Goal: Information Seeking & Learning: Learn about a topic

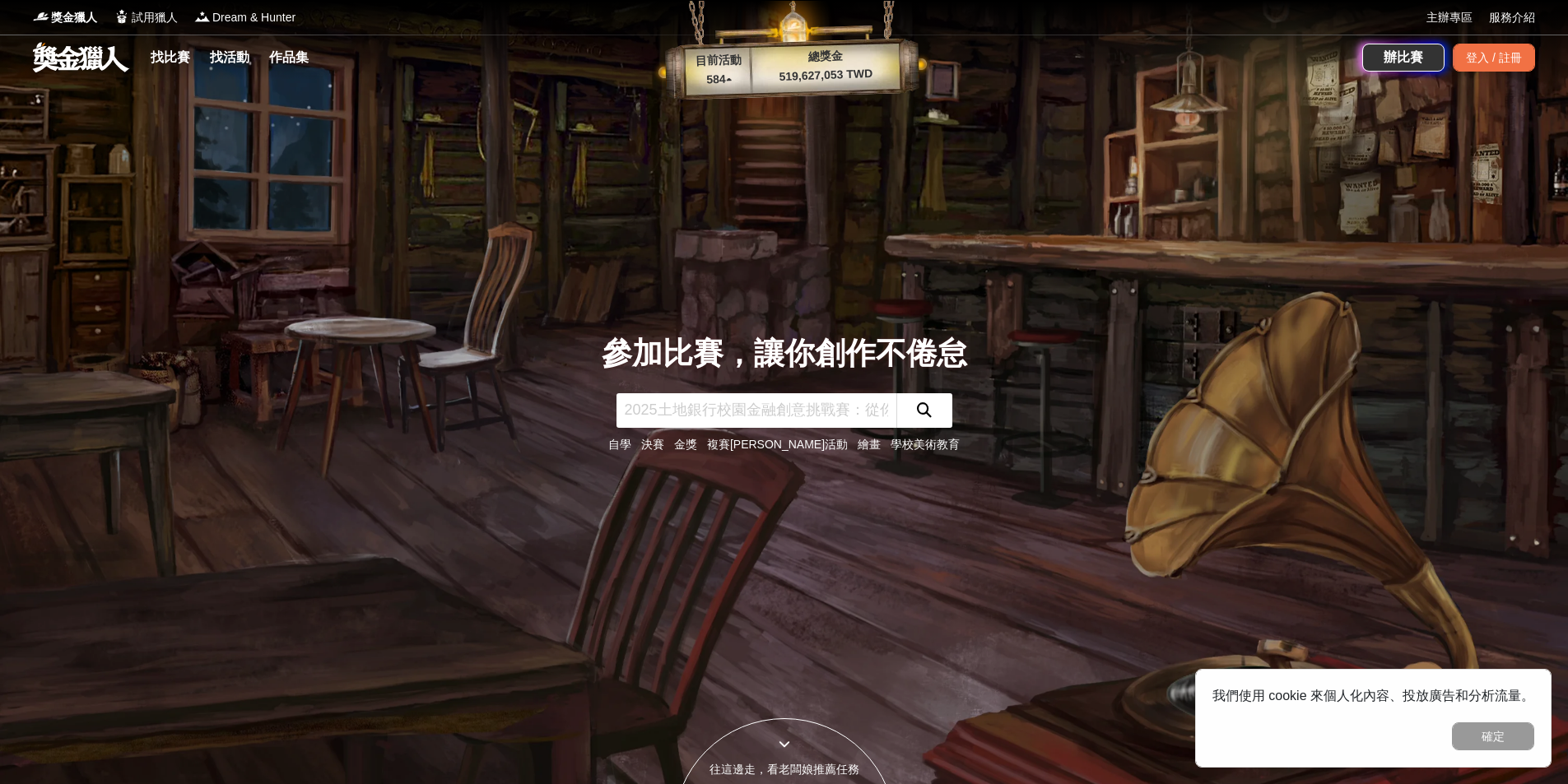
click at [368, 19] on div "獎金獵人 試用獵人 Dream & Hunter" at bounding box center [729, 17] width 1393 height 34
click at [178, 55] on link "找比賽" at bounding box center [170, 57] width 53 height 23
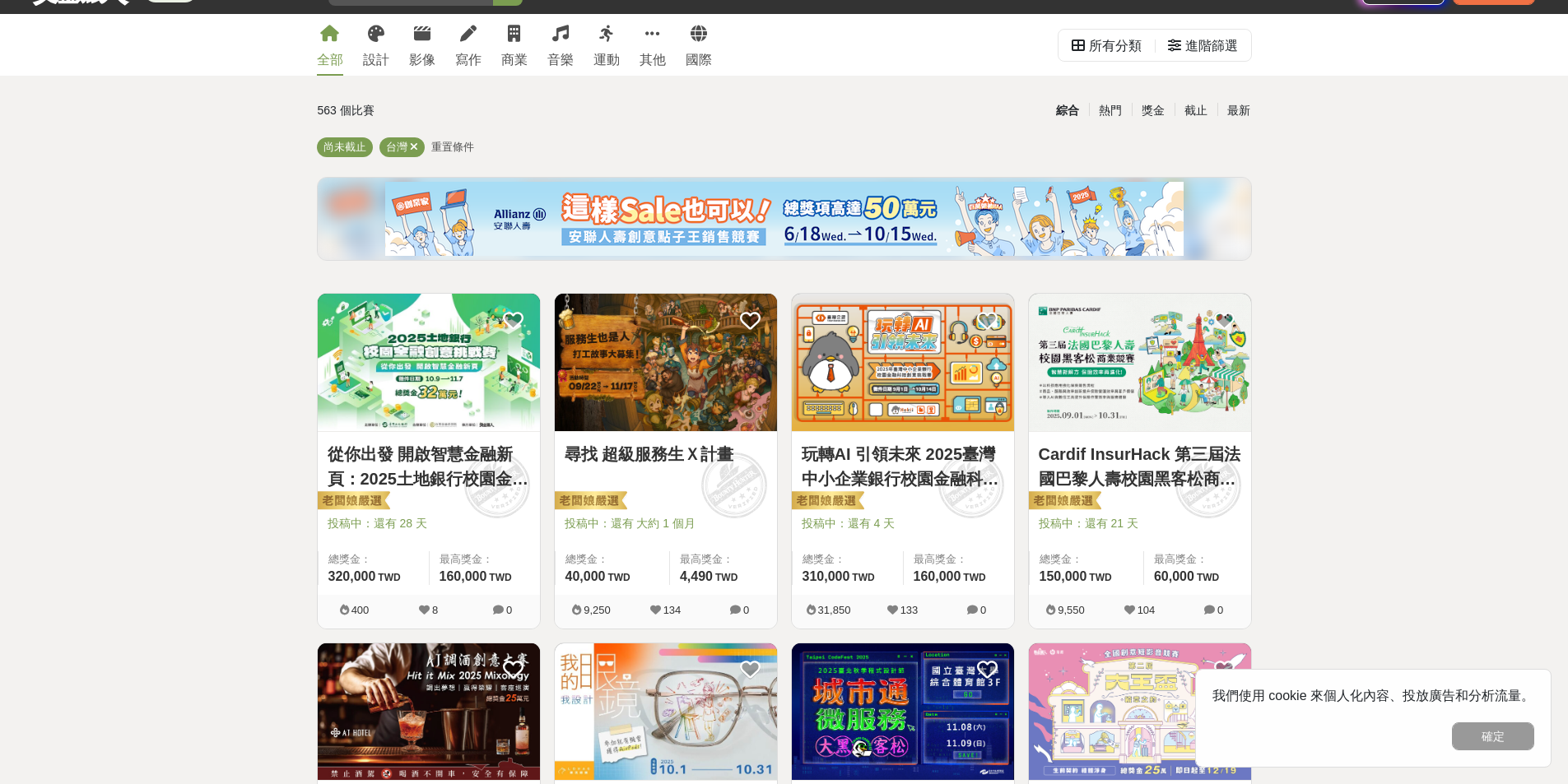
scroll to position [164, 0]
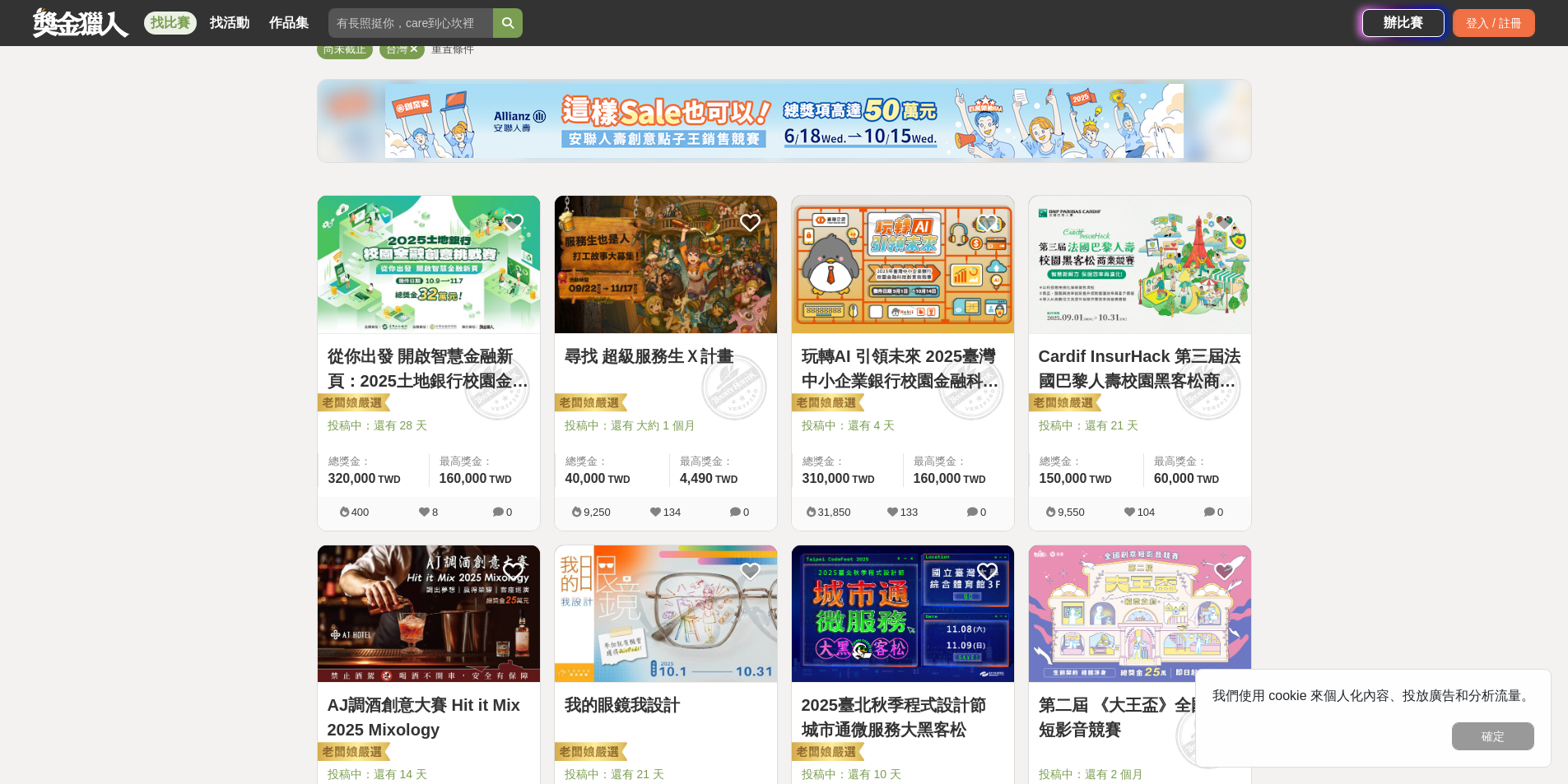
click at [442, 370] on link "從你出發 開啟智慧金融新頁：2025土地銀行校園金融創意挑戰賽" at bounding box center [428, 368] width 203 height 49
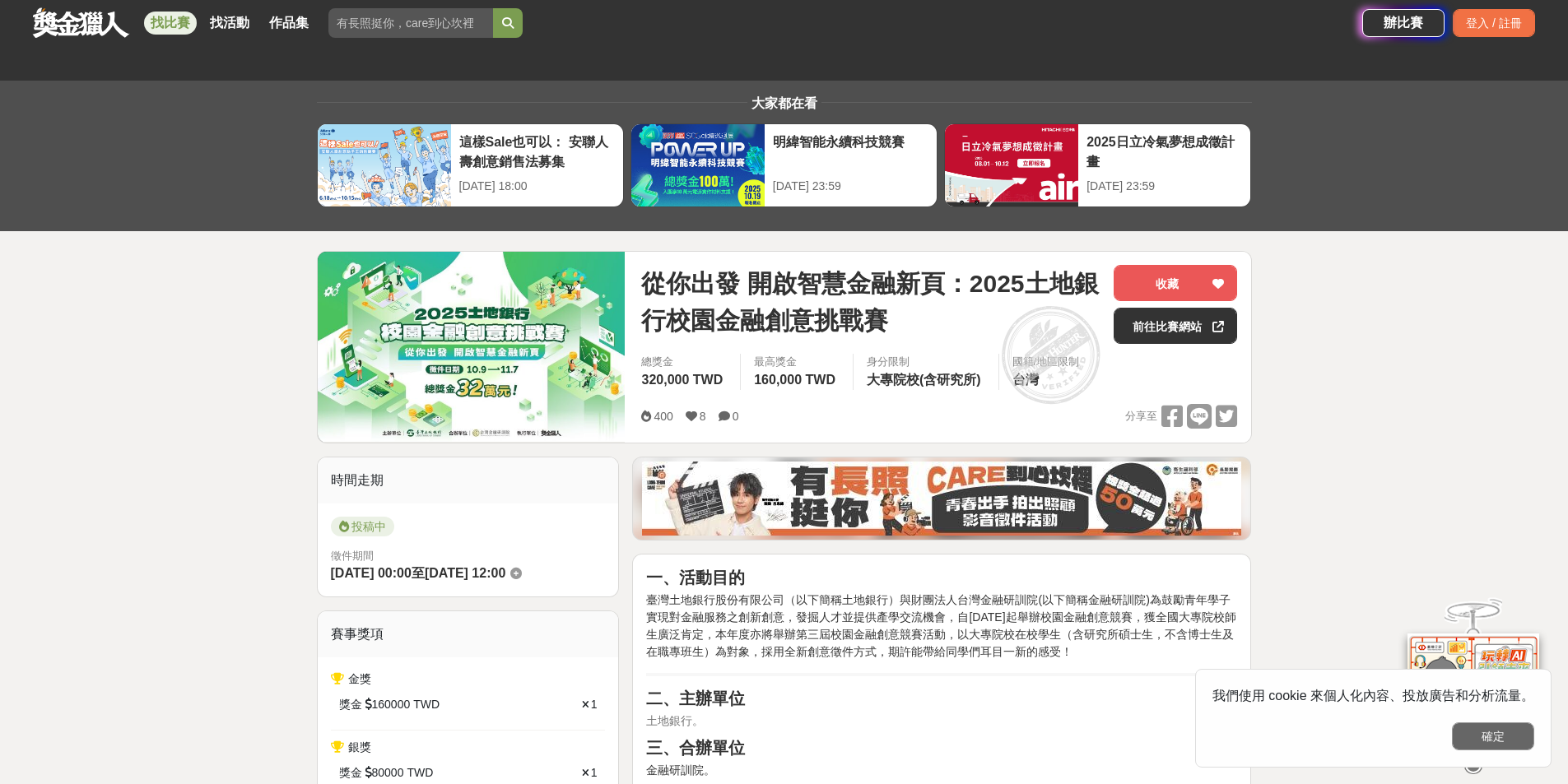
click at [1515, 740] on button "確定" at bounding box center [1492, 737] width 83 height 28
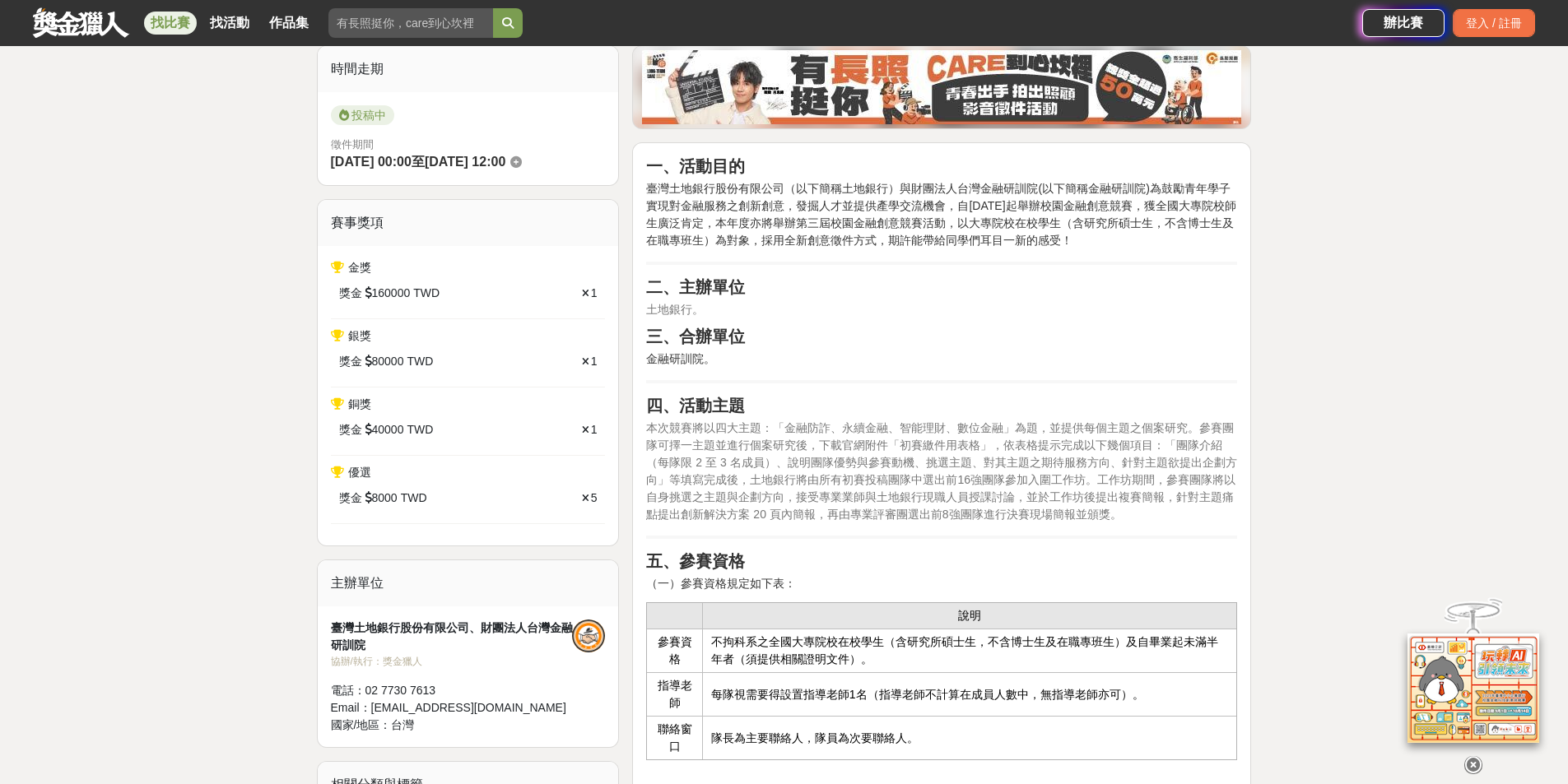
scroll to position [576, 0]
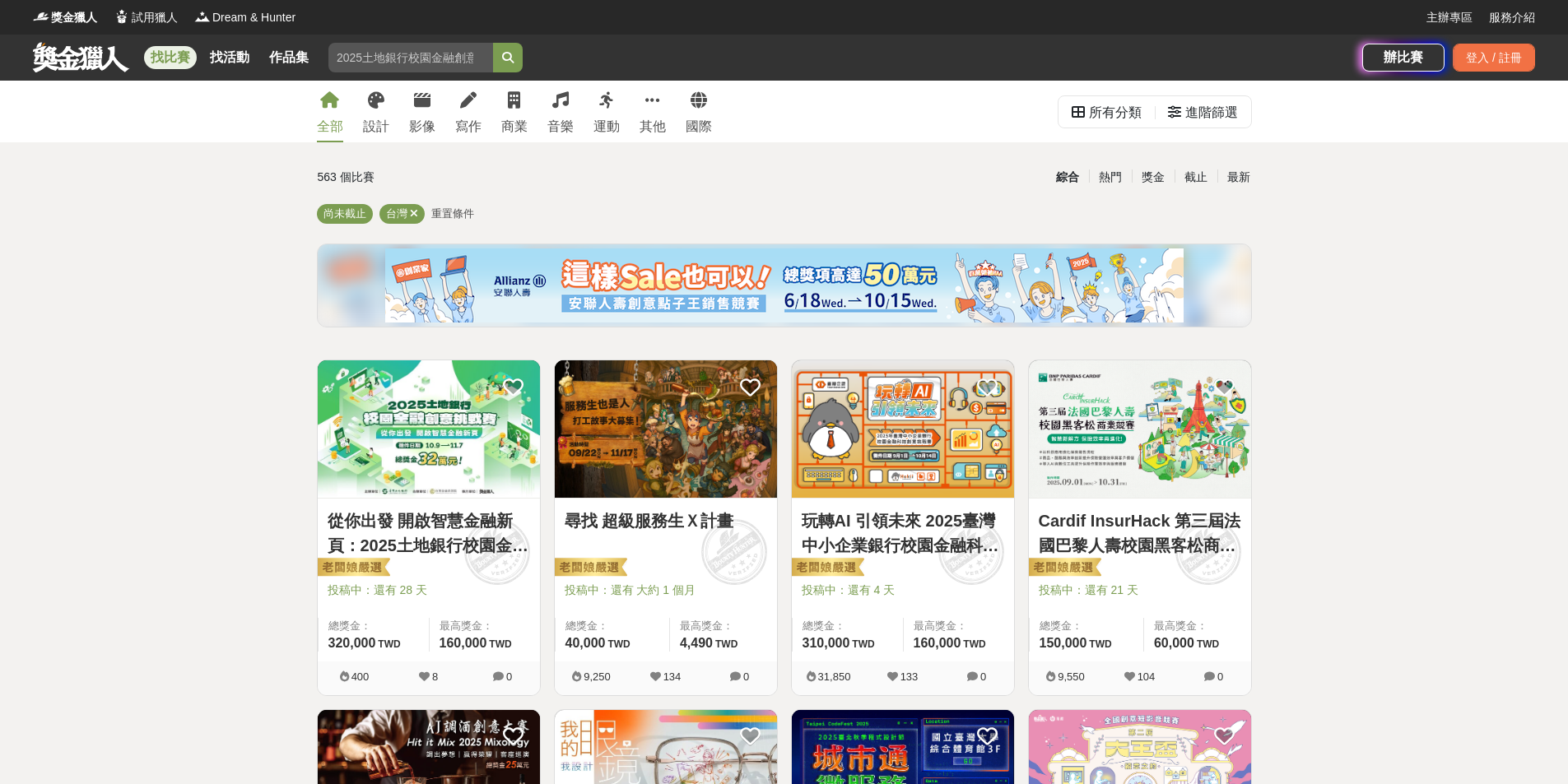
click at [450, 207] on span "重置條件" at bounding box center [452, 213] width 43 height 12
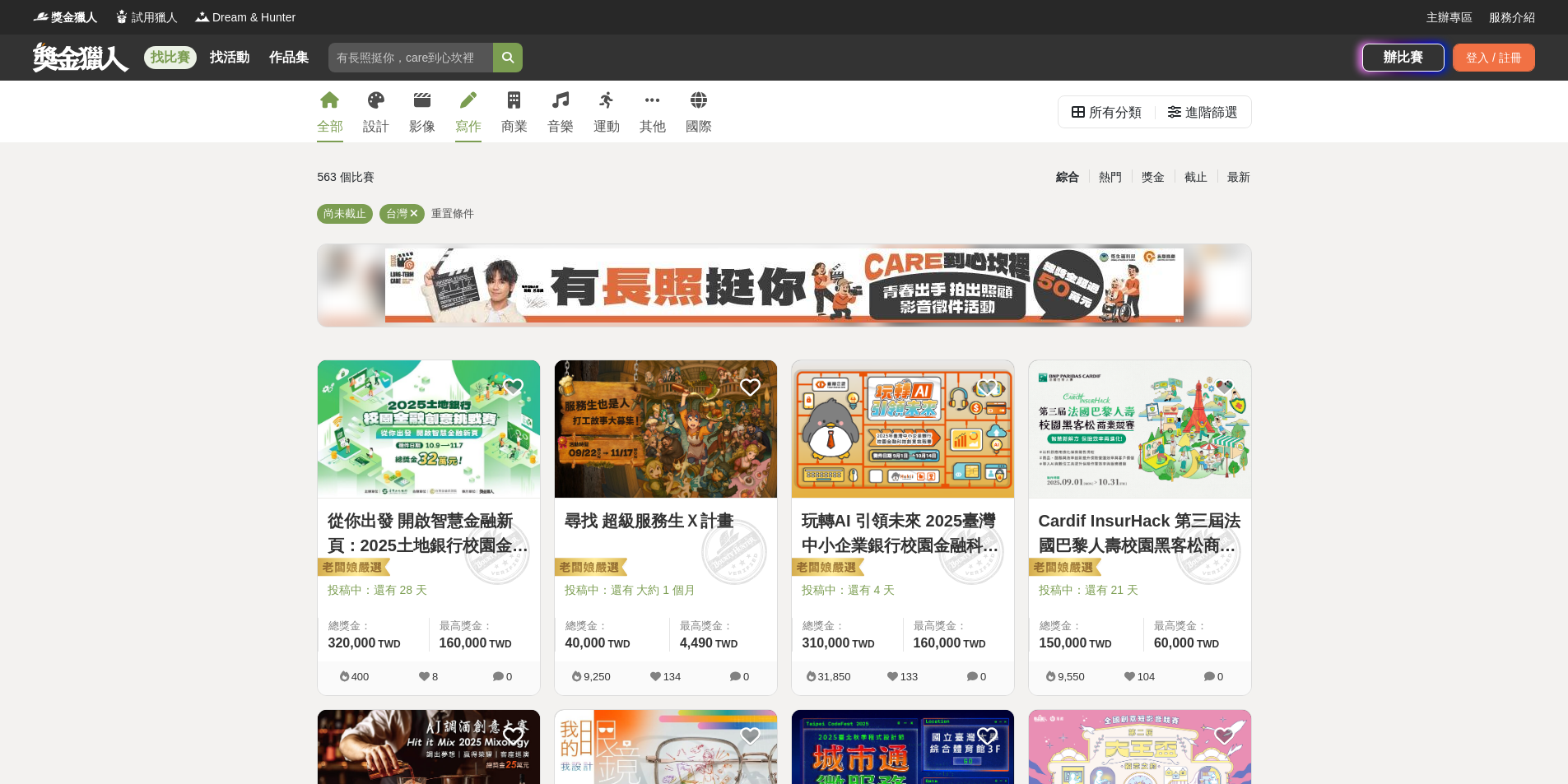
click at [468, 118] on div "寫作" at bounding box center [468, 127] width 27 height 20
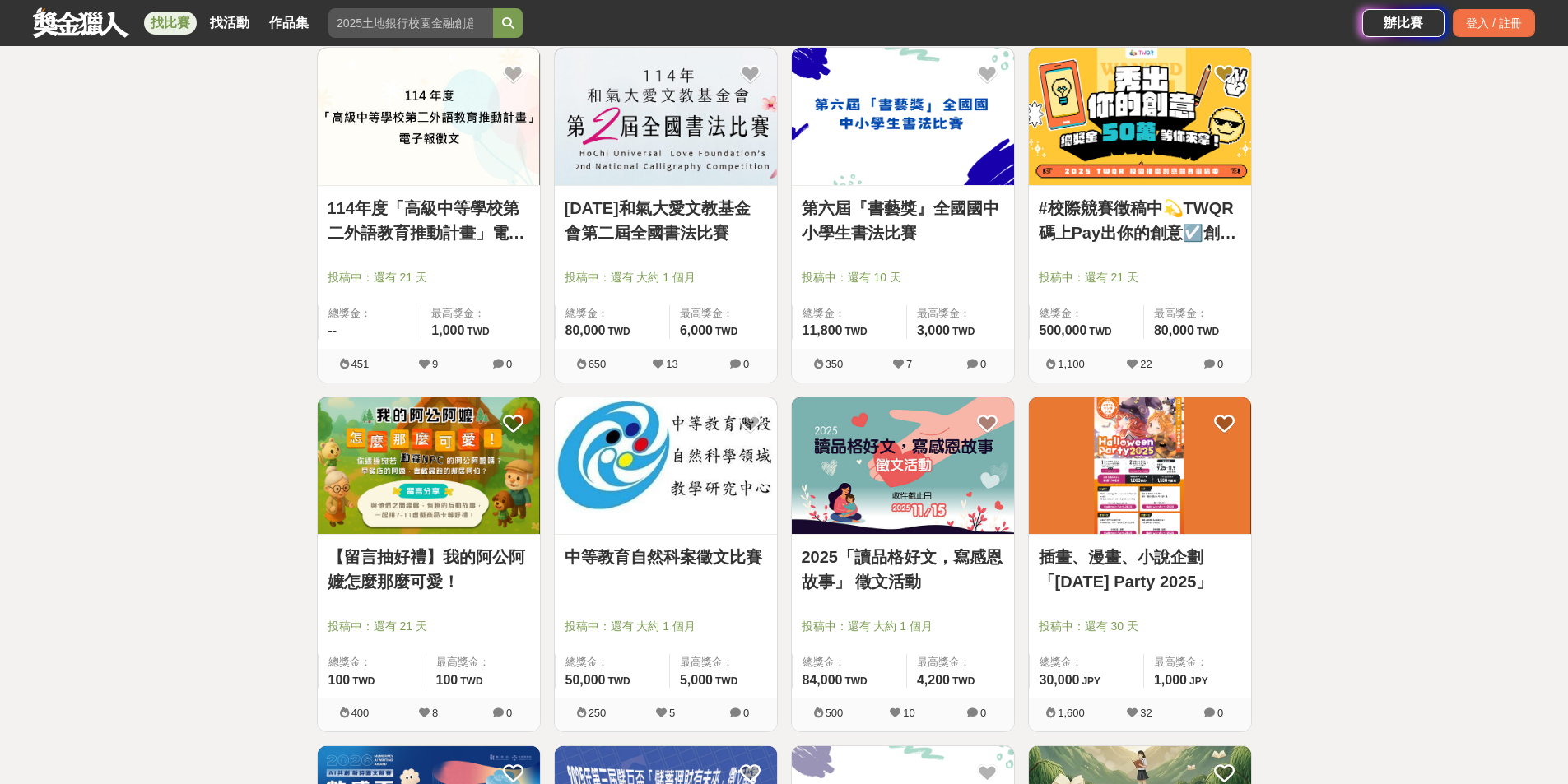
scroll to position [1481, 0]
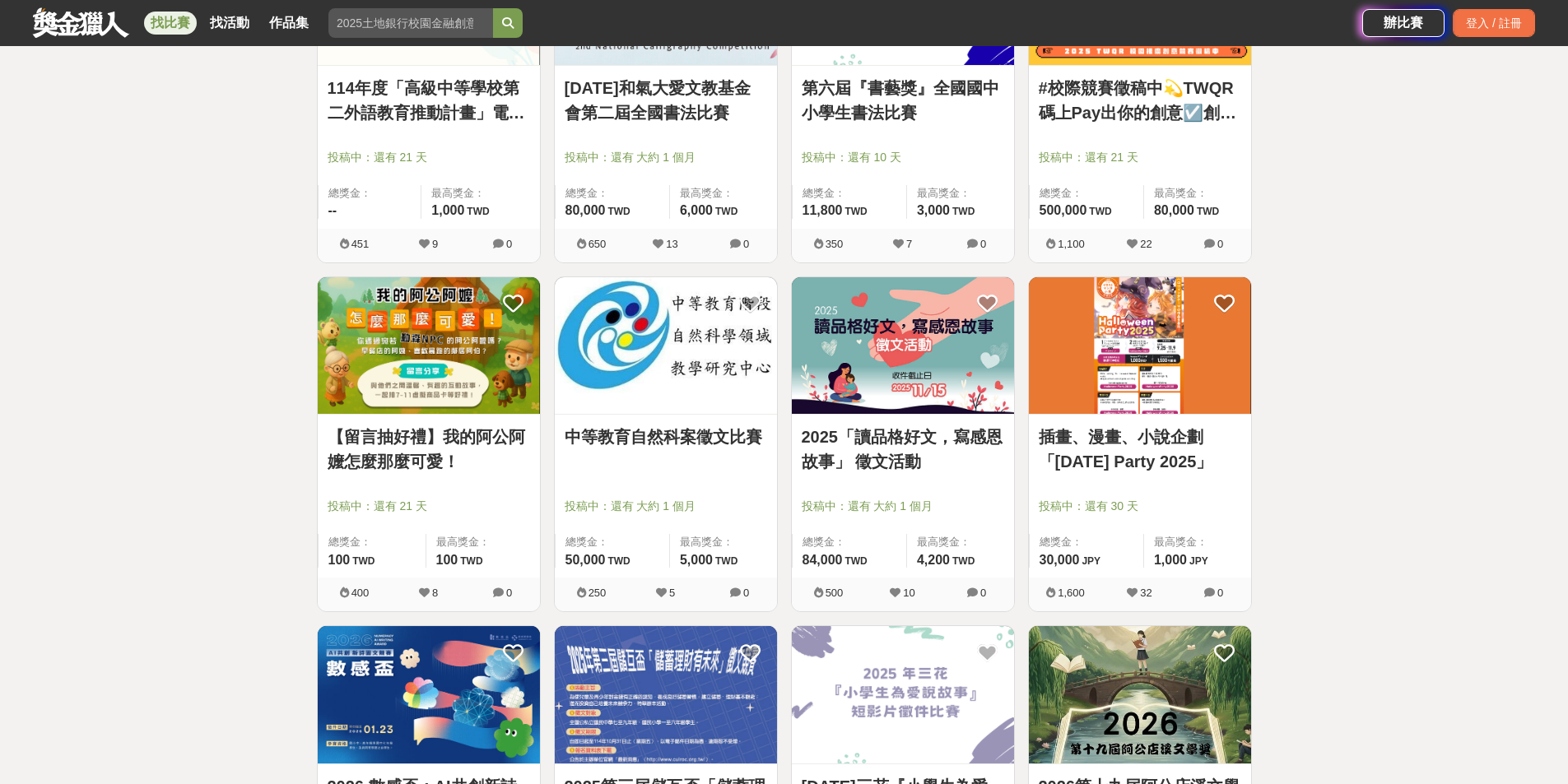
click at [437, 457] on link "【留言抽好禮】我的阿公阿嬤怎麼那麼可愛！" at bounding box center [428, 448] width 203 height 49
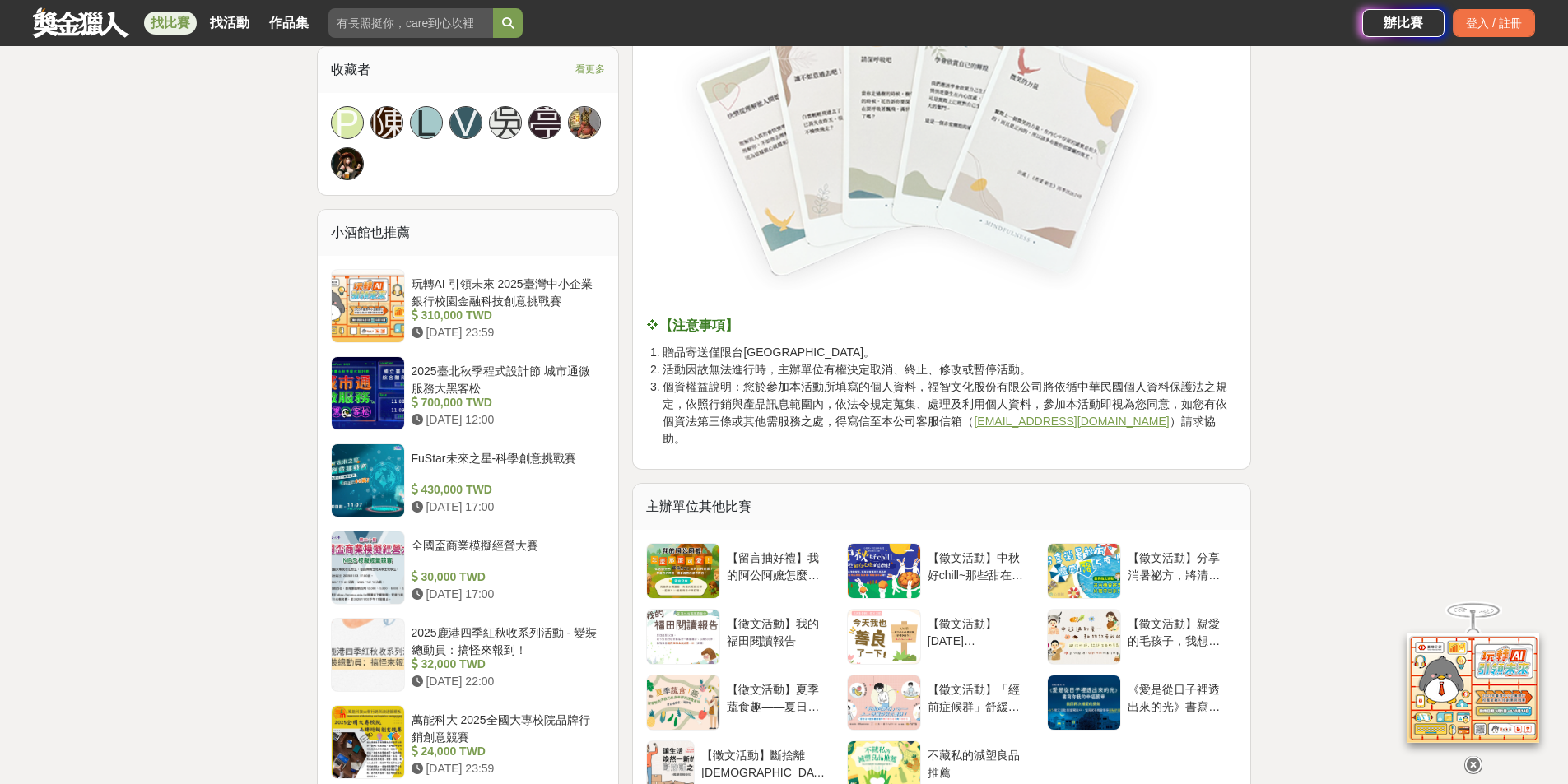
scroll to position [1563, 0]
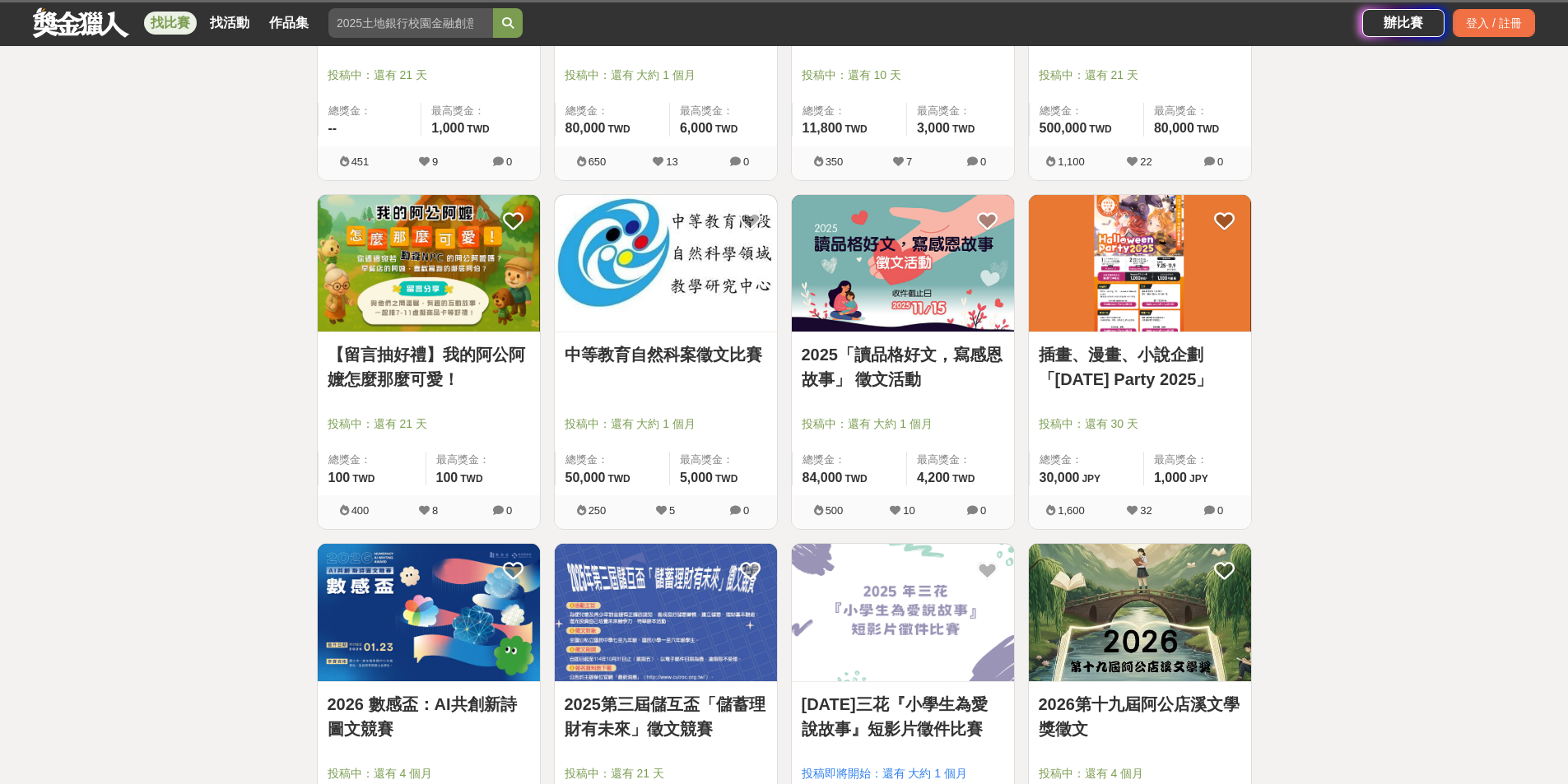
scroll to position [1481, 0]
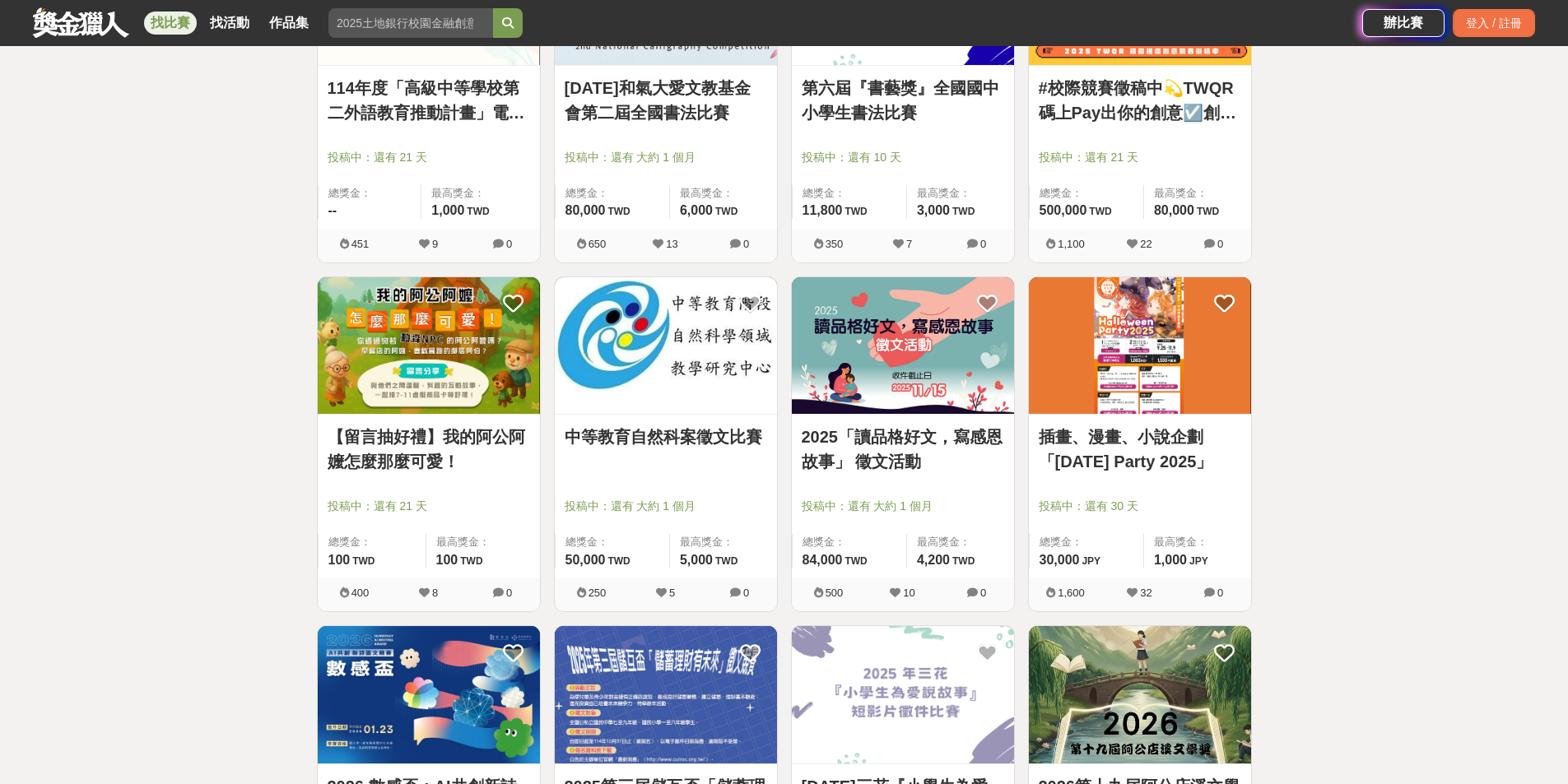
click at [907, 425] on link "2025「讀品格好文，寫感恩故事」 徵文活動" at bounding box center [903, 448] width 203 height 49
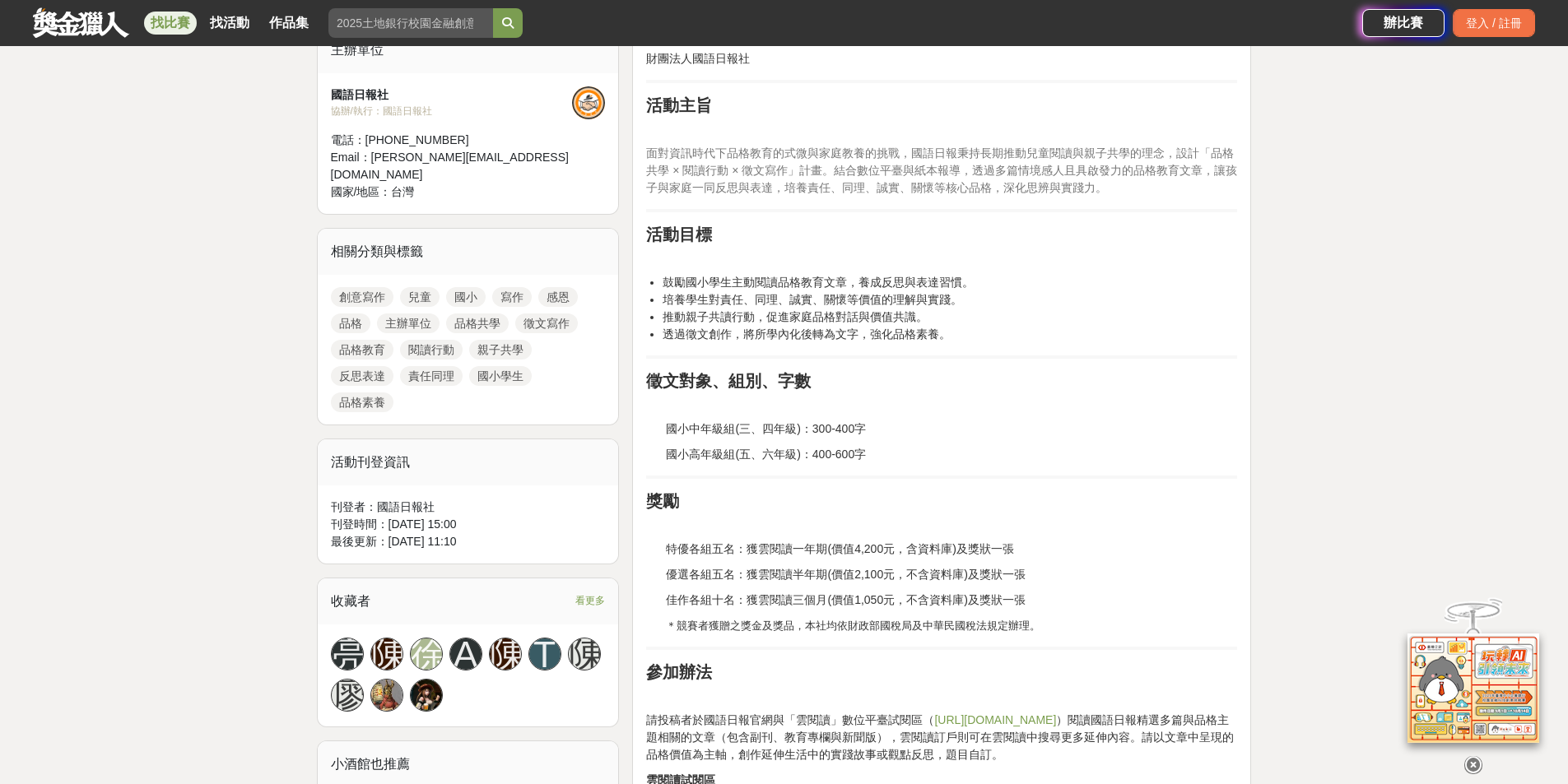
scroll to position [741, 0]
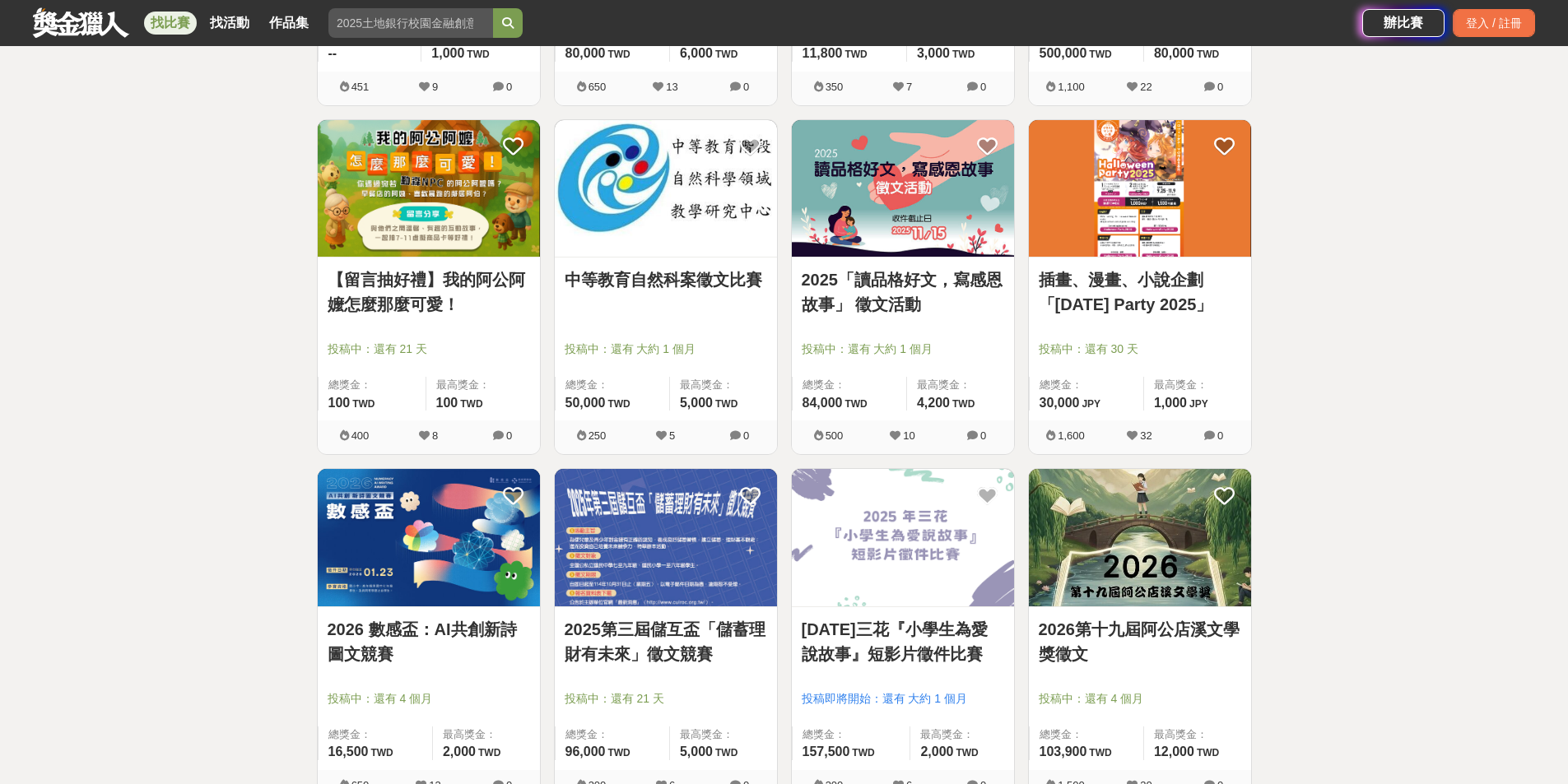
scroll to position [1810, 0]
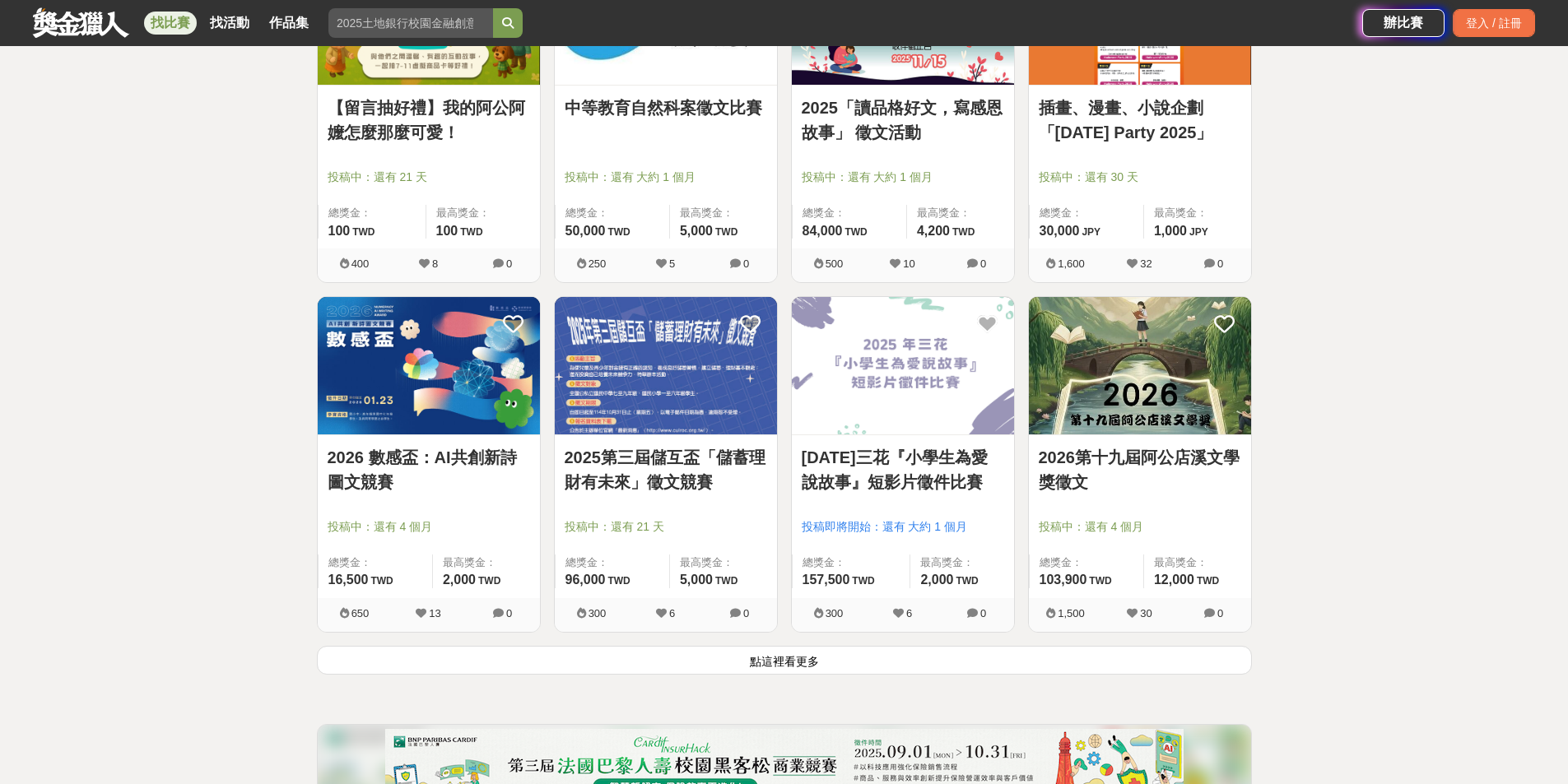
click at [476, 455] on link "2026 數感盃：AI共創新詩圖文競賽" at bounding box center [428, 469] width 203 height 49
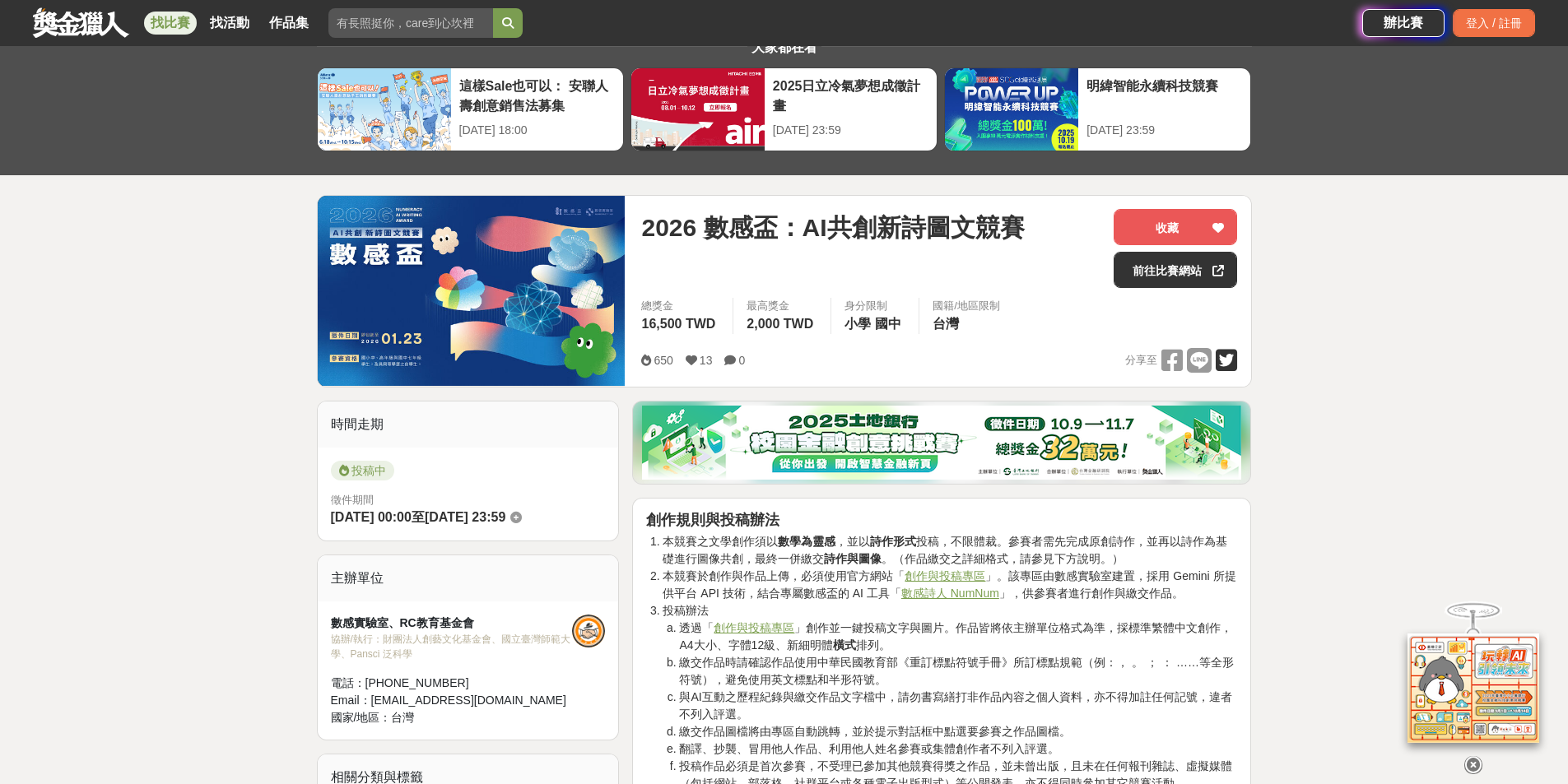
scroll to position [164, 0]
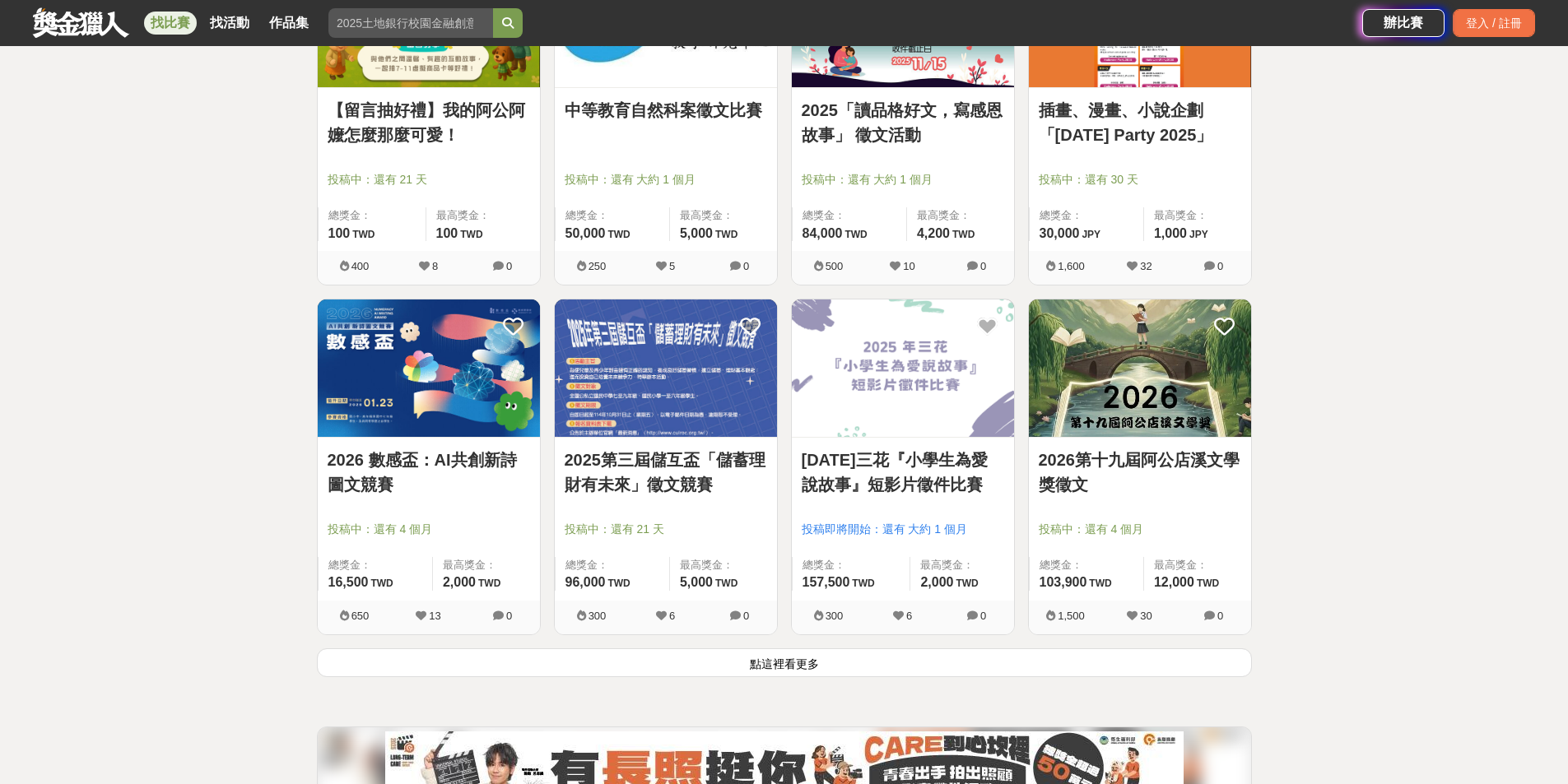
scroll to position [1810, 0]
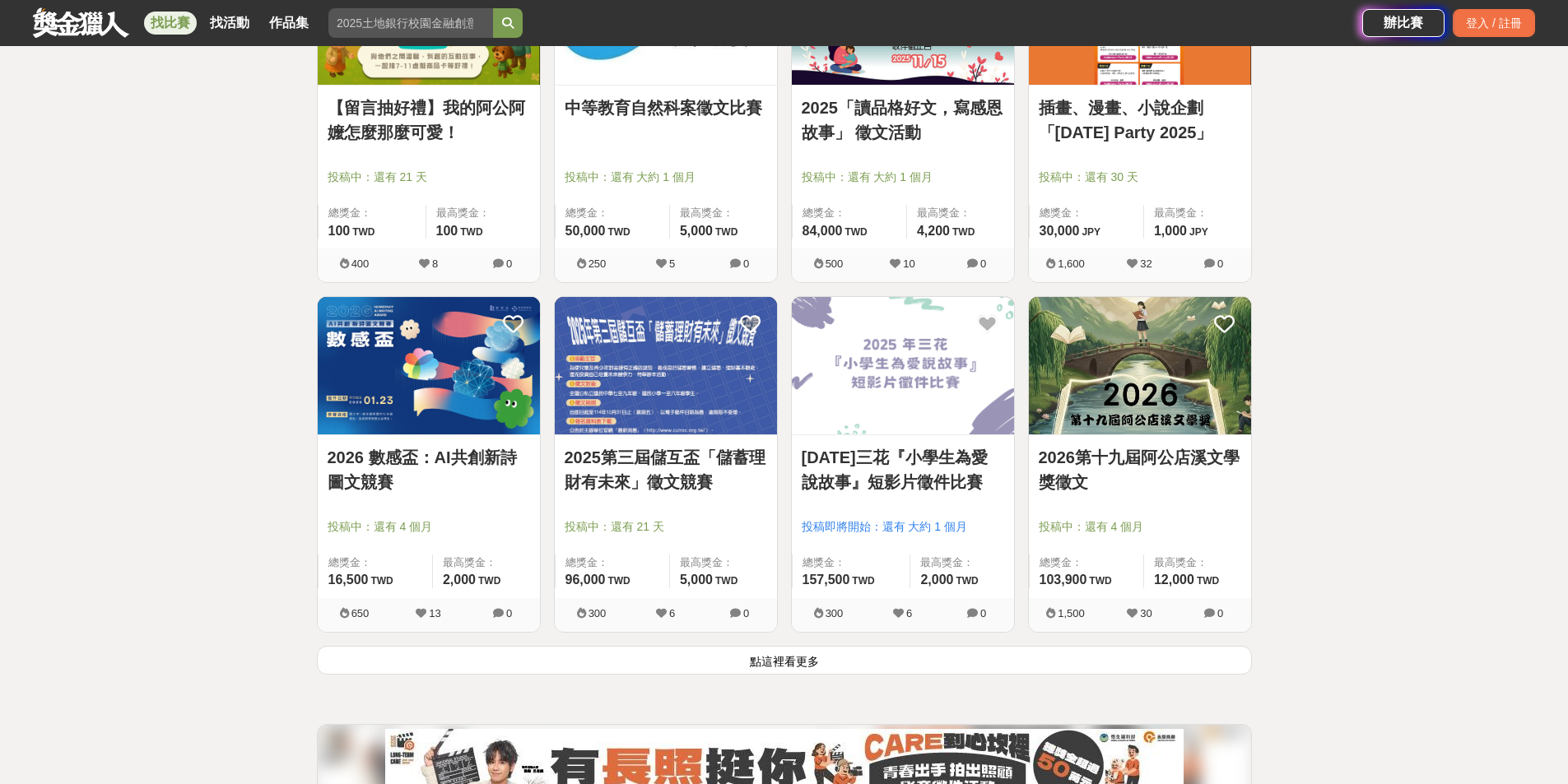
click at [1145, 459] on link "2026第十九屆阿公店溪文學獎徵文" at bounding box center [1140, 469] width 203 height 49
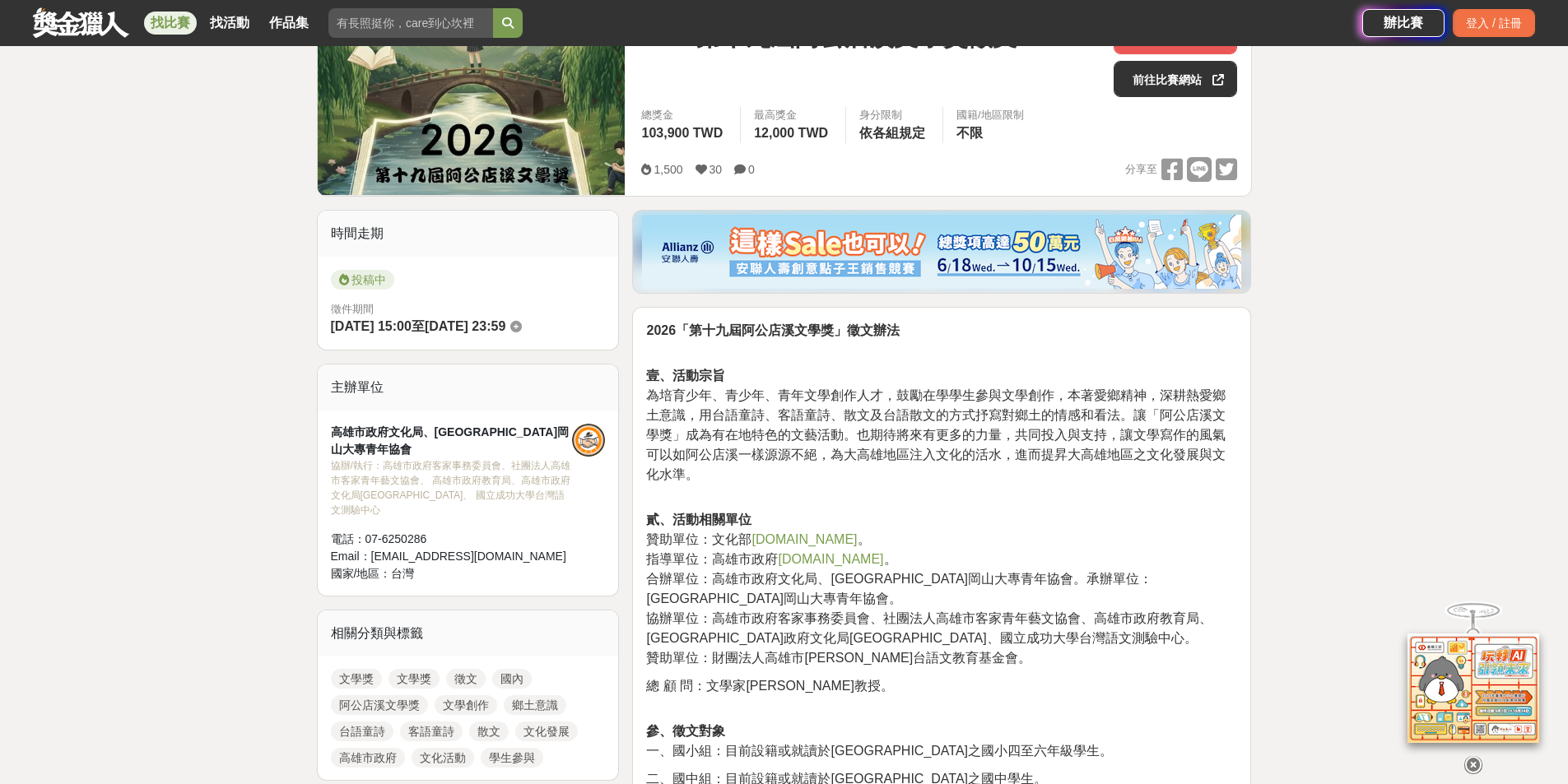
scroll to position [576, 0]
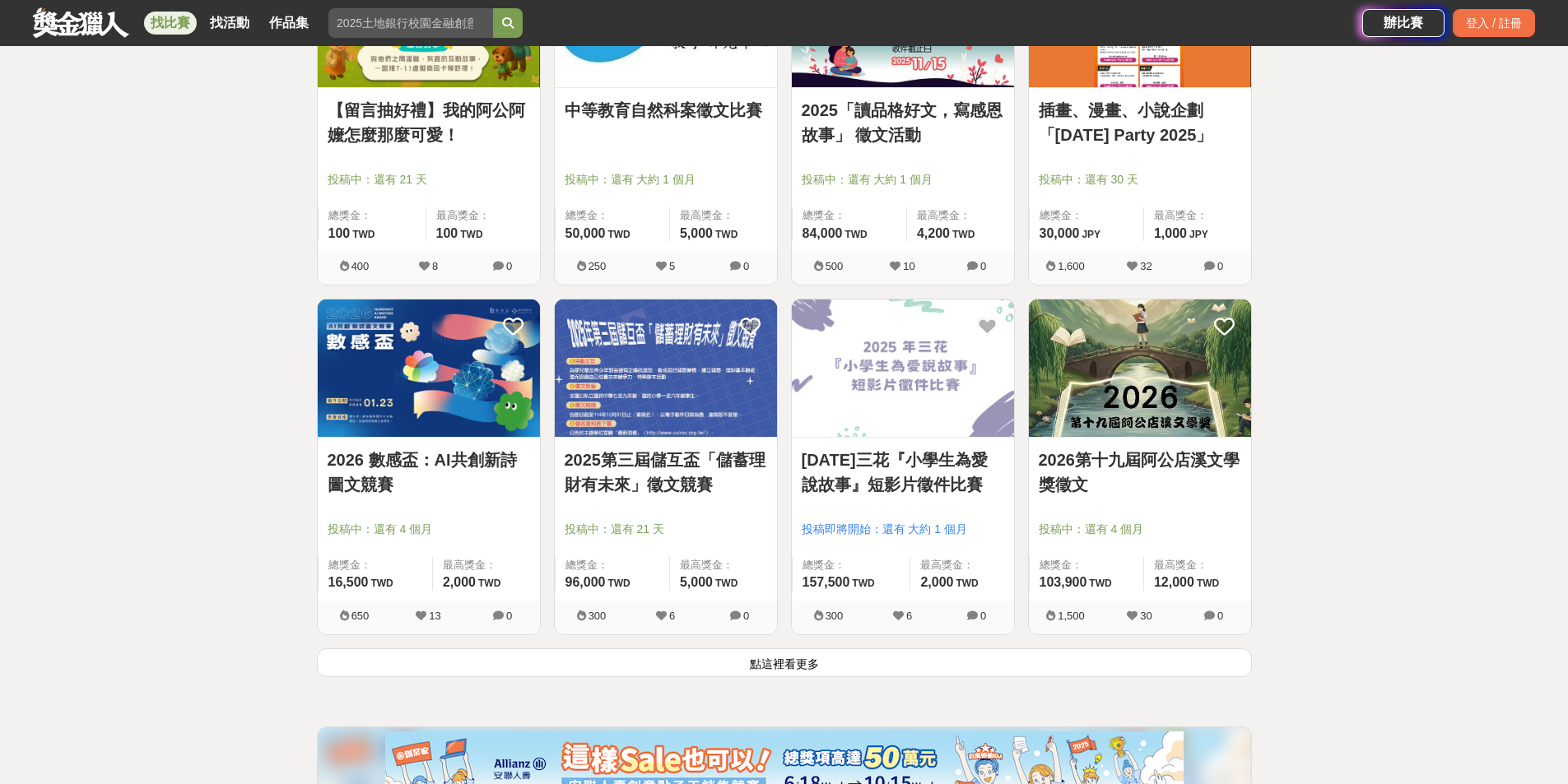
scroll to position [1810, 0]
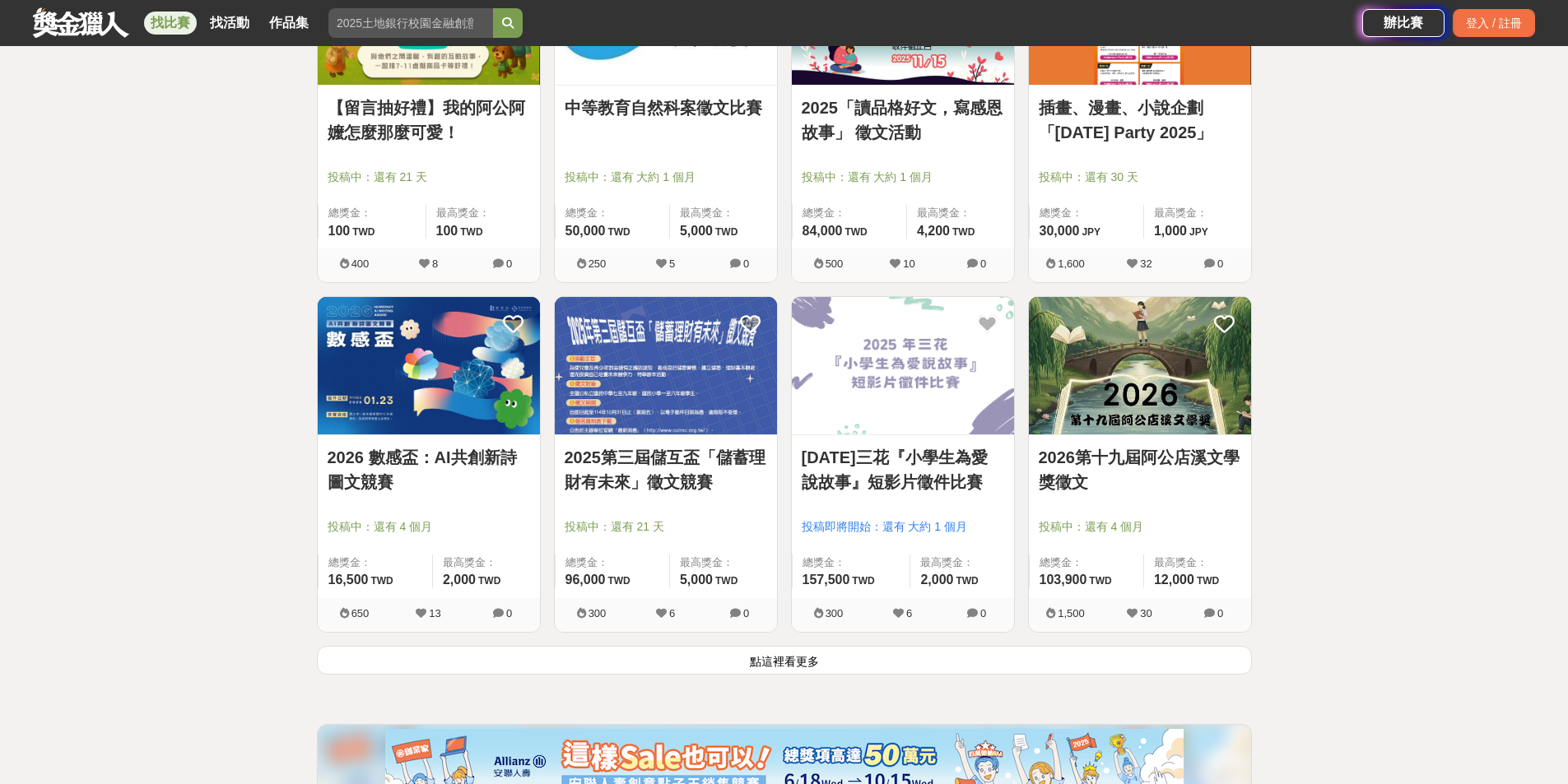
click at [873, 658] on button "點這裡看更多" at bounding box center [784, 660] width 934 height 29
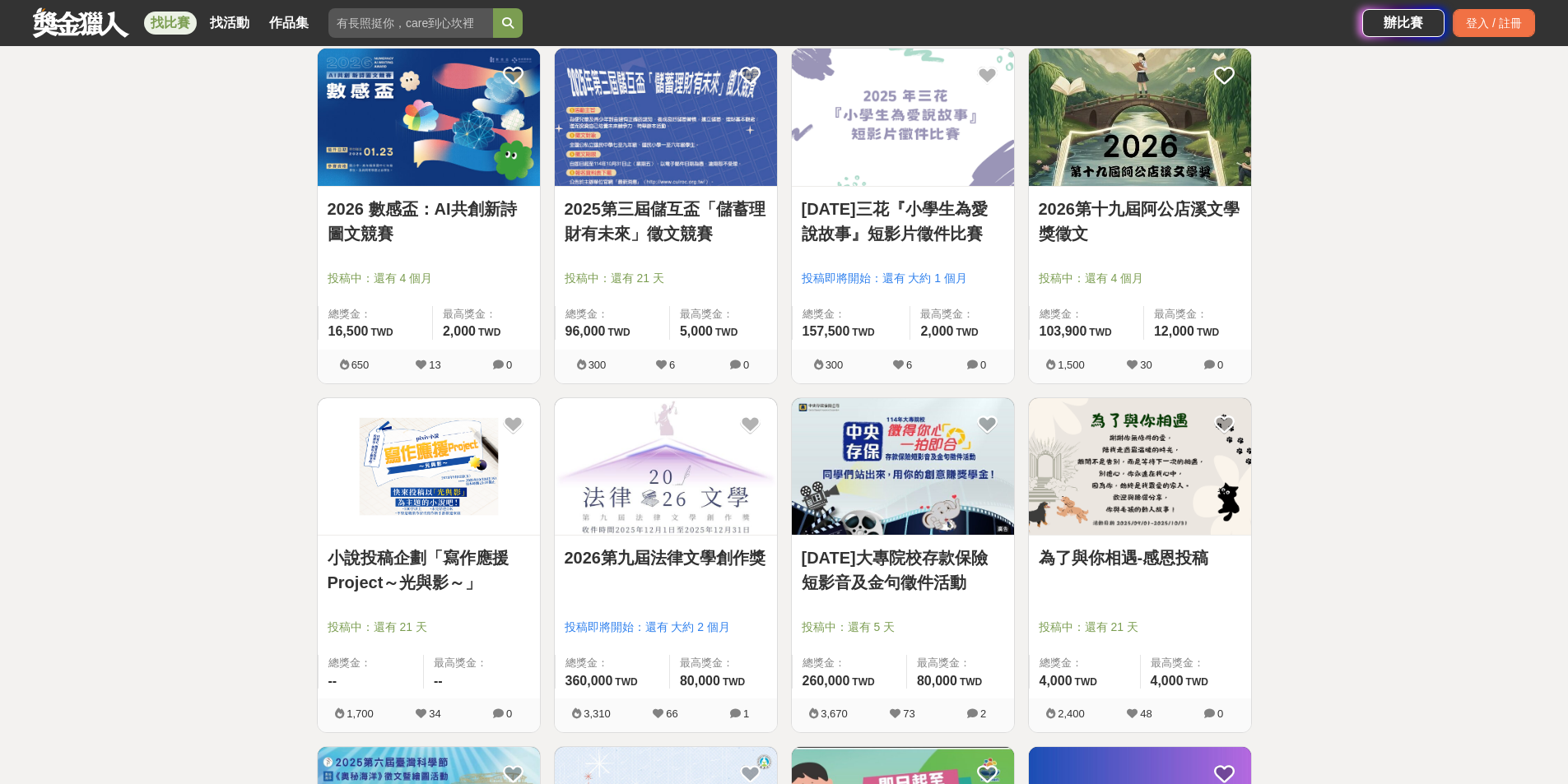
scroll to position [2139, 0]
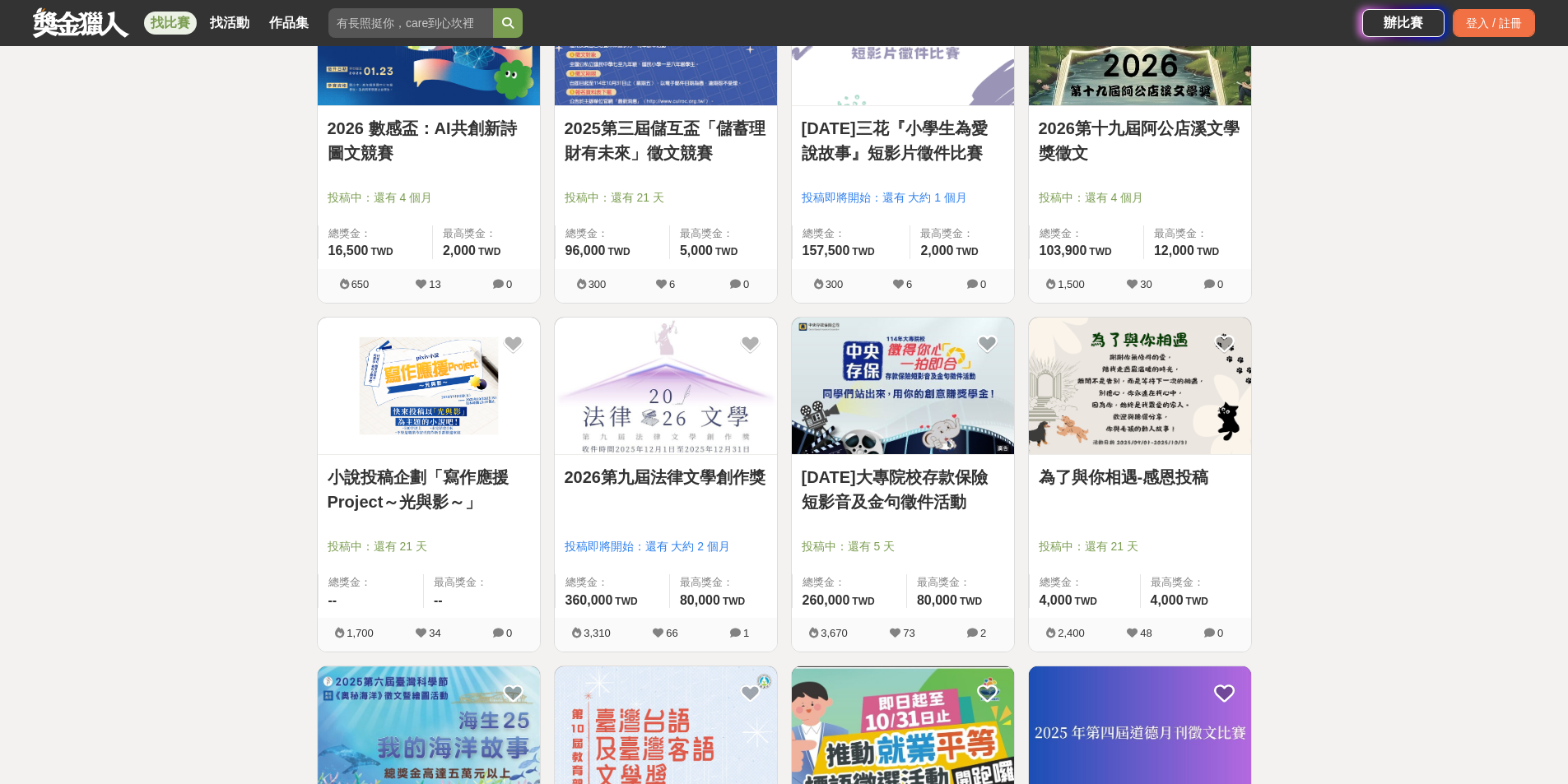
click at [1148, 477] on link "為了與你相遇-感恩投稿" at bounding box center [1140, 477] width 203 height 25
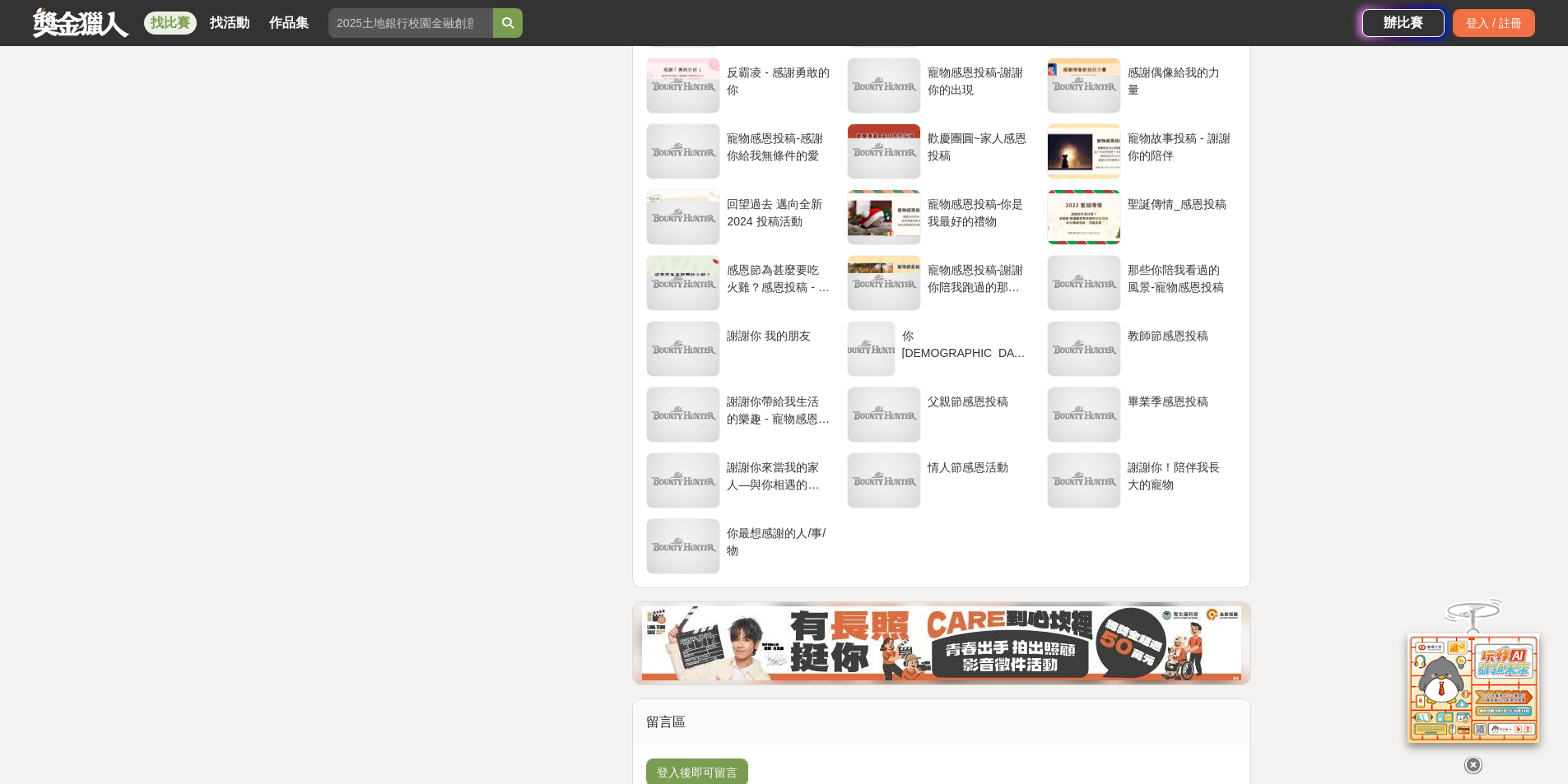
scroll to position [3035, 0]
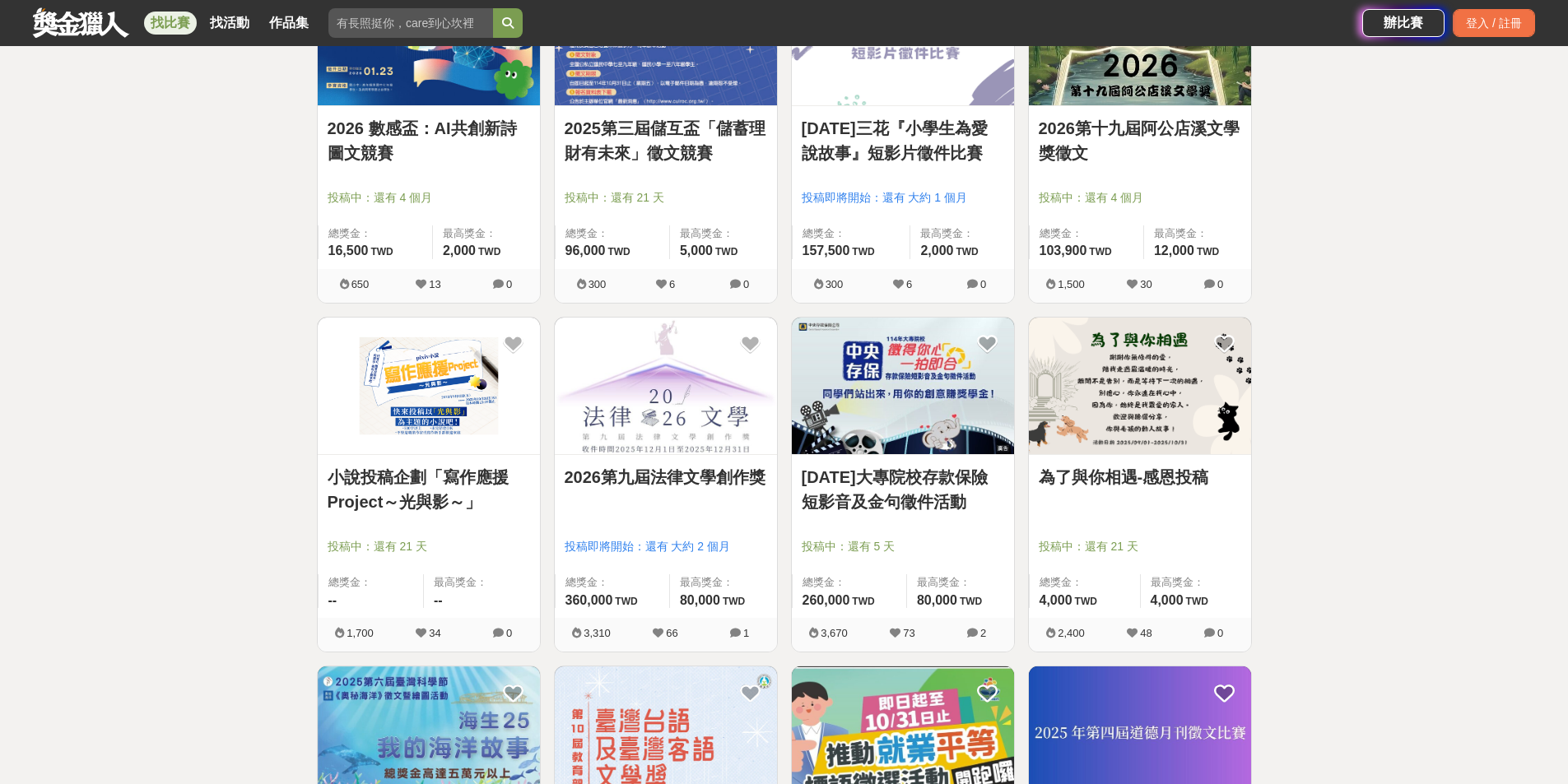
scroll to position [2549, 0]
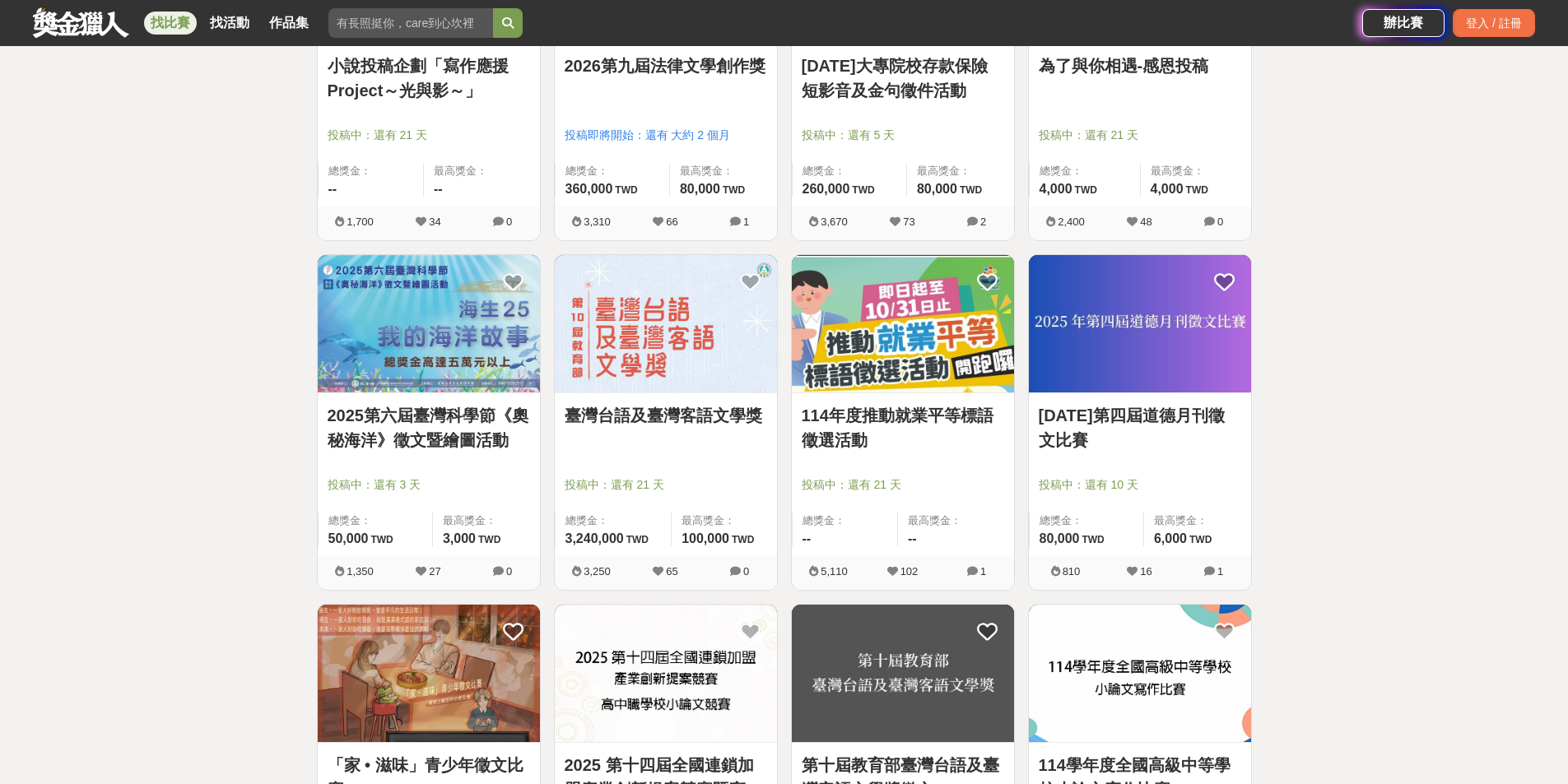
click at [874, 420] on link "114年度推動就業平等標語徵選活動" at bounding box center [903, 427] width 203 height 49
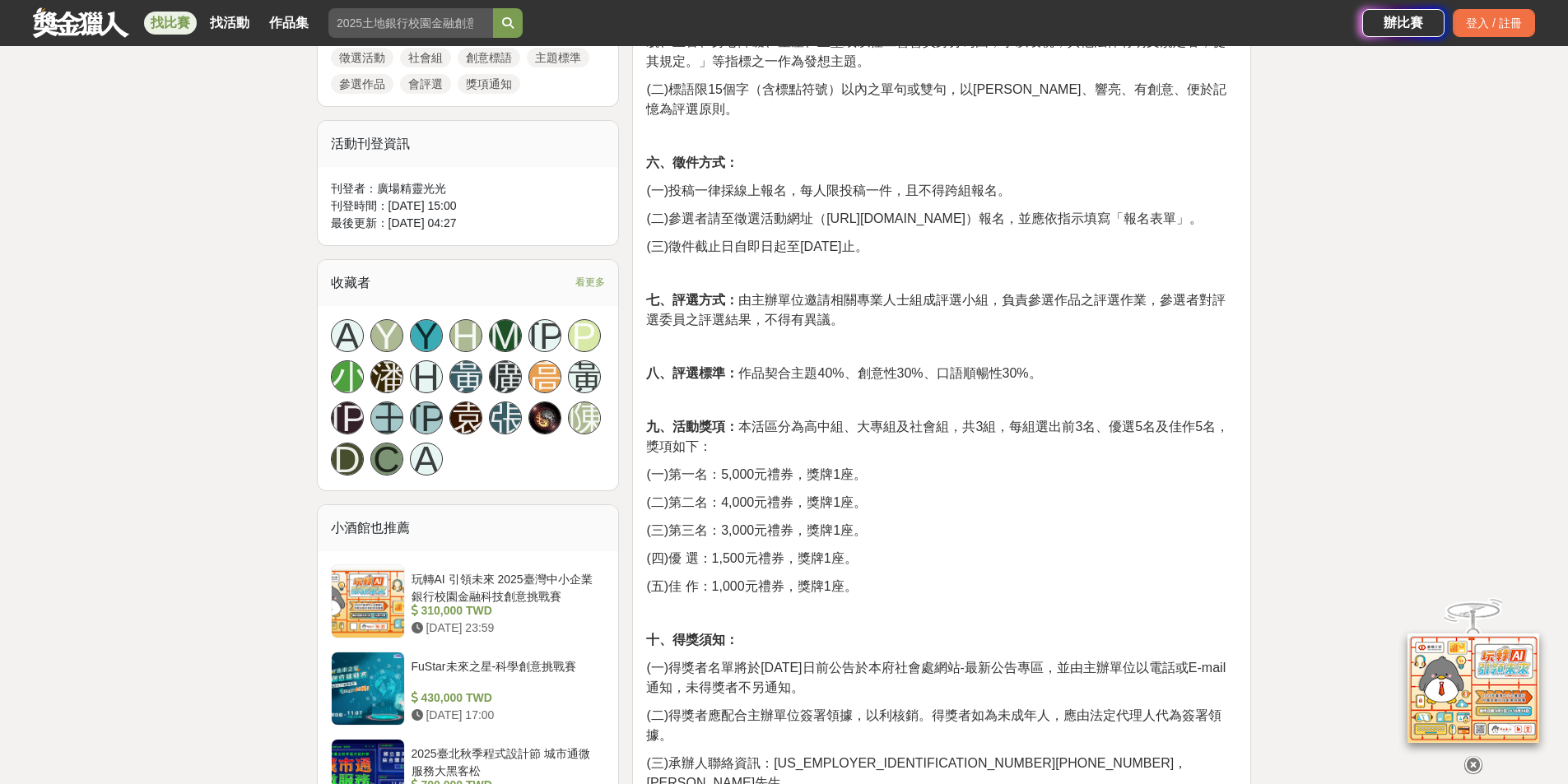
scroll to position [905, 0]
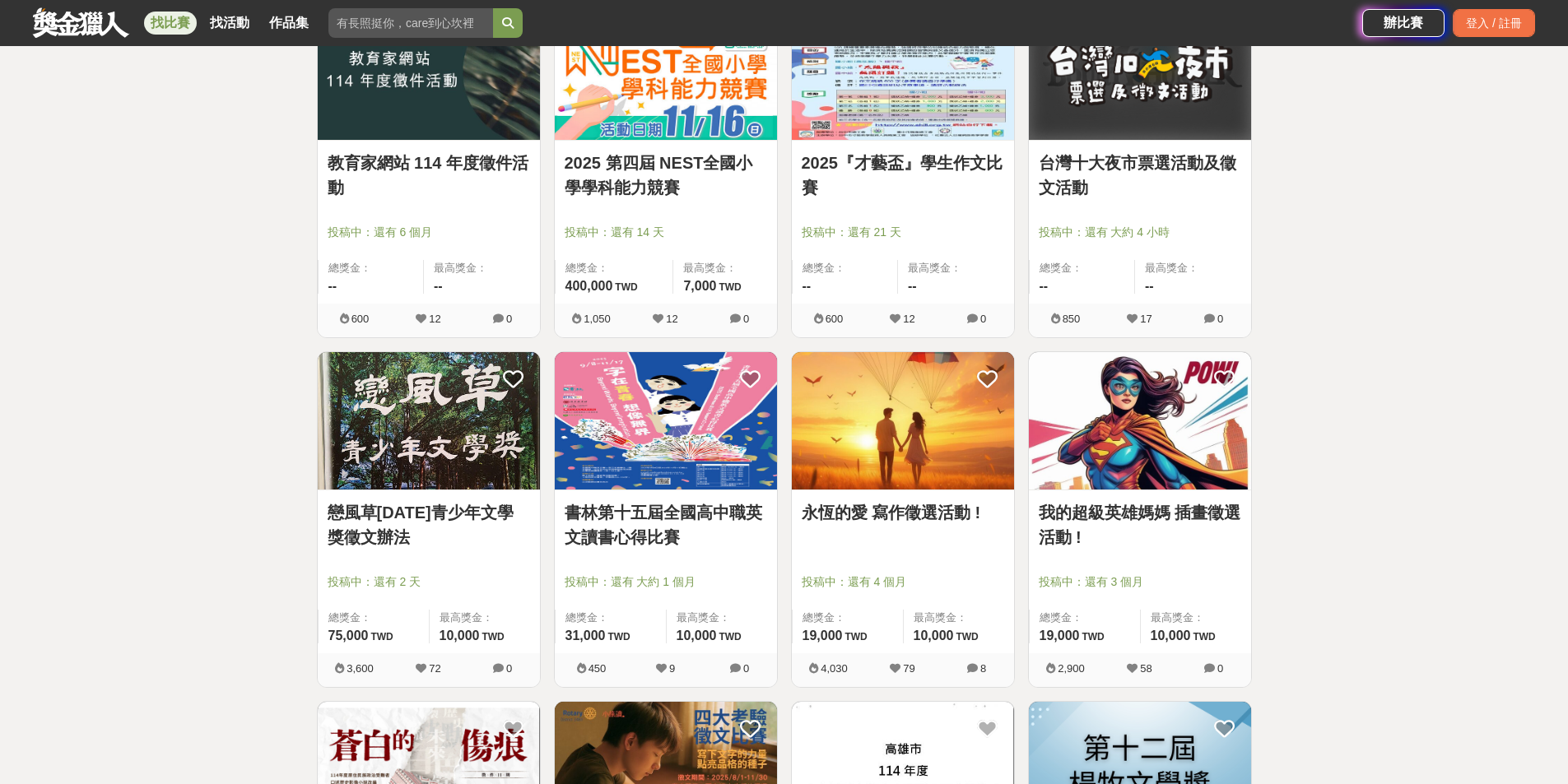
scroll to position [3619, 0]
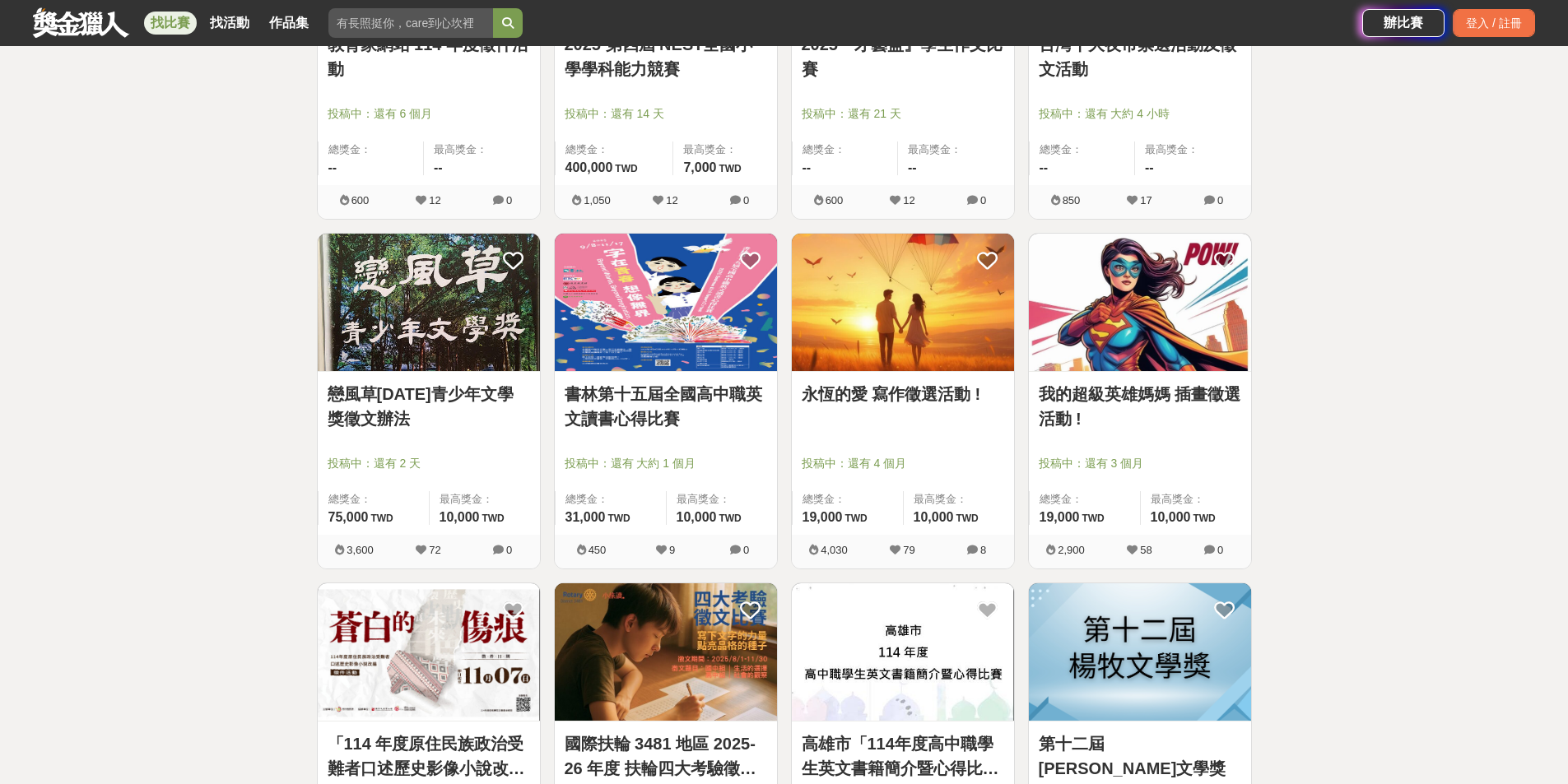
click at [923, 393] on link "永恆的愛 寫作徵選活動 !" at bounding box center [903, 394] width 203 height 25
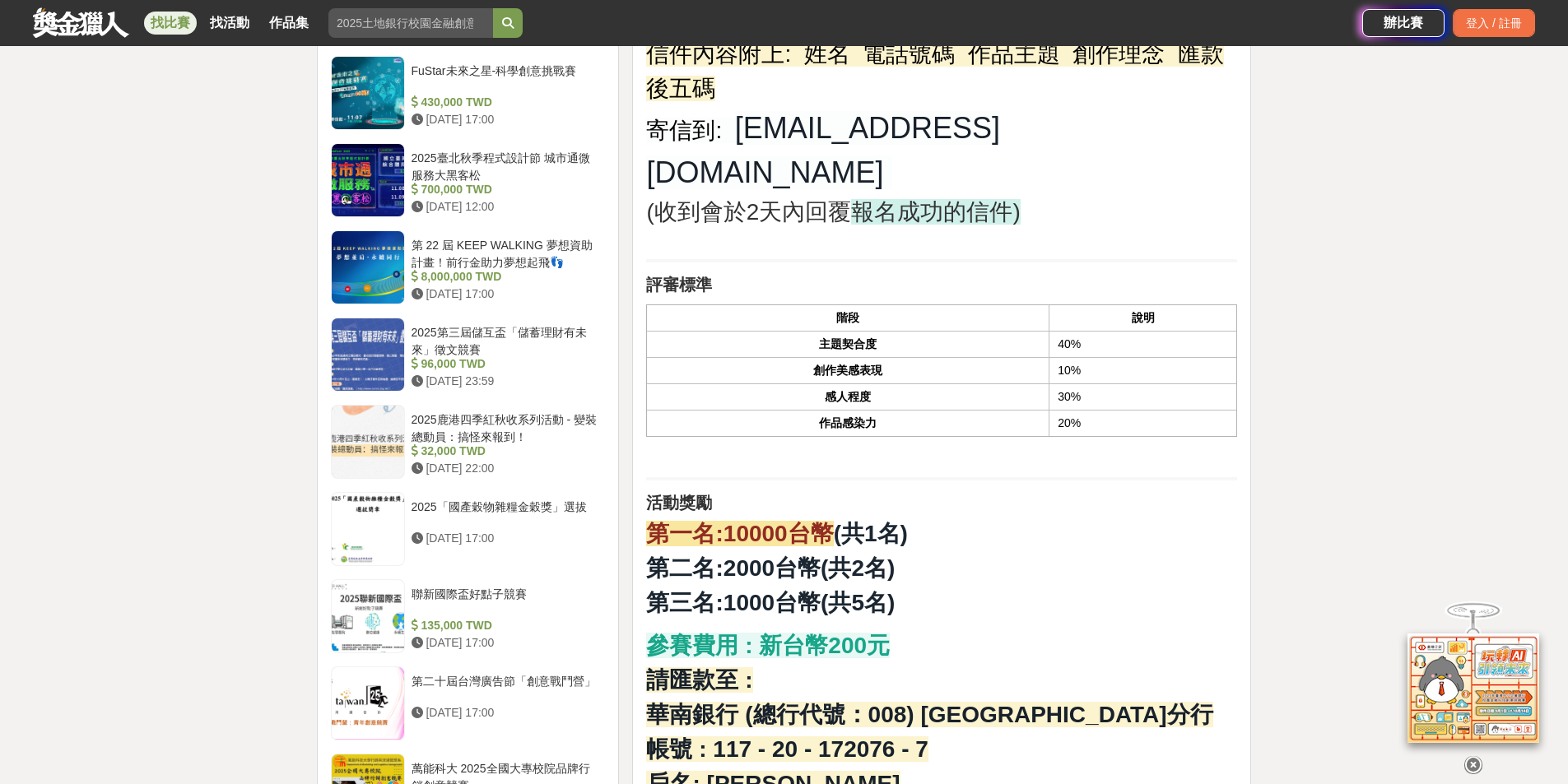
scroll to position [1810, 0]
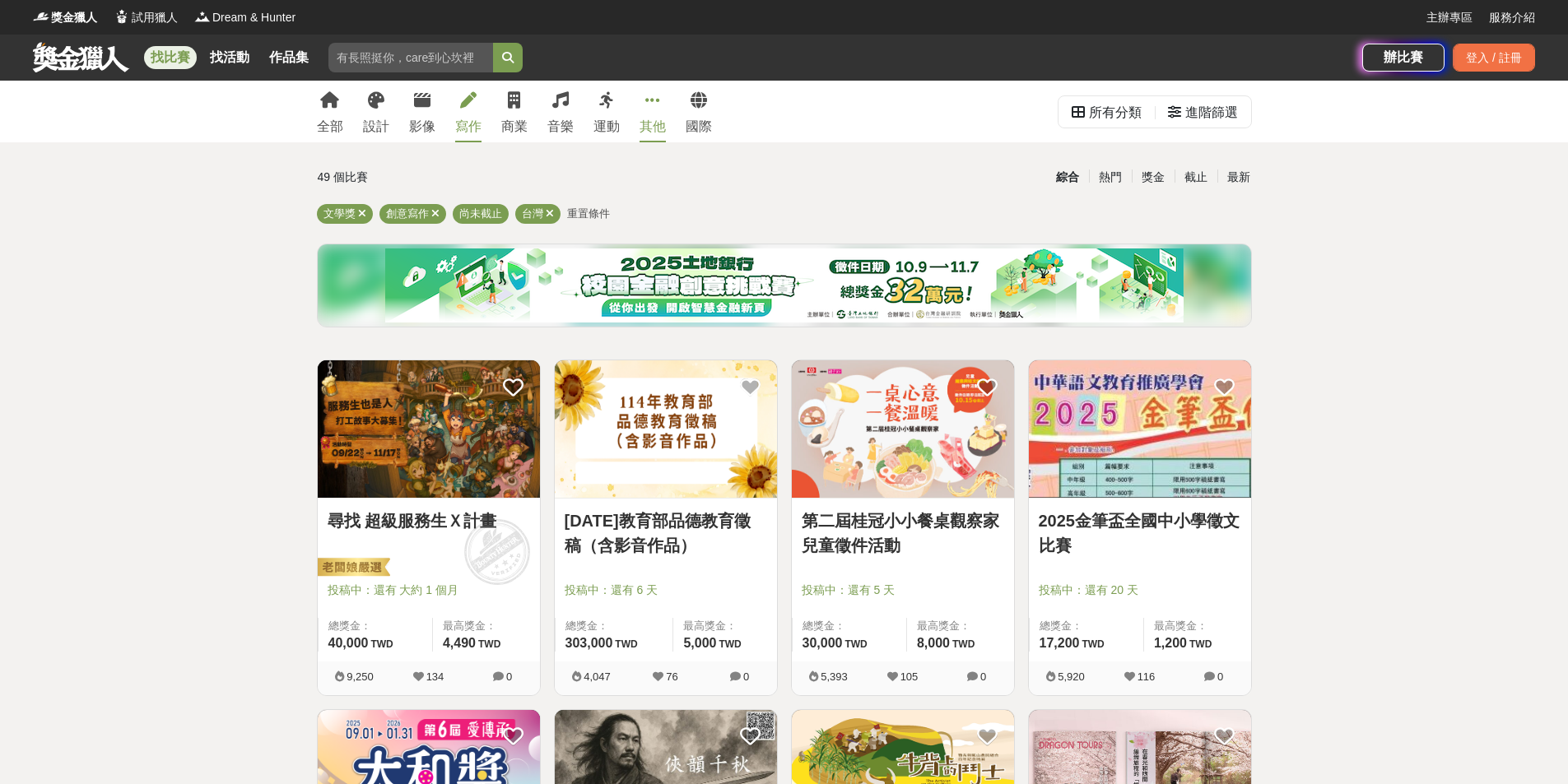
click at [655, 122] on div "其他" at bounding box center [653, 127] width 27 height 20
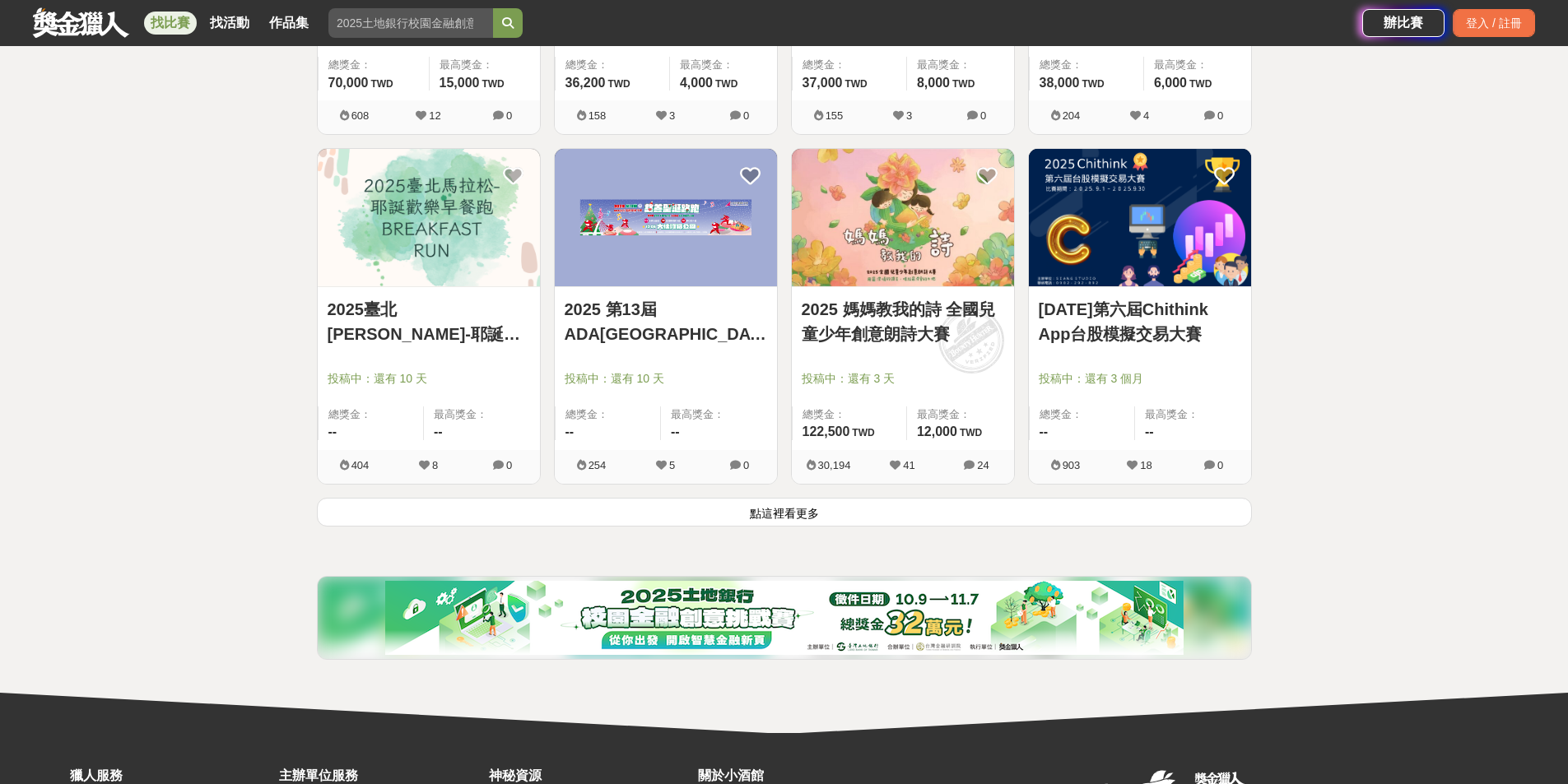
scroll to position [1974, 0]
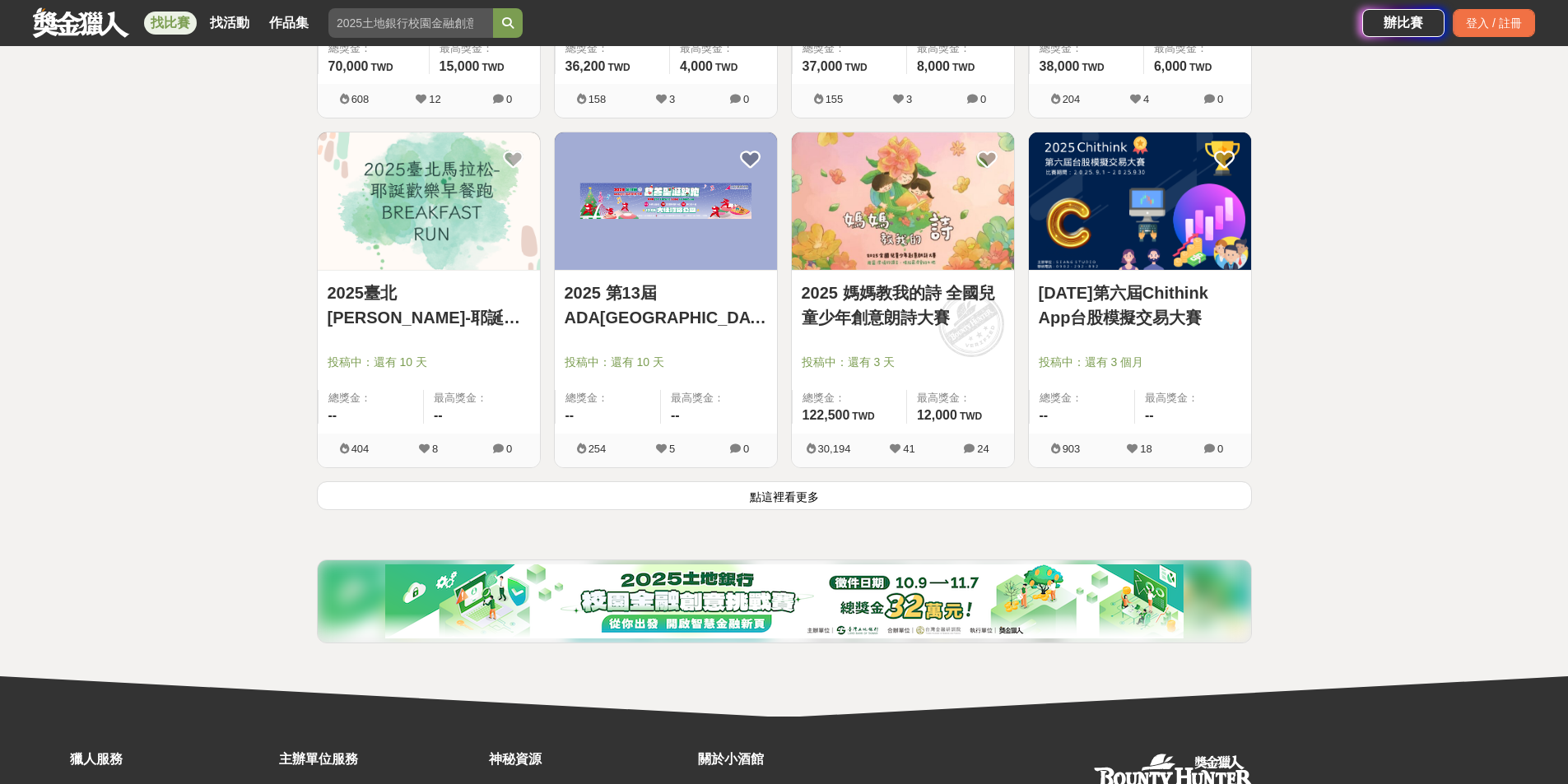
click at [792, 492] on button "點這裡看更多" at bounding box center [784, 496] width 934 height 29
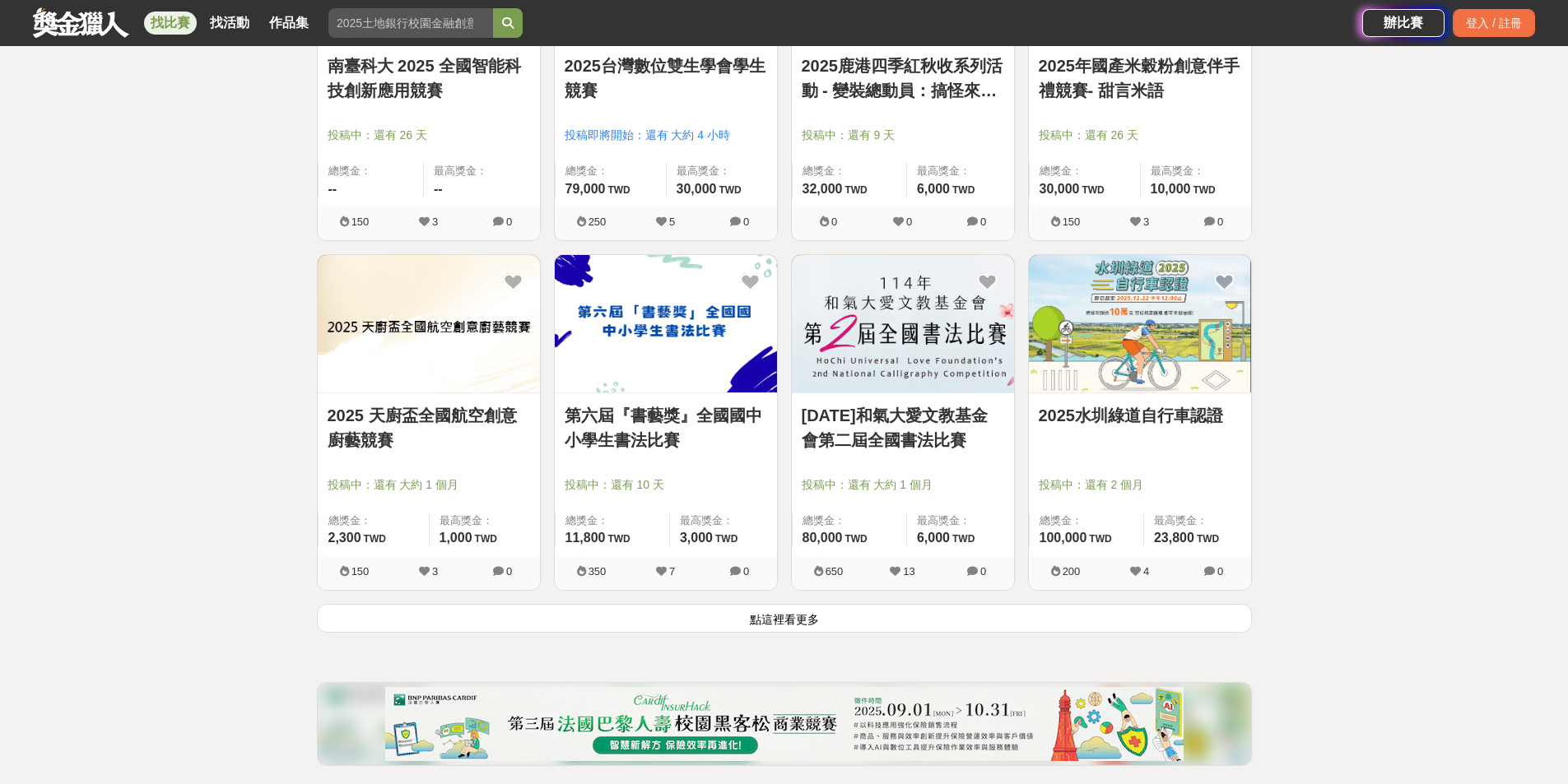
scroll to position [3948, 0]
click at [781, 619] on button "點這裡看更多" at bounding box center [784, 617] width 934 height 29
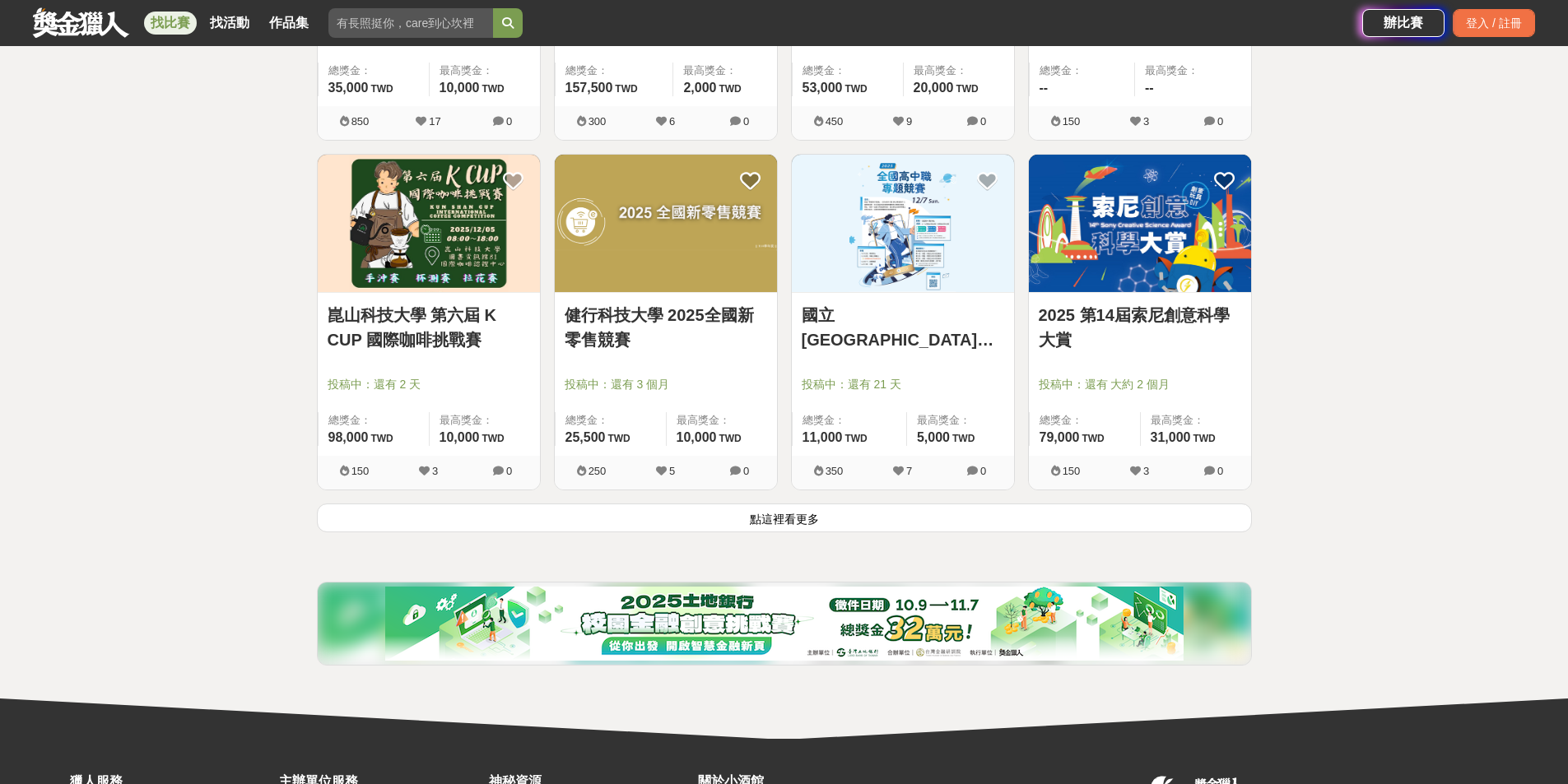
scroll to position [6329, 0]
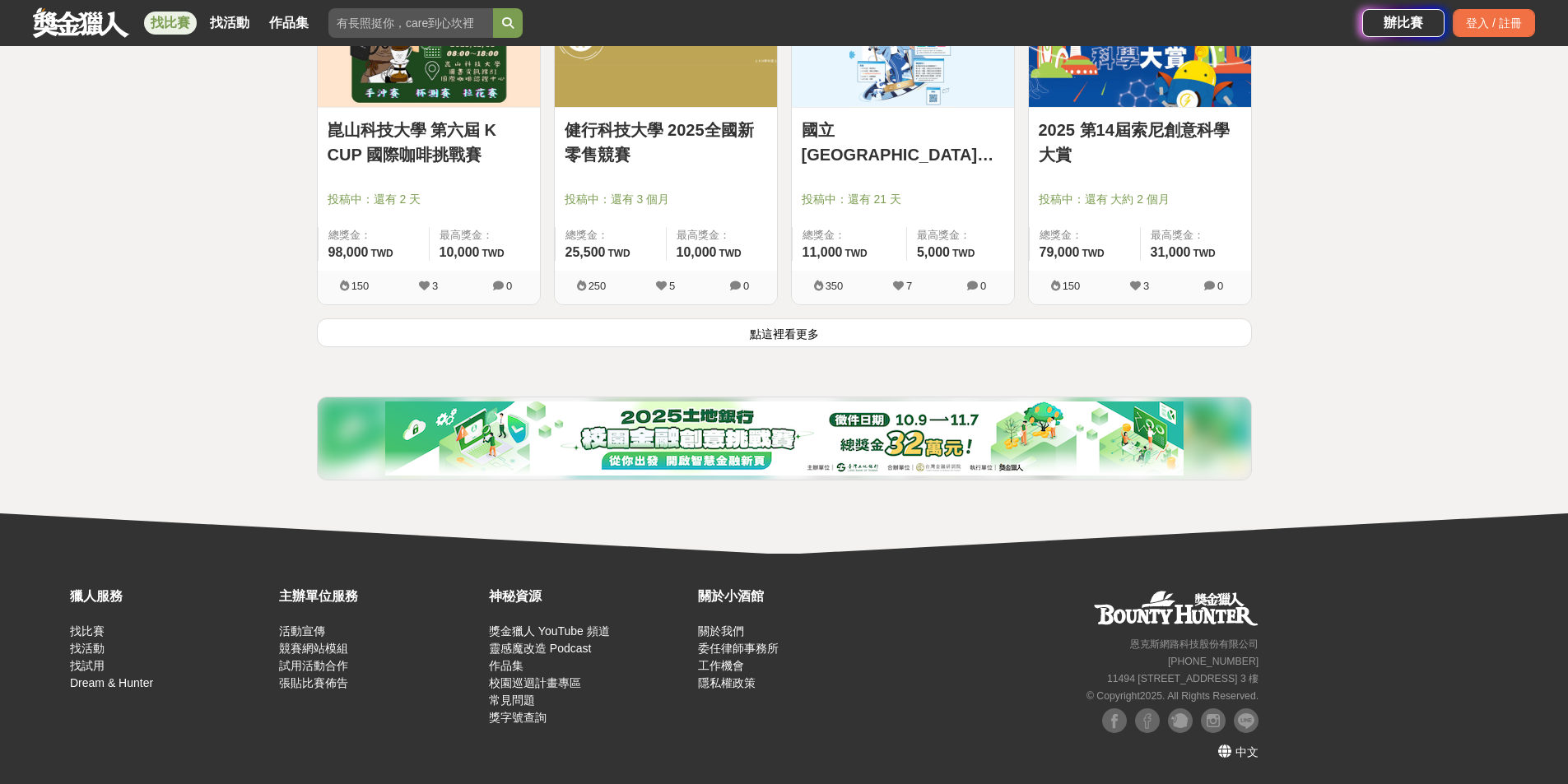
click at [914, 321] on button "點這裡看更多" at bounding box center [784, 332] width 934 height 29
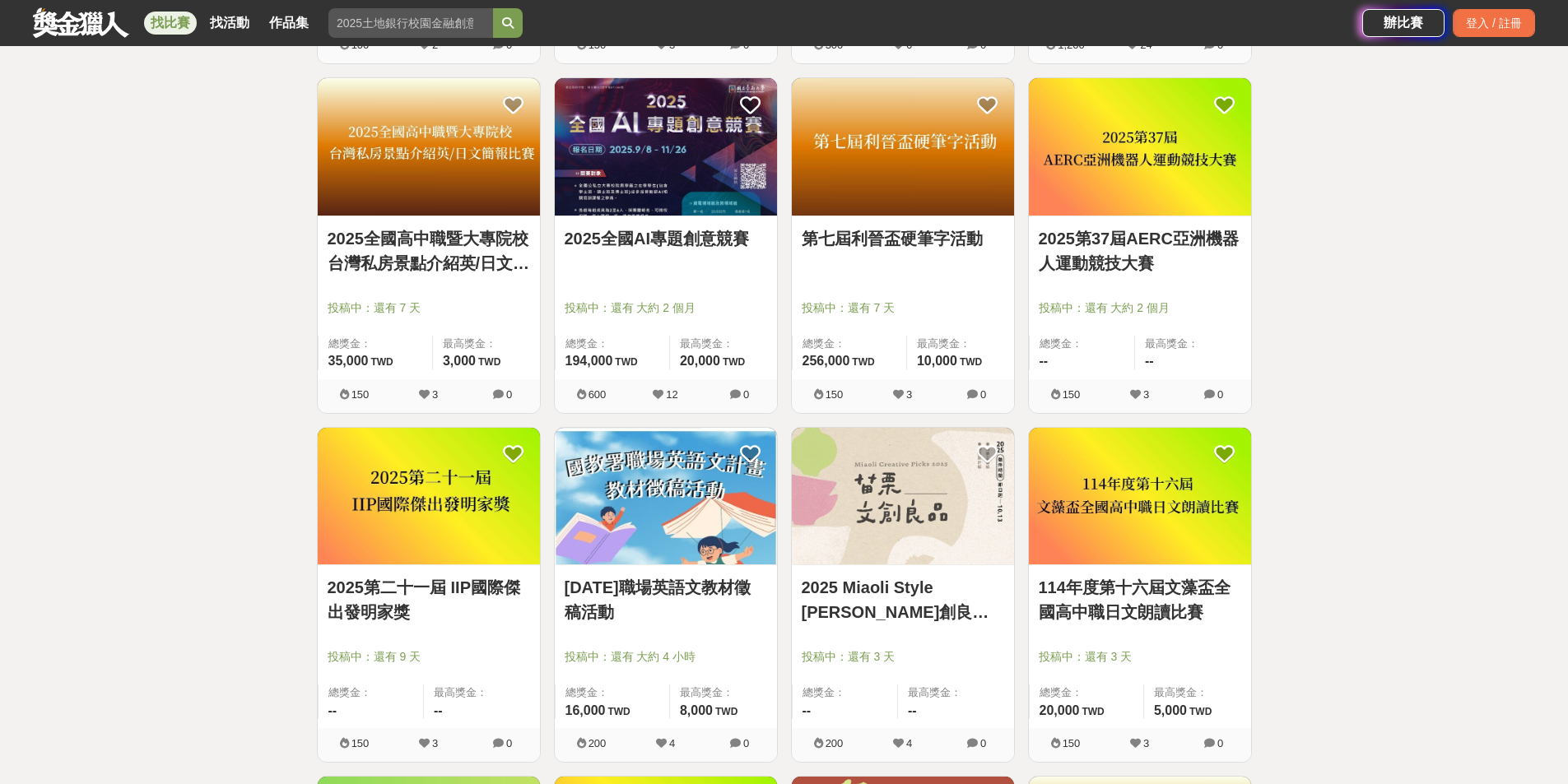
scroll to position [7068, 0]
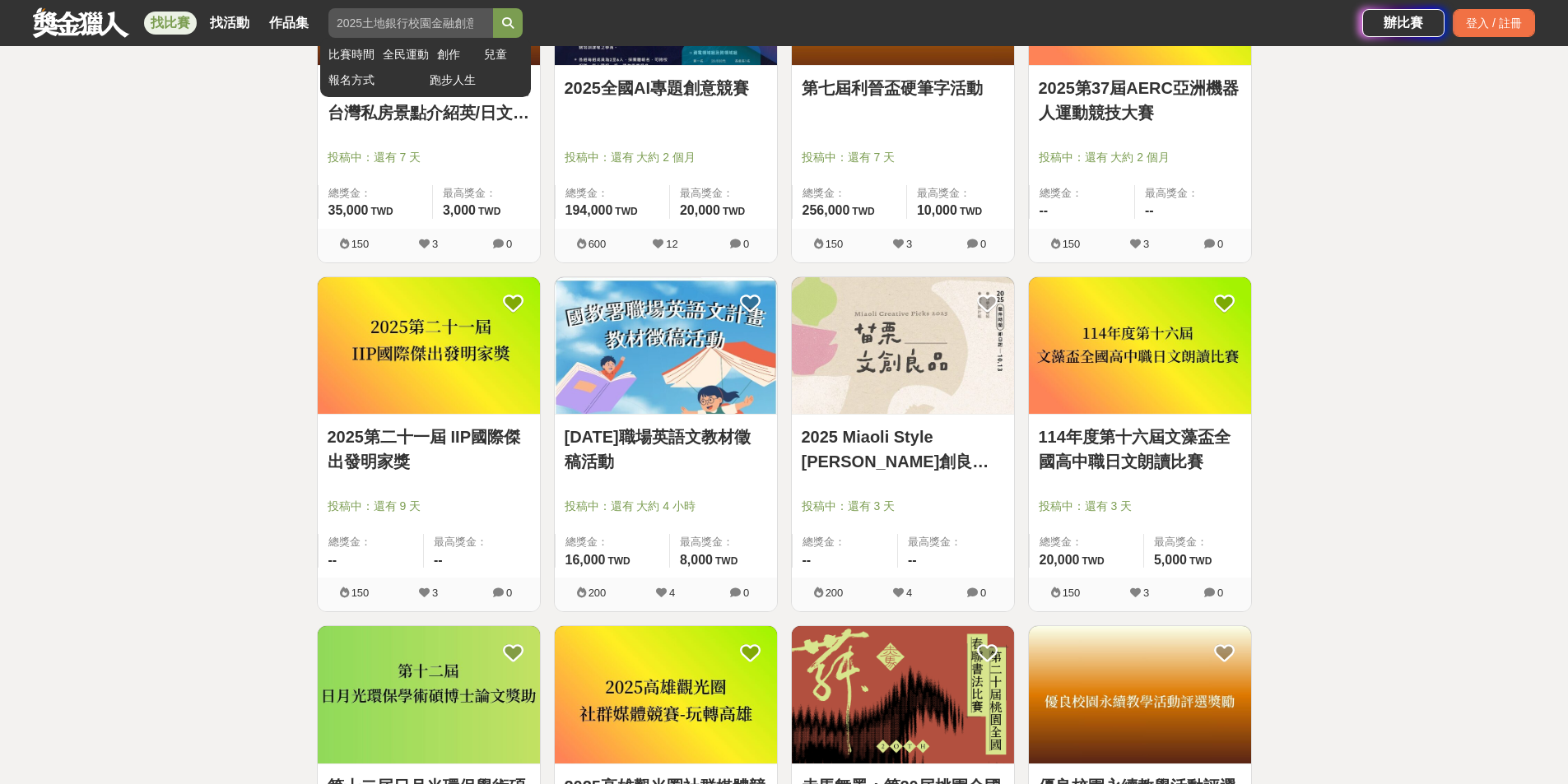
click at [472, 19] on input "search" at bounding box center [410, 23] width 164 height 30
type input "標語"
click at [493, 8] on button "submit" at bounding box center [508, 23] width 30 height 30
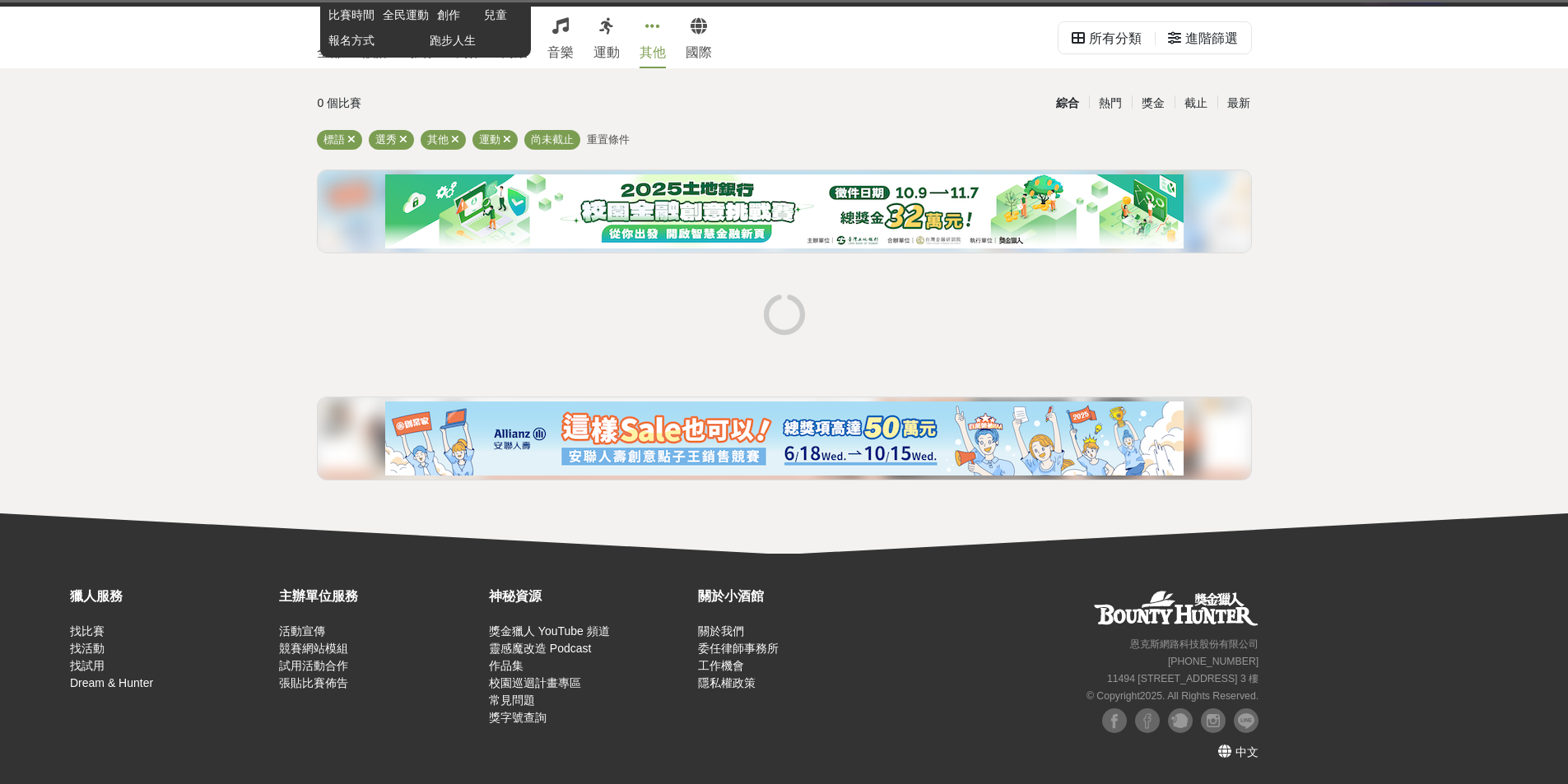
scroll to position [12, 0]
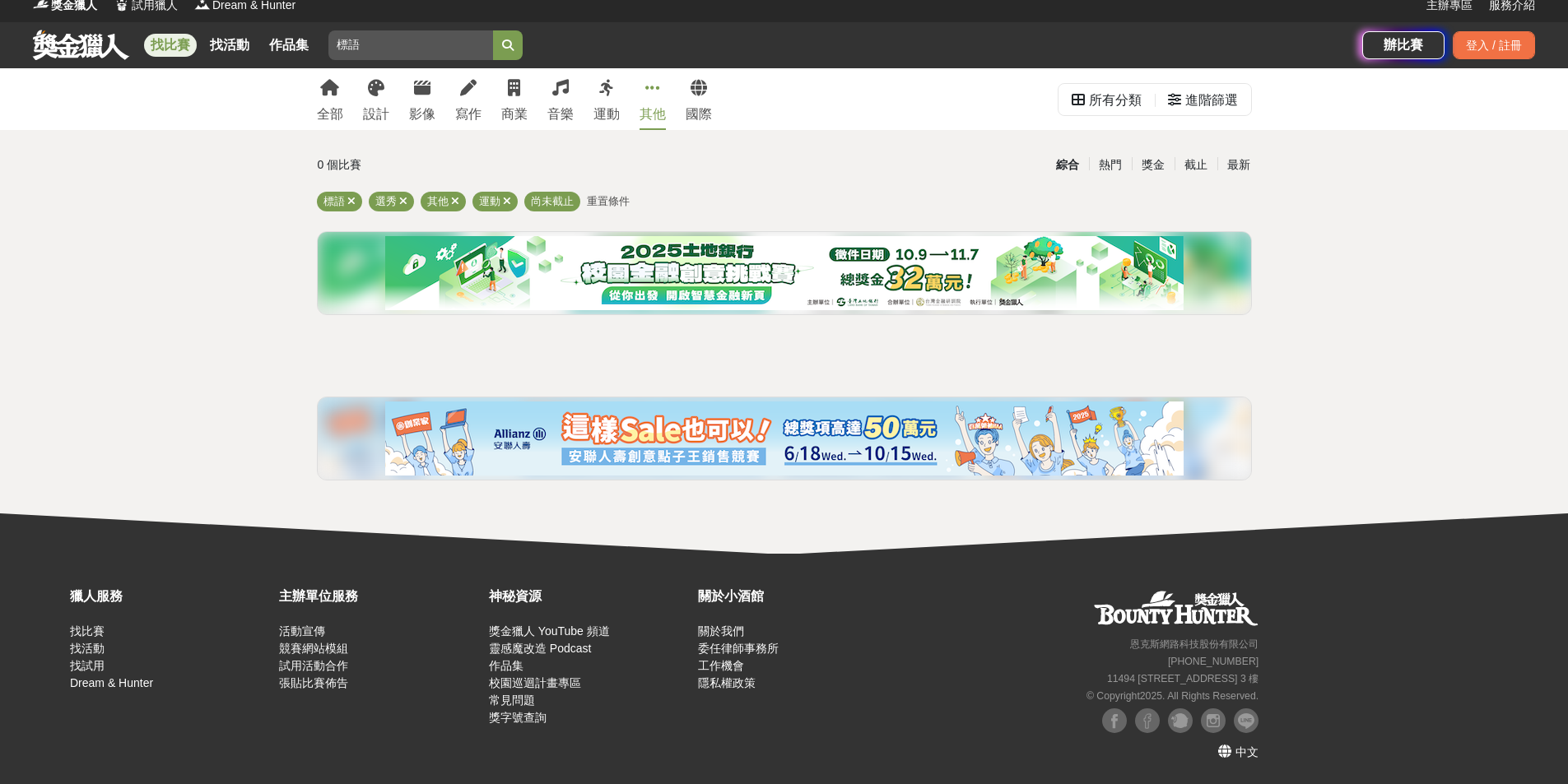
click at [588, 200] on span "重置條件" at bounding box center [608, 201] width 43 height 12
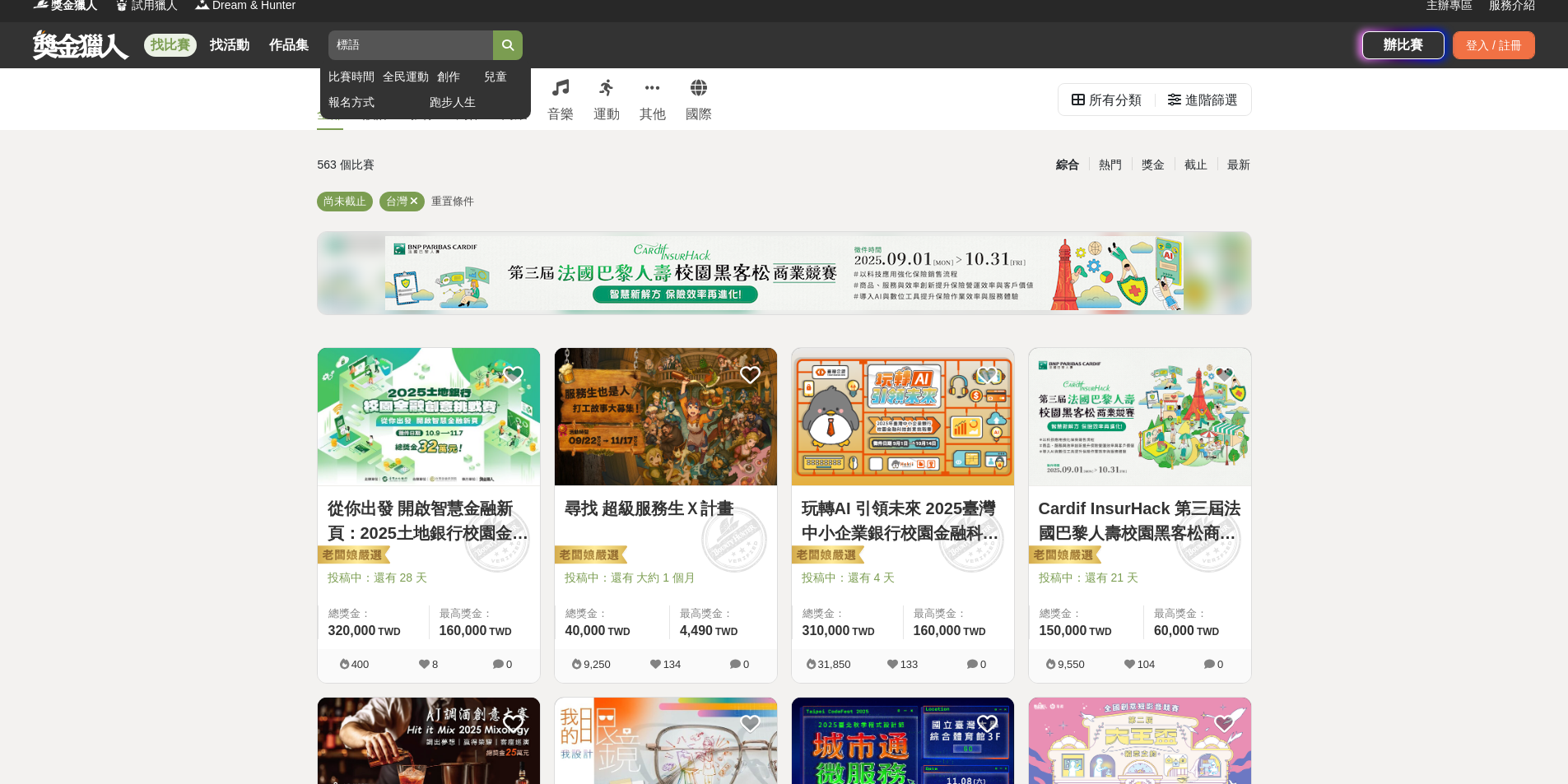
click at [455, 44] on input "標語" at bounding box center [410, 46] width 164 height 30
click at [493, 50] on button "submit" at bounding box center [508, 46] width 30 height 30
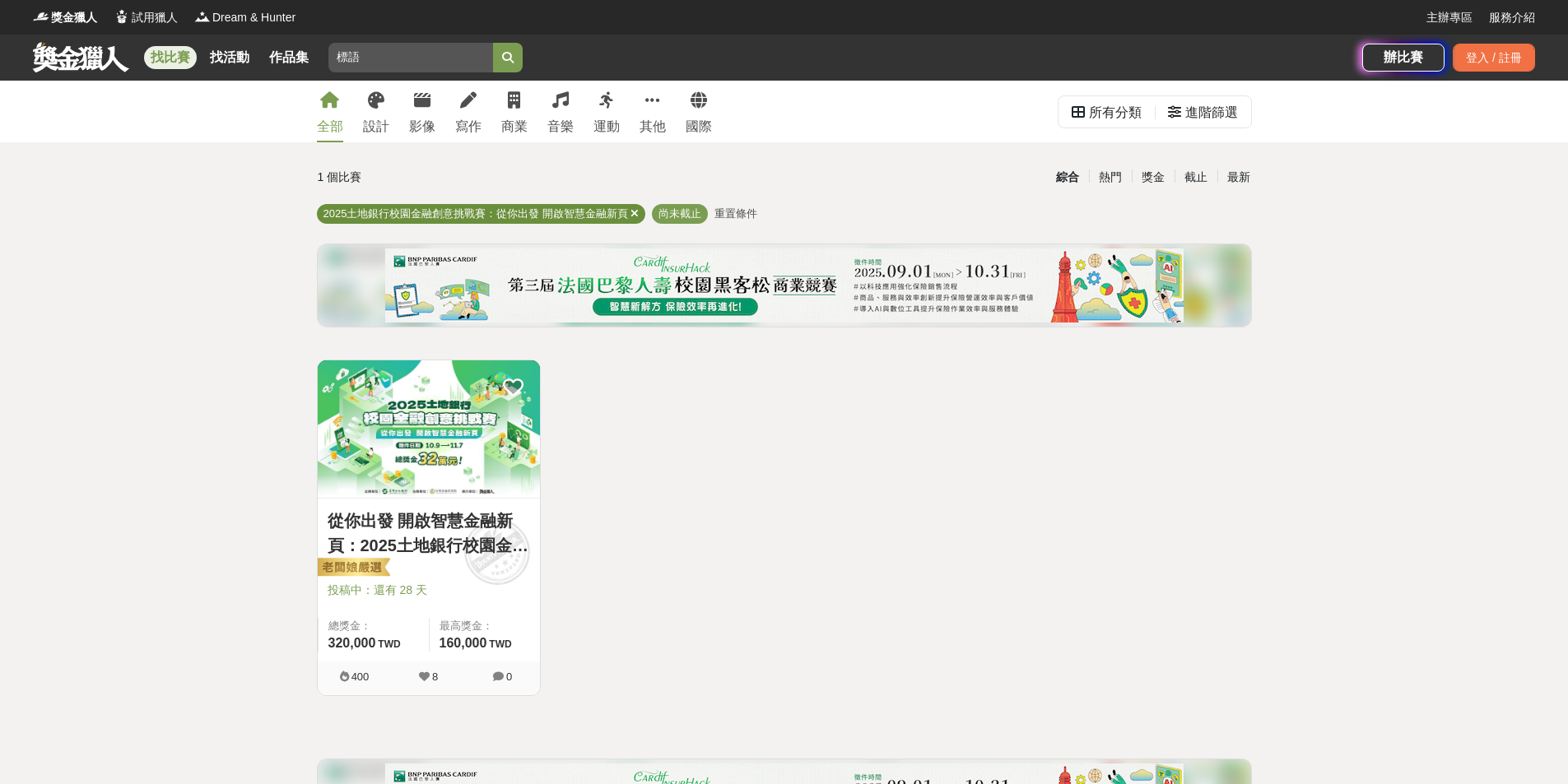
click at [635, 207] on div "2025土地銀行校園金融創意挑戰賽：從你出發 開啟智慧金融新頁" at bounding box center [481, 214] width 329 height 20
click at [633, 209] on icon at bounding box center [634, 213] width 8 height 11
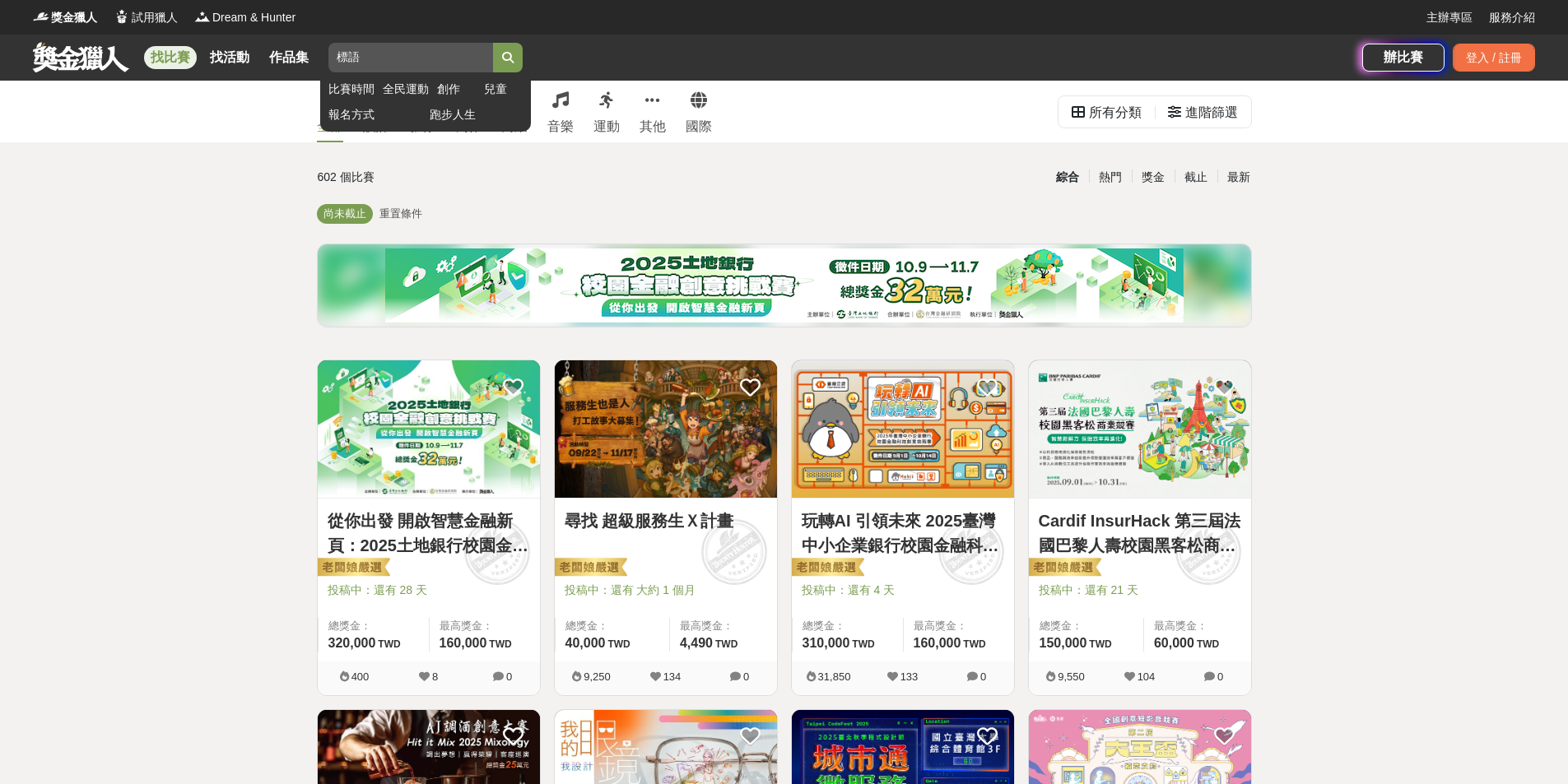
click at [500, 64] on button "submit" at bounding box center [508, 57] width 30 height 30
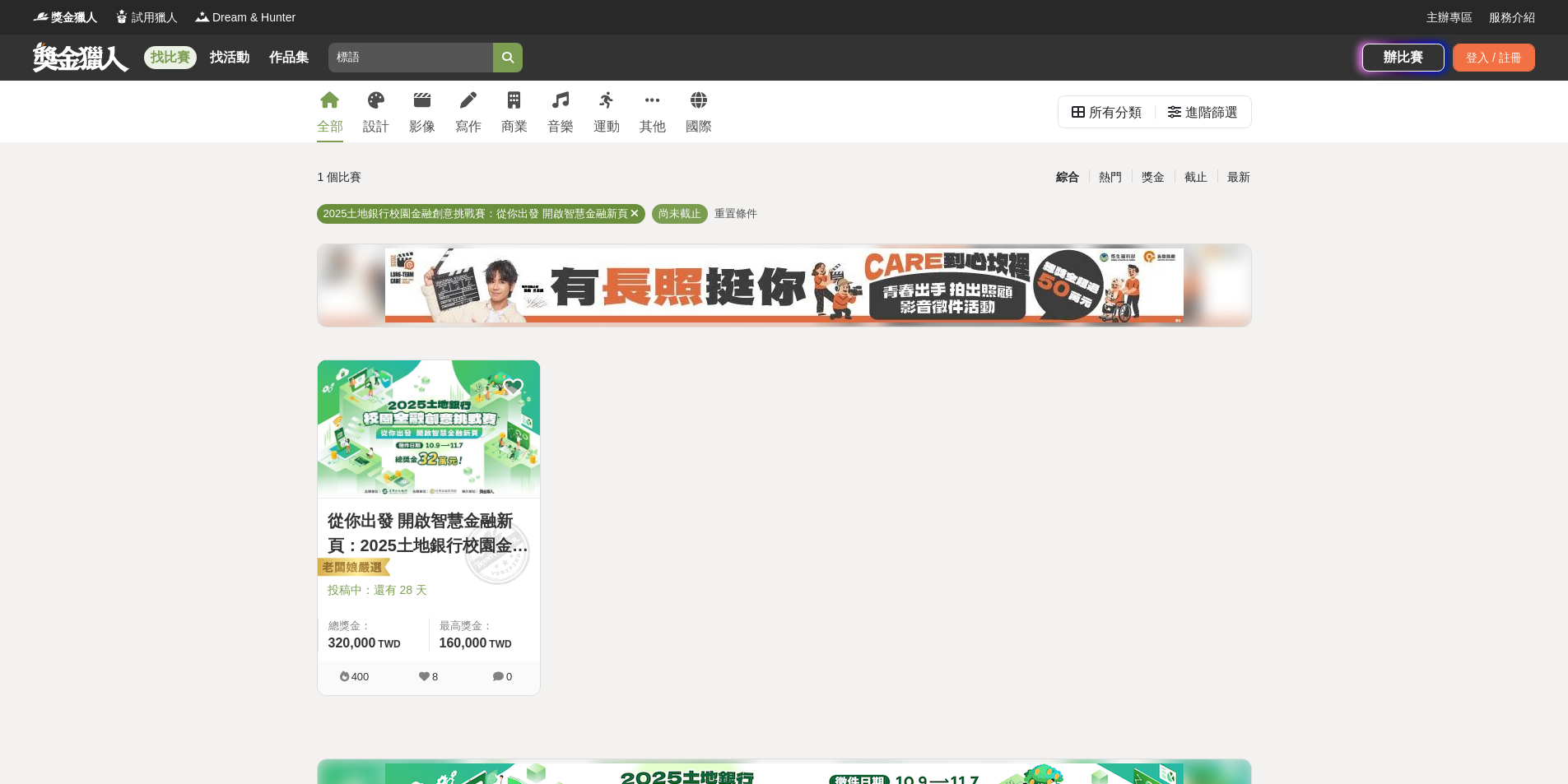
click at [638, 211] on icon at bounding box center [634, 213] width 8 height 11
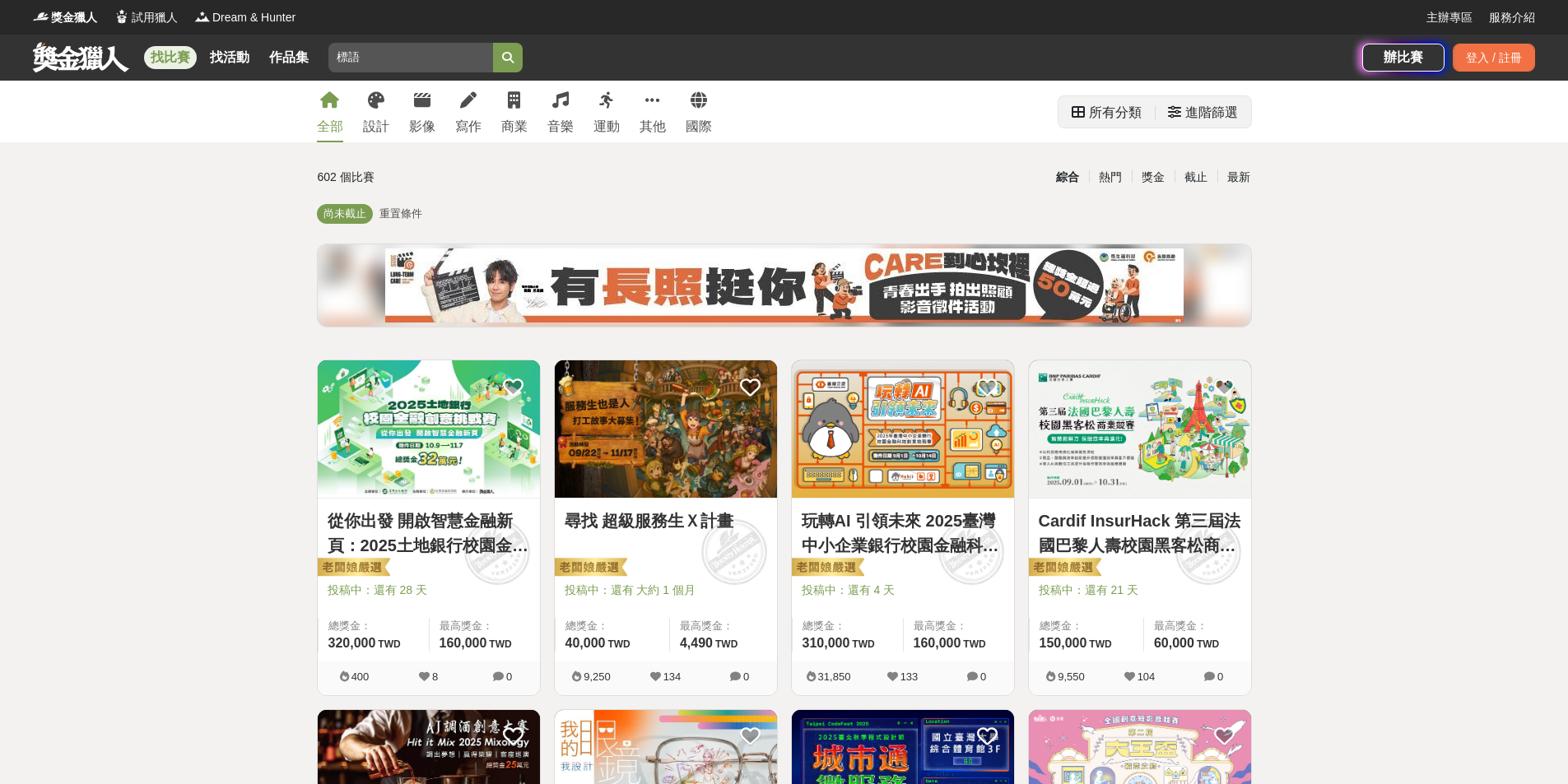
click at [1235, 117] on div "進階篩選" at bounding box center [1211, 112] width 53 height 32
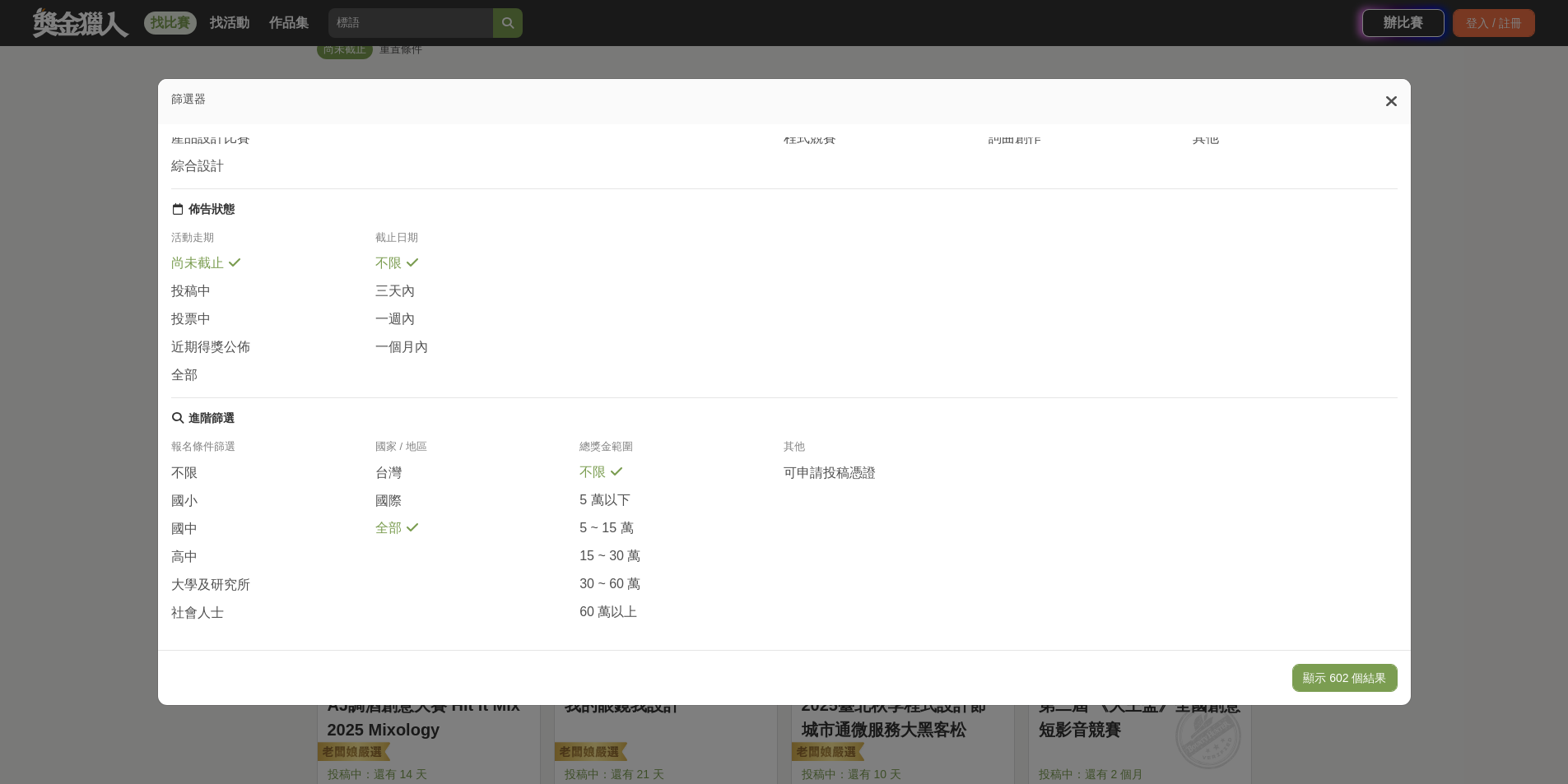
scroll to position [247, 0]
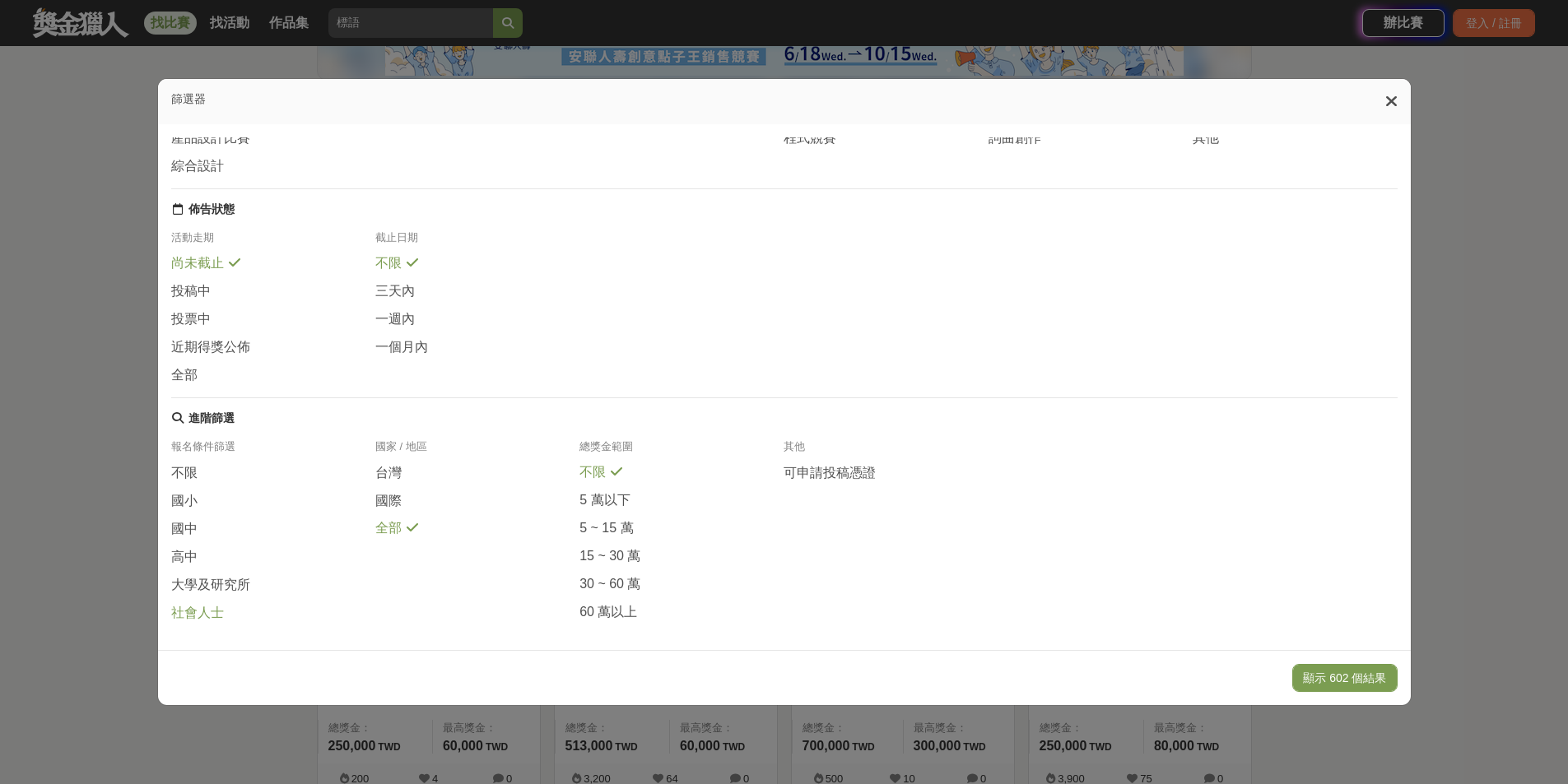
click at [193, 605] on span "社會人士" at bounding box center [197, 613] width 53 height 17
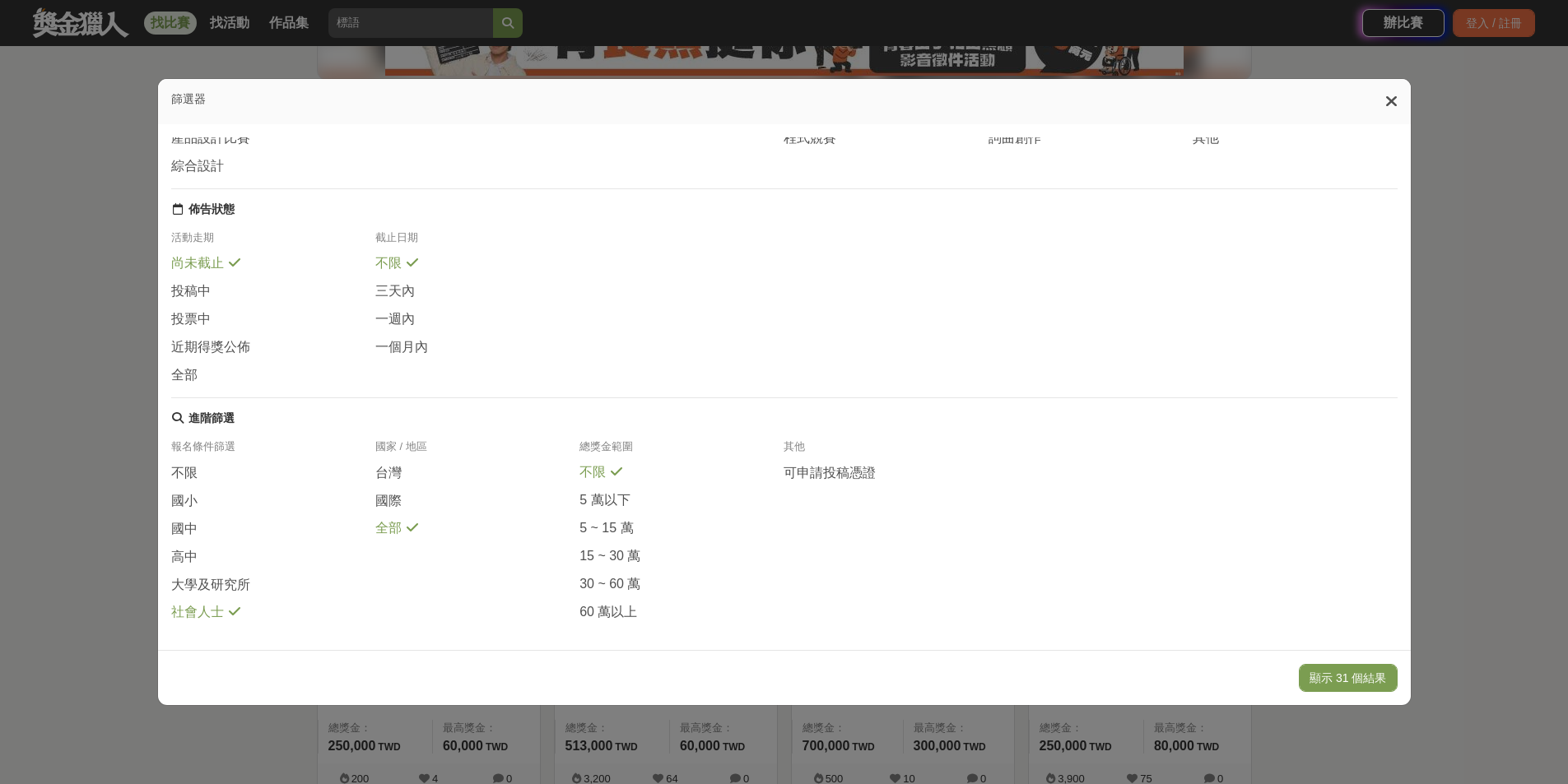
click at [1397, 101] on icon at bounding box center [1391, 102] width 13 height 17
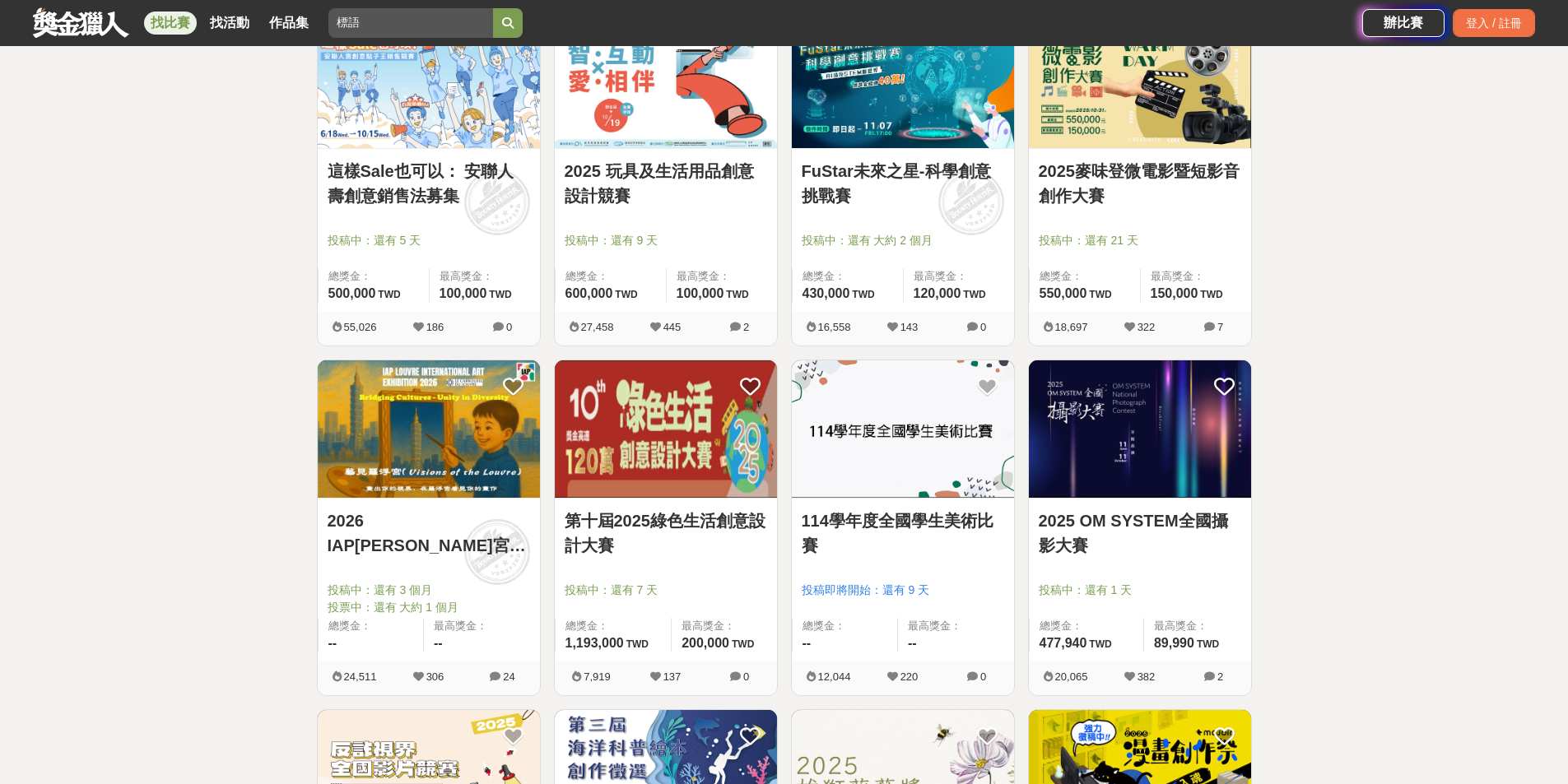
scroll to position [1234, 0]
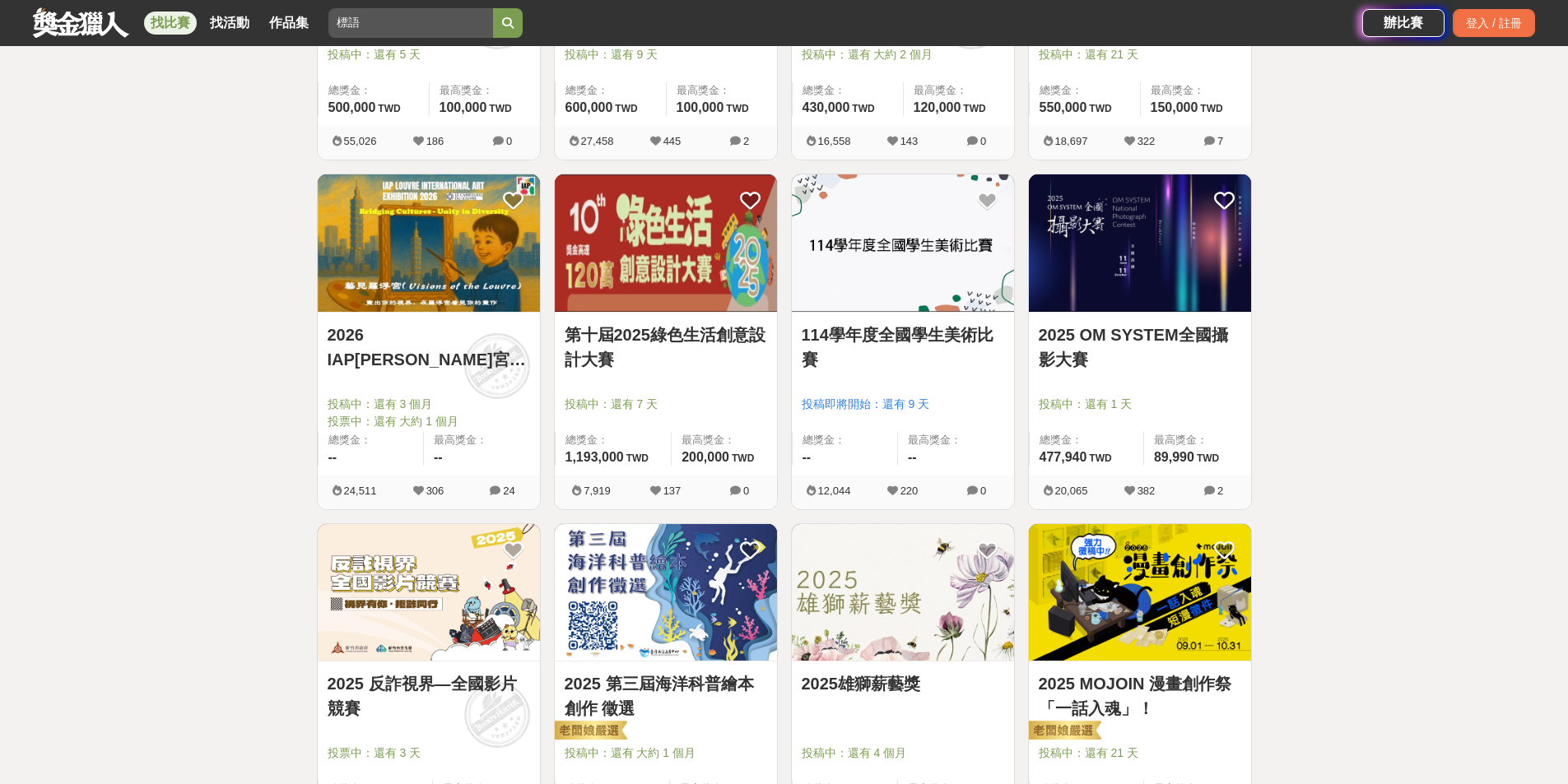
click at [436, 332] on link "2026 IAP[PERSON_NAME]宮國際藝術展徵件" at bounding box center [428, 347] width 203 height 49
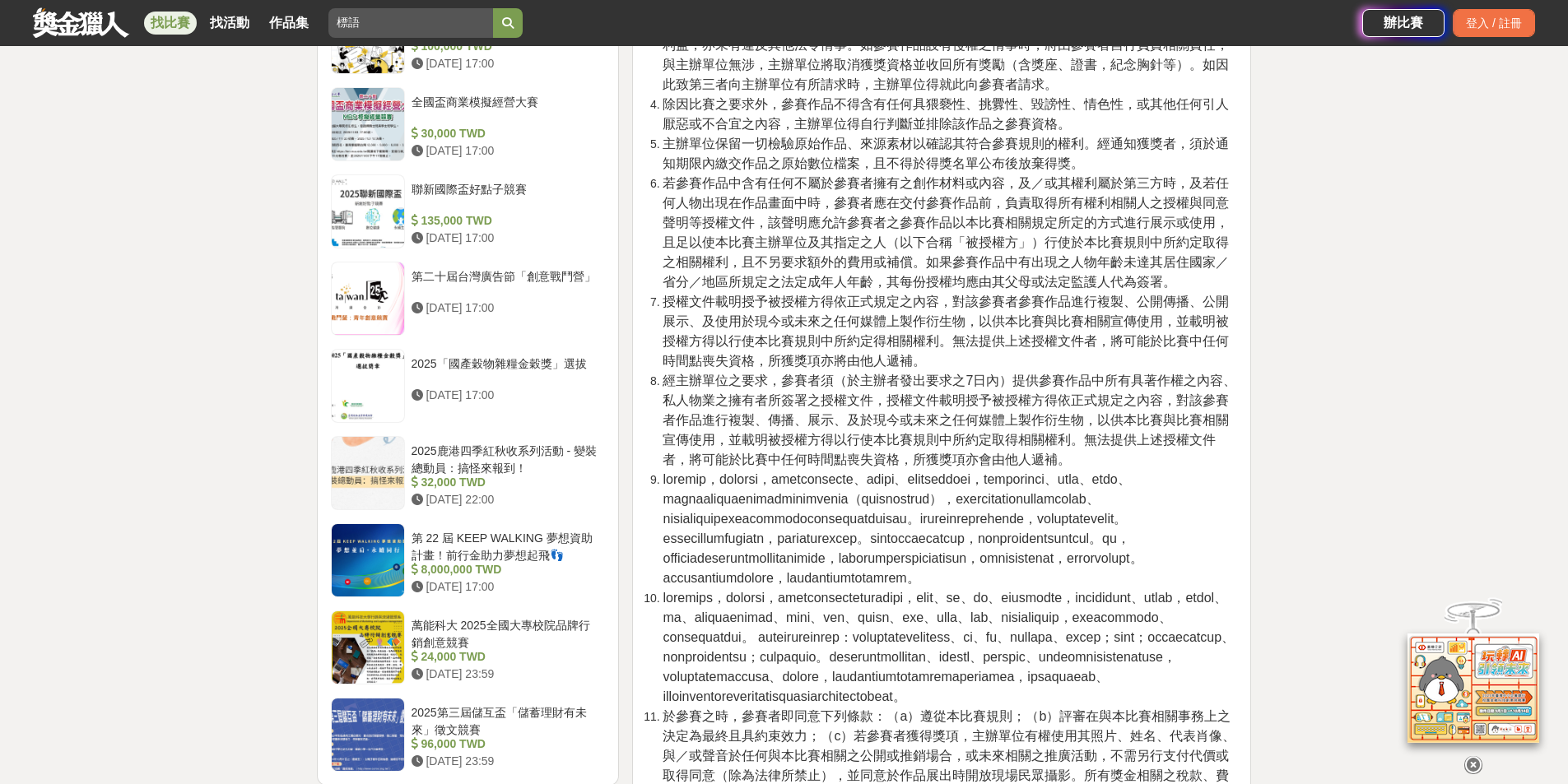
scroll to position [2303, 0]
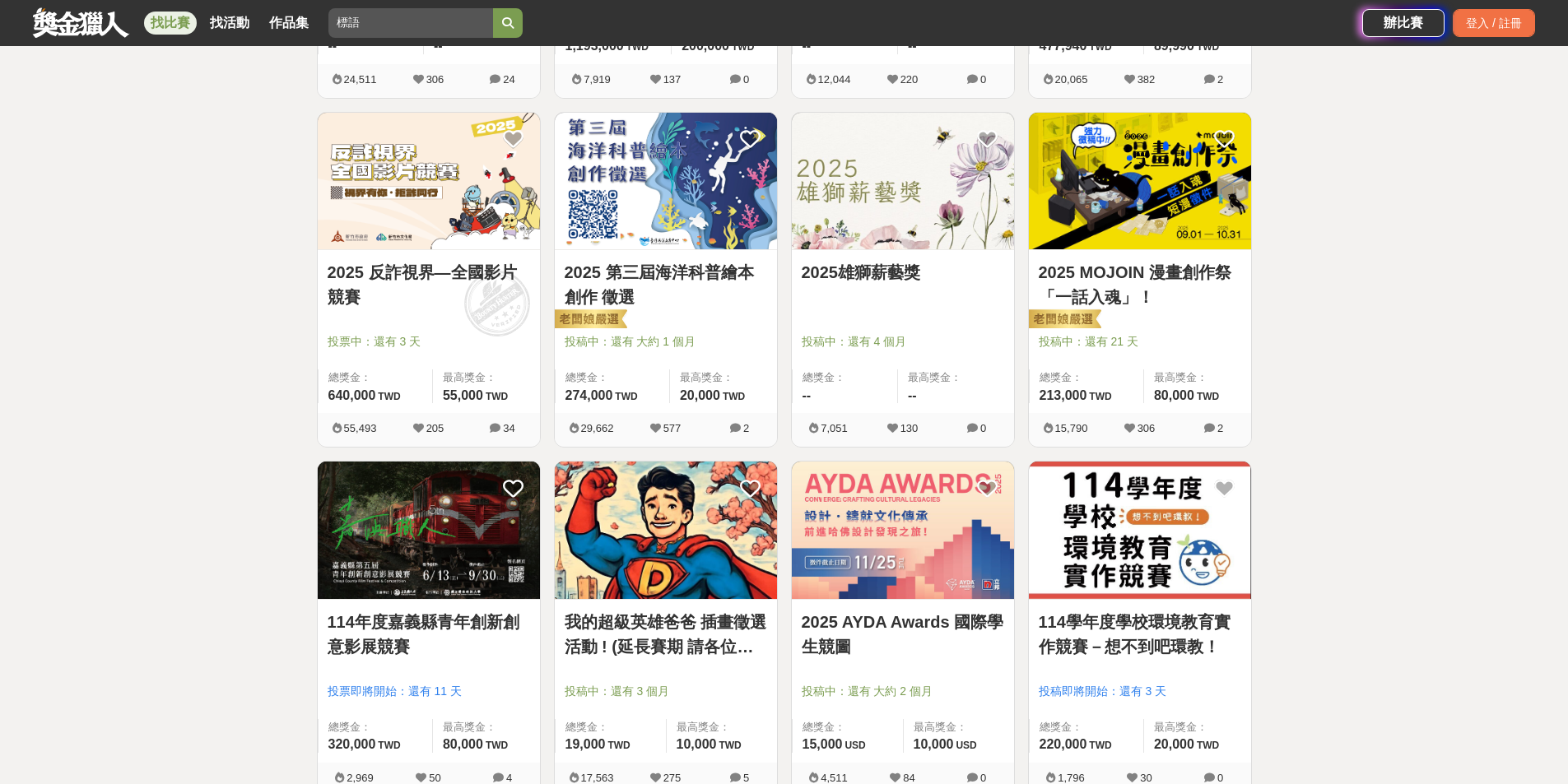
scroll to position [1974, 0]
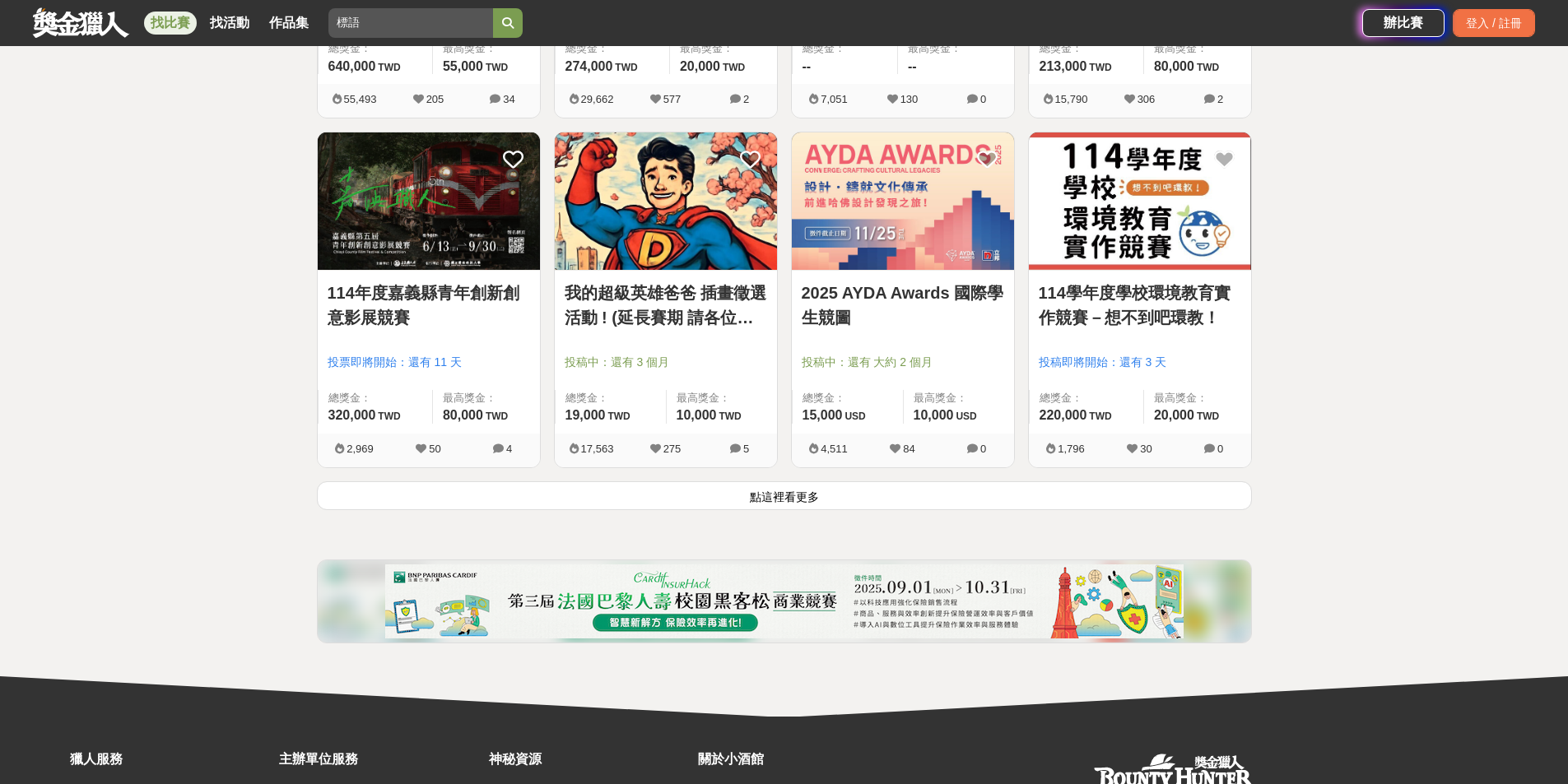
click at [884, 493] on button "點這裡看更多" at bounding box center [784, 496] width 934 height 29
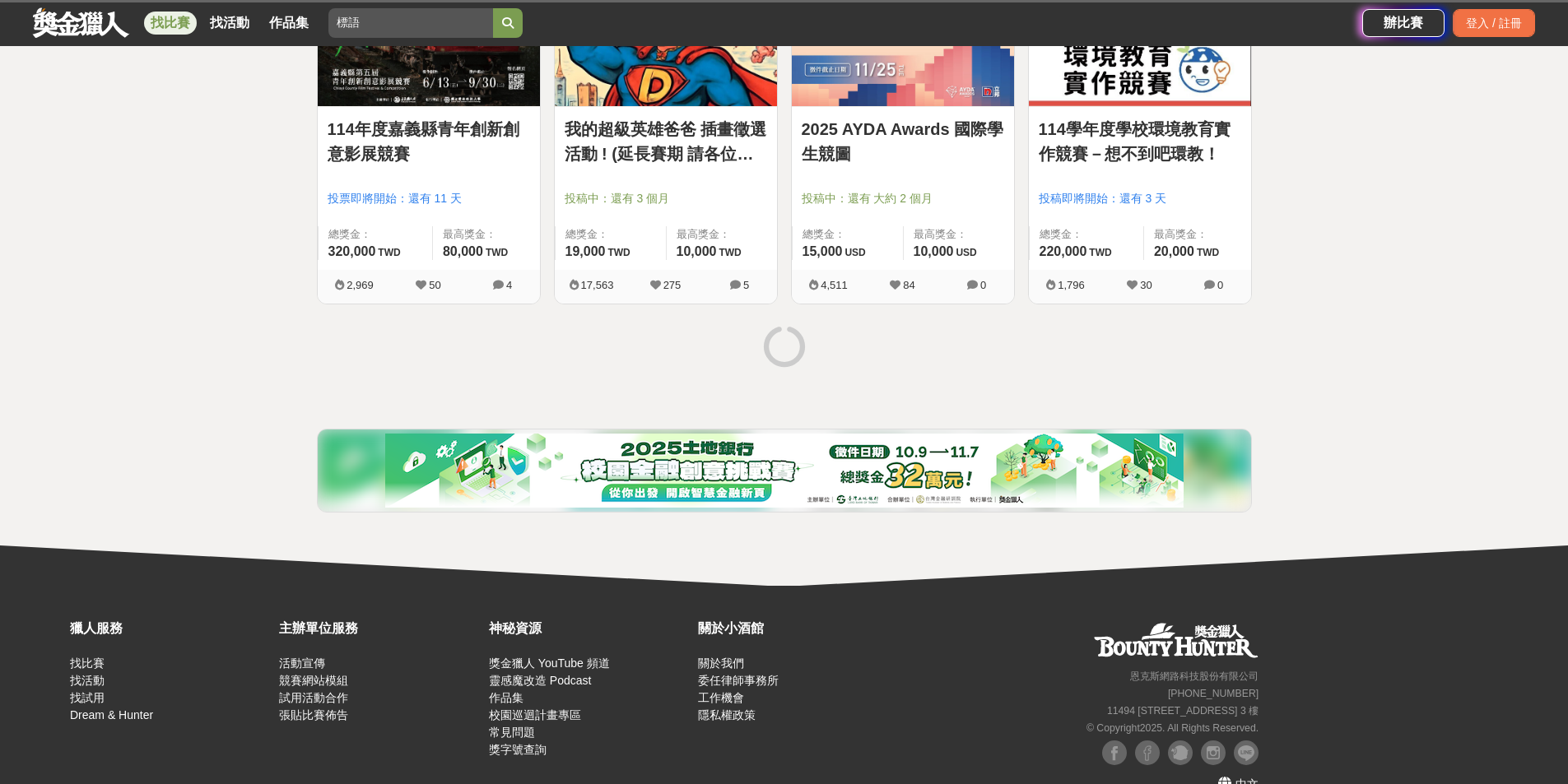
scroll to position [2139, 0]
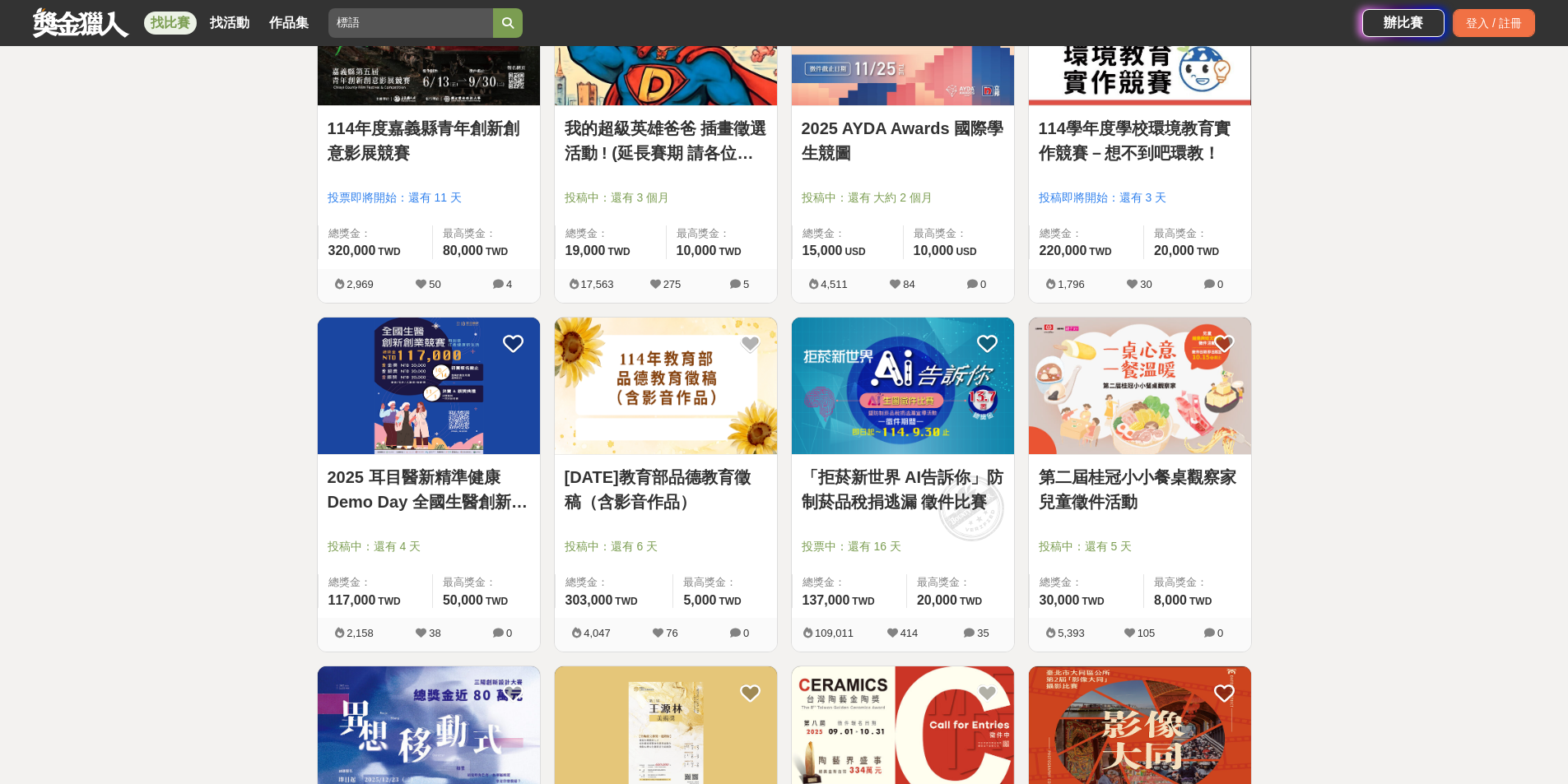
click at [899, 494] on link "「拒菸新世界 AI告訴你」防制菸品稅捐逃漏 徵件比賽" at bounding box center [903, 489] width 203 height 49
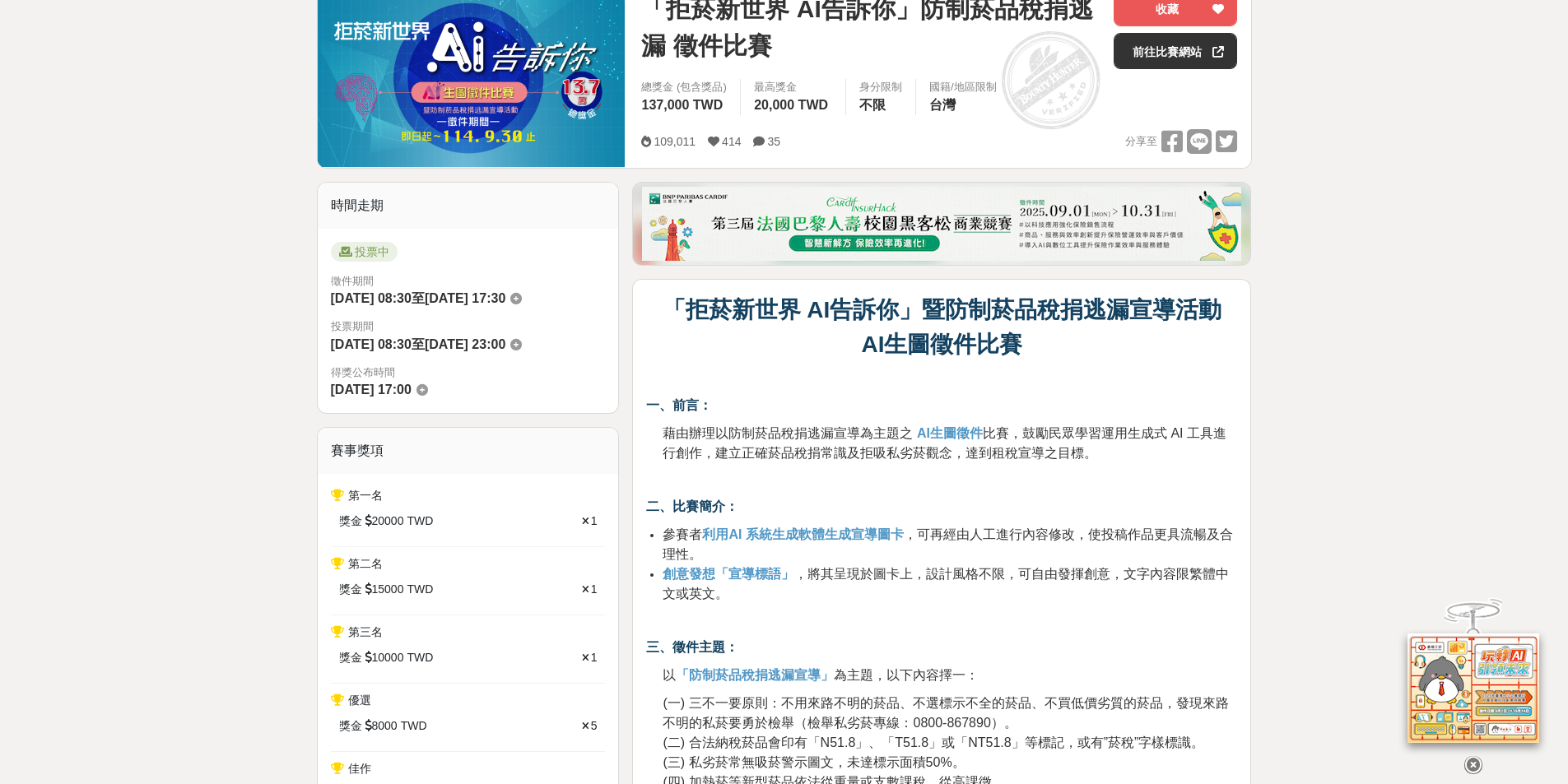
scroll to position [344, 0]
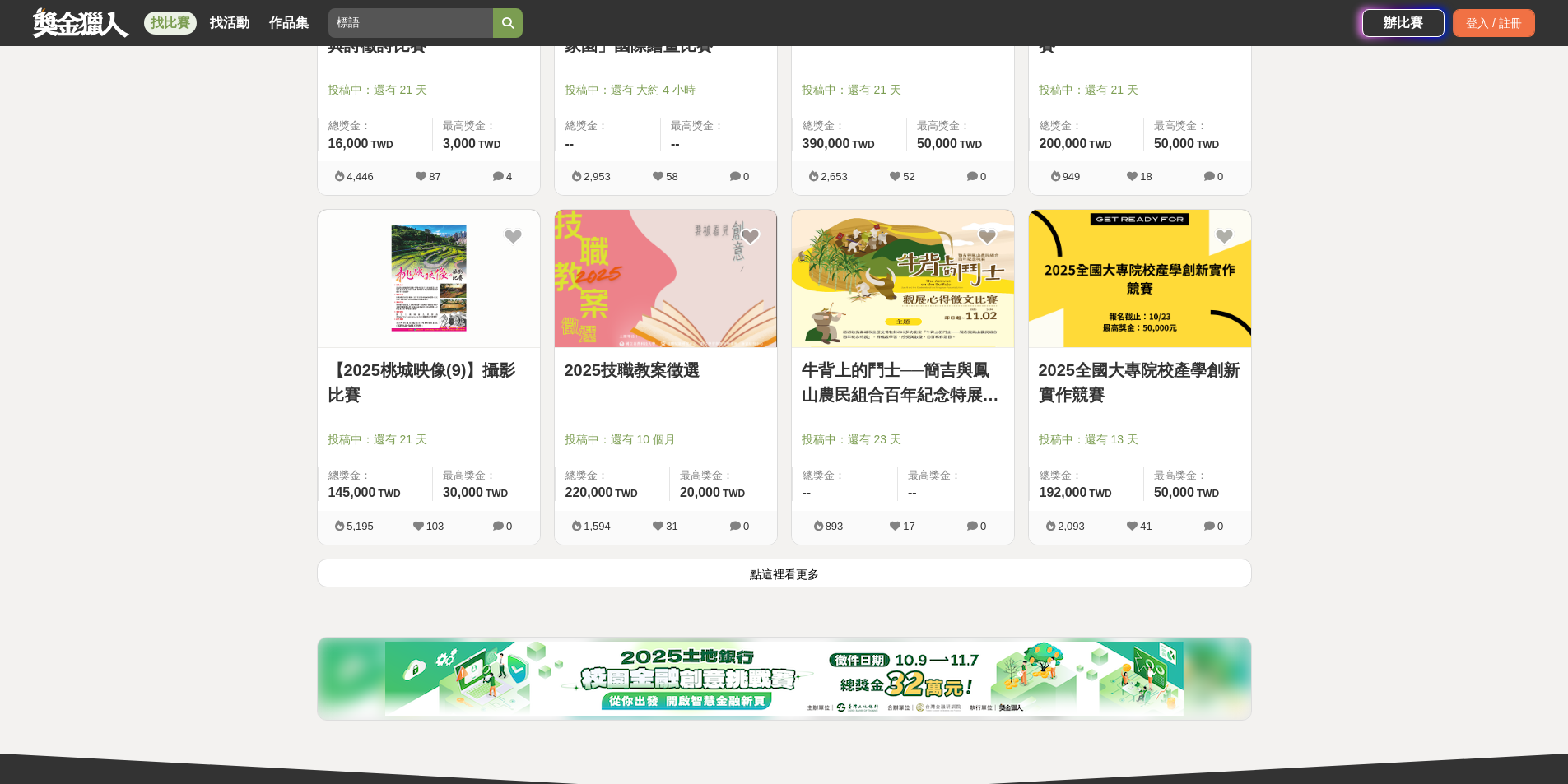
scroll to position [4195, 0]
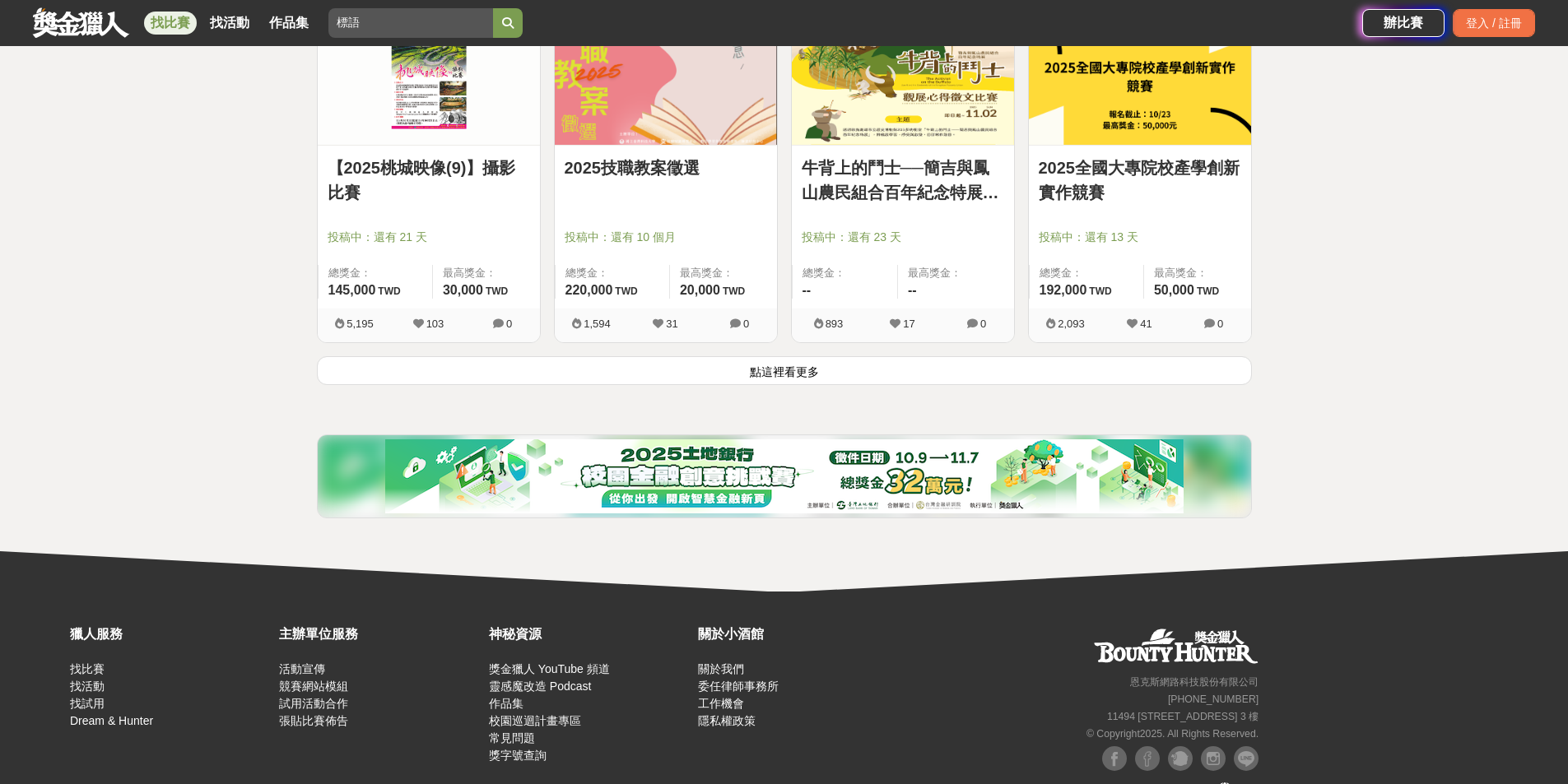
click at [850, 371] on button "點這裡看更多" at bounding box center [784, 370] width 934 height 29
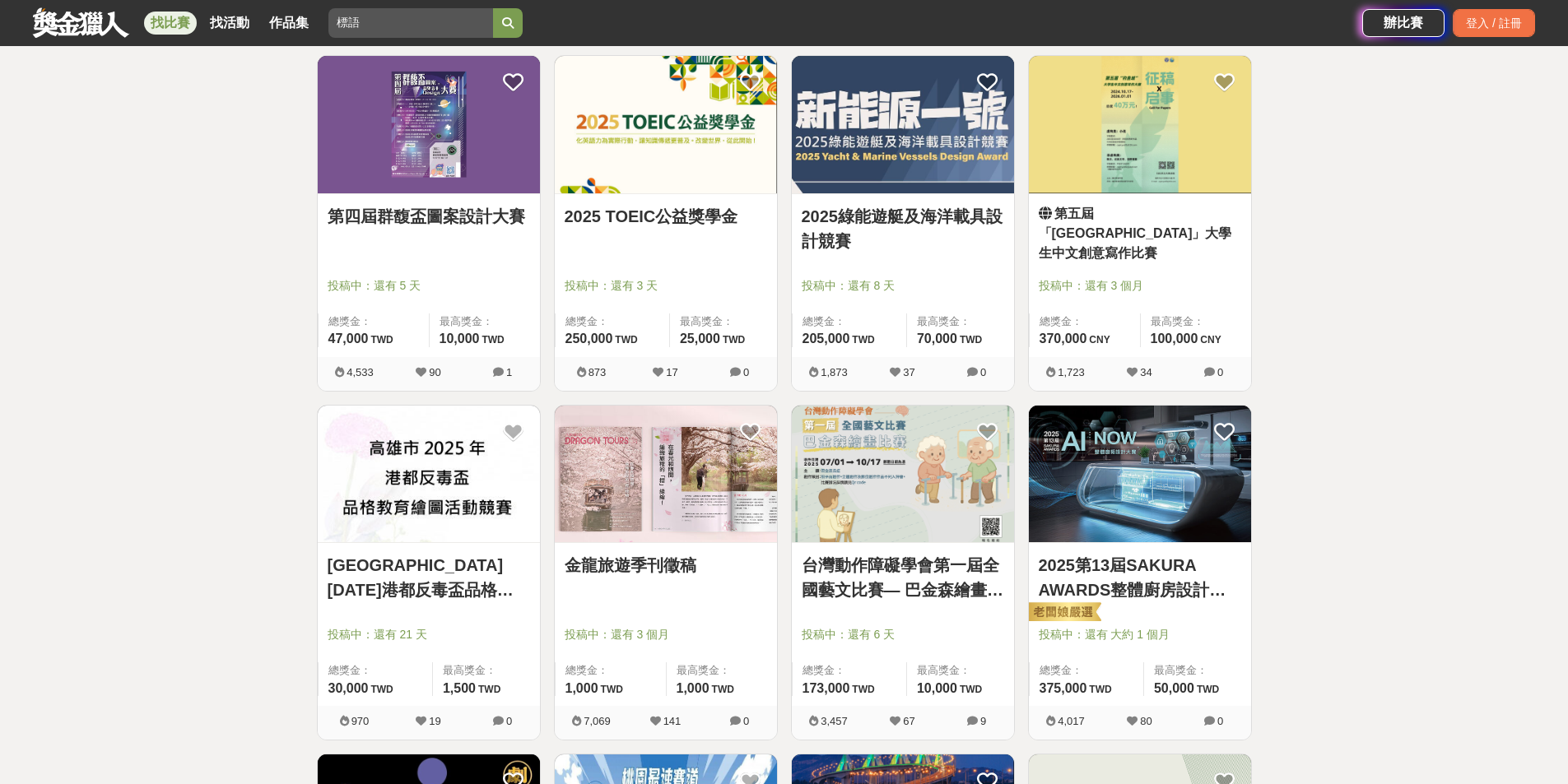
scroll to position [5346, 0]
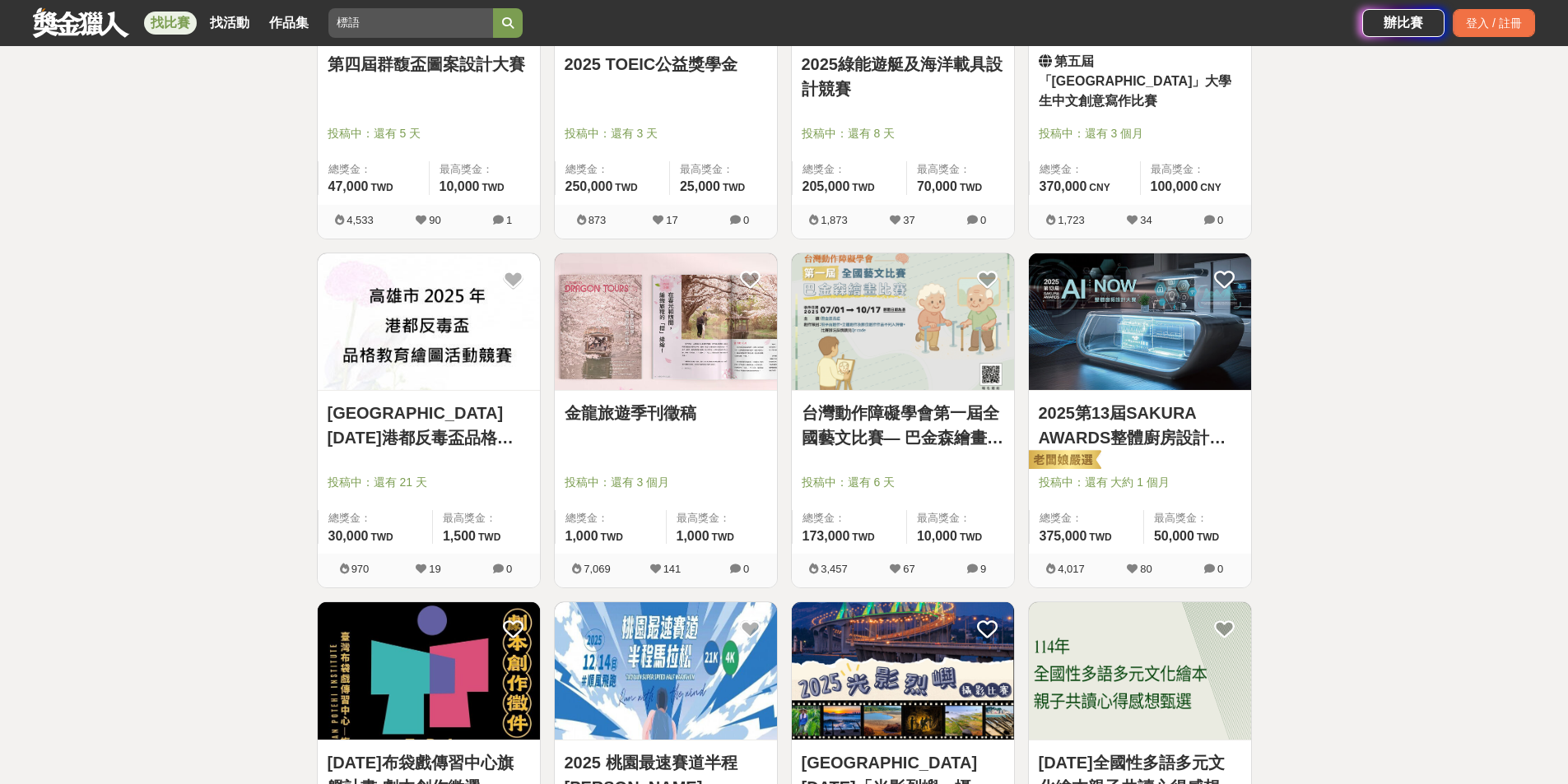
click at [882, 433] on link "台灣動作障礙學會第一屆全國藝文比賽— 巴金森繪畫比賽" at bounding box center [903, 425] width 203 height 49
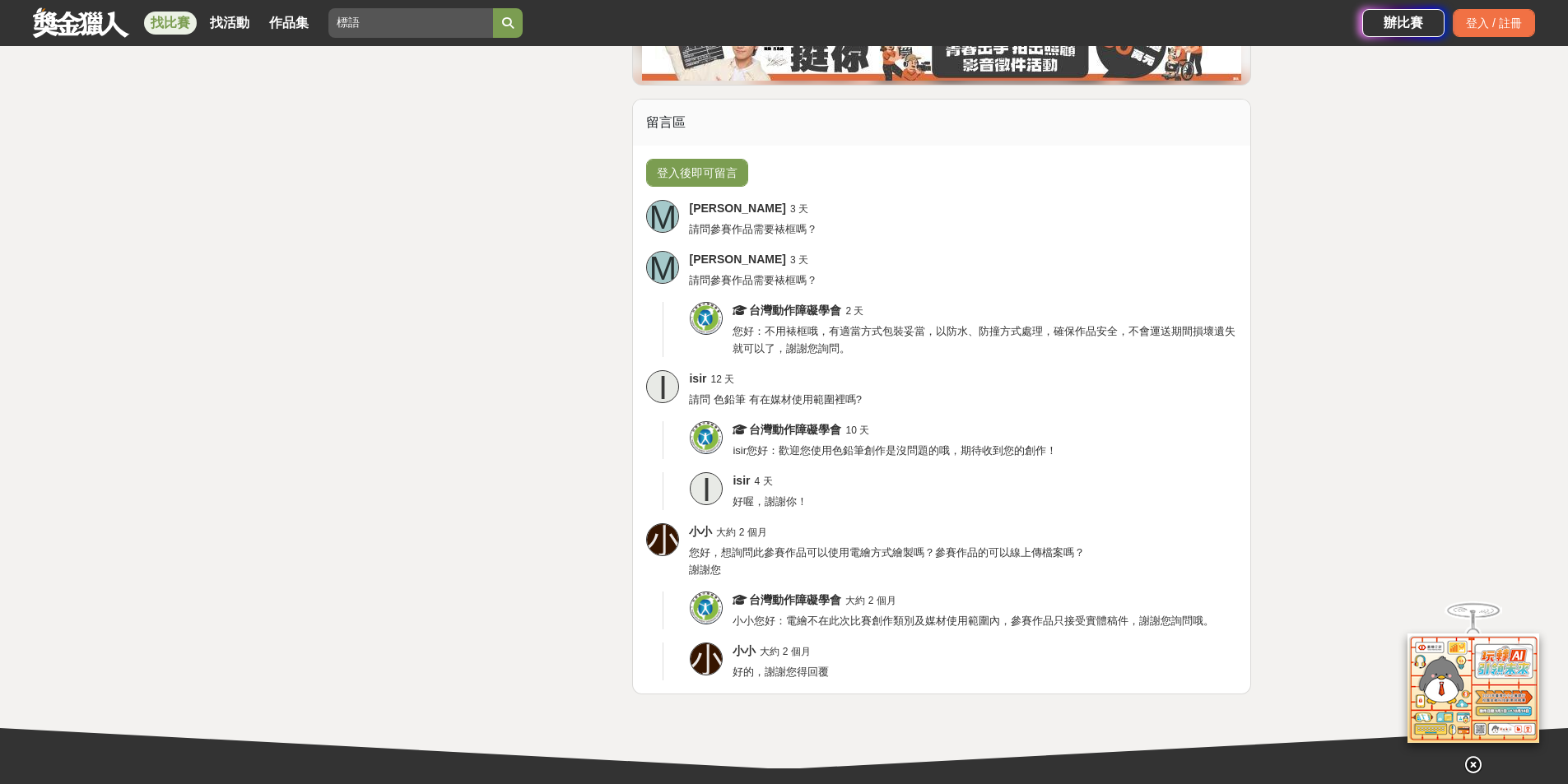
scroll to position [3125, 0]
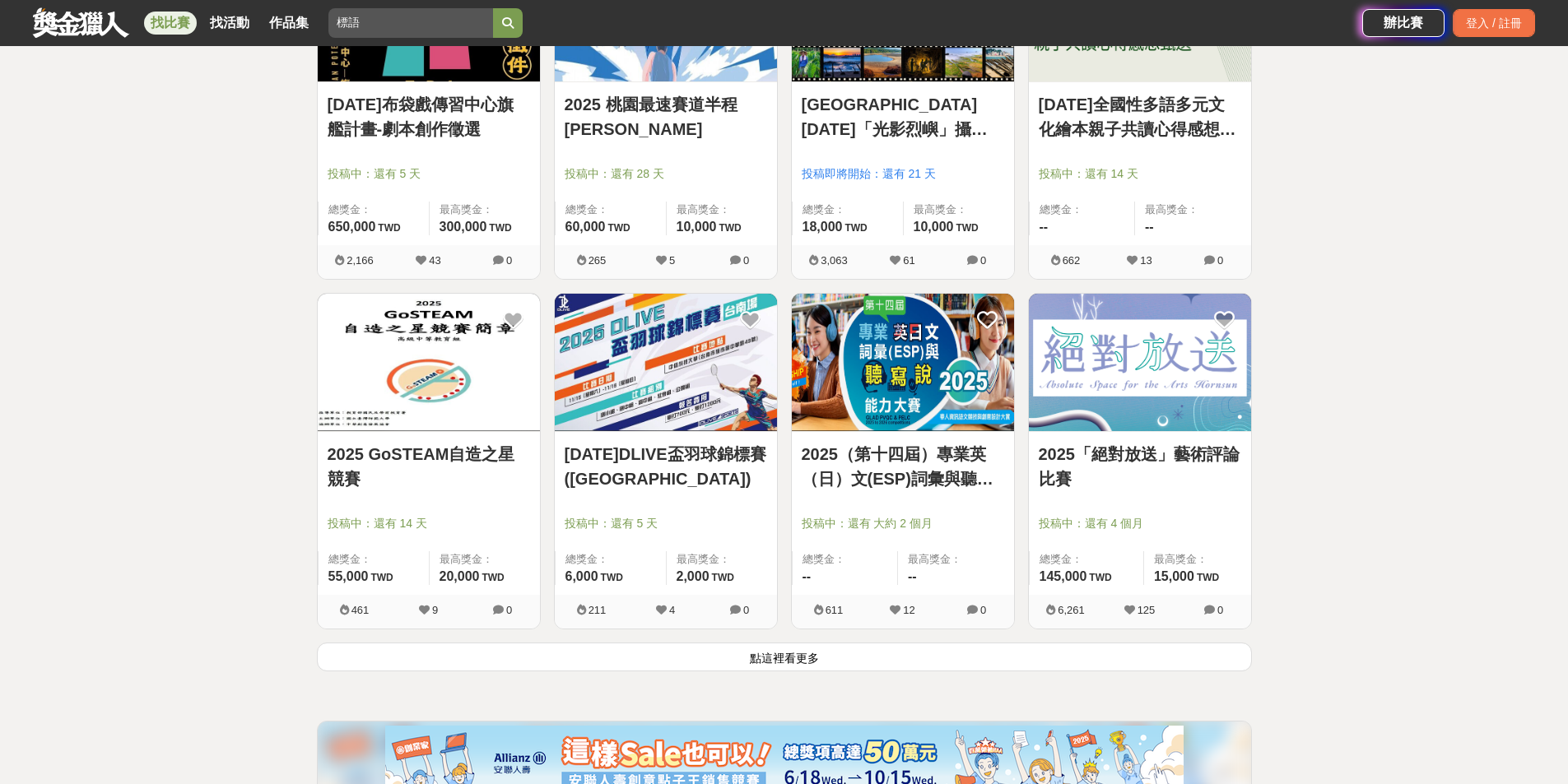
scroll to position [6251, 0]
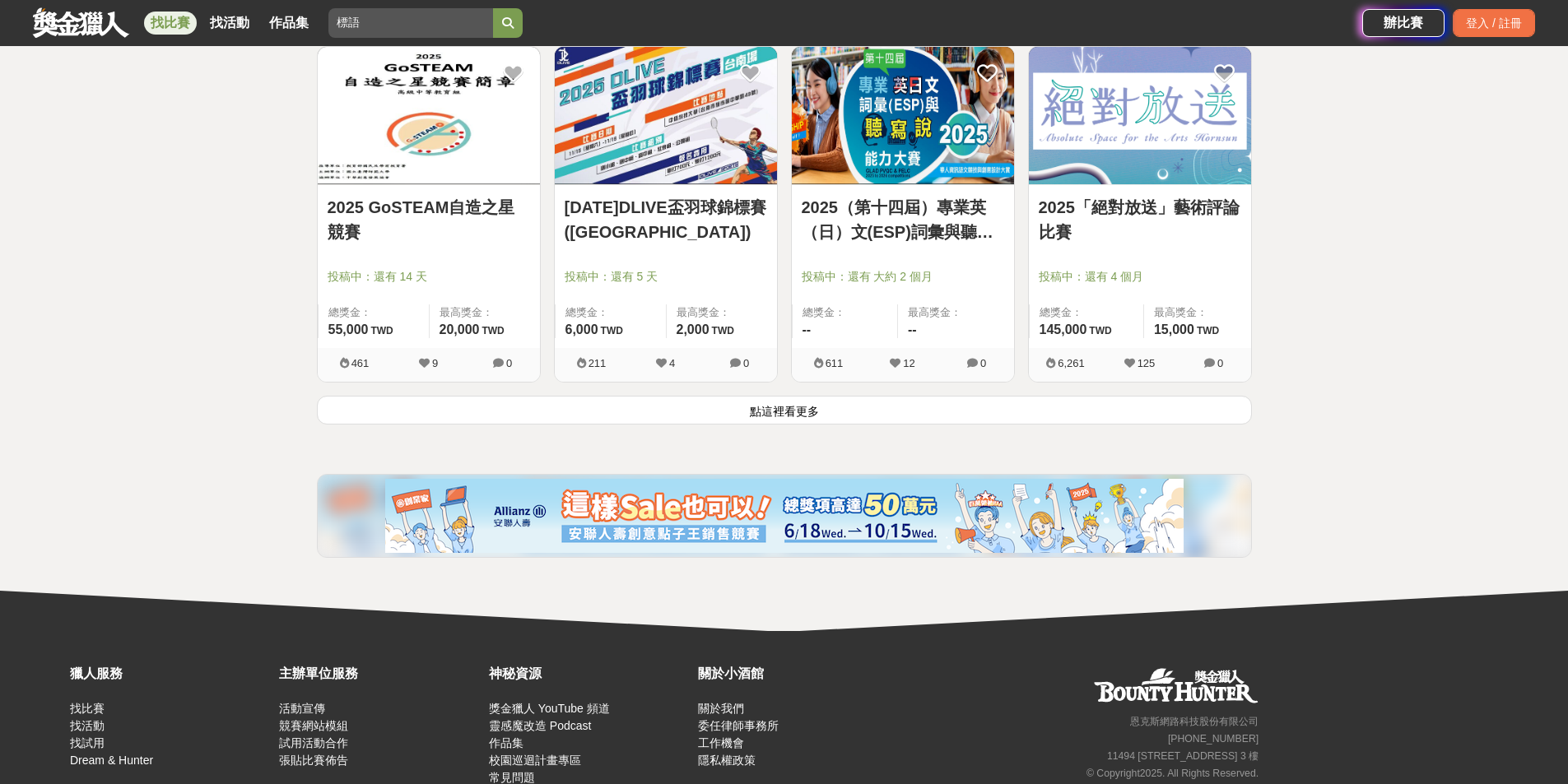
click at [855, 414] on button "點這裡看更多" at bounding box center [784, 410] width 934 height 29
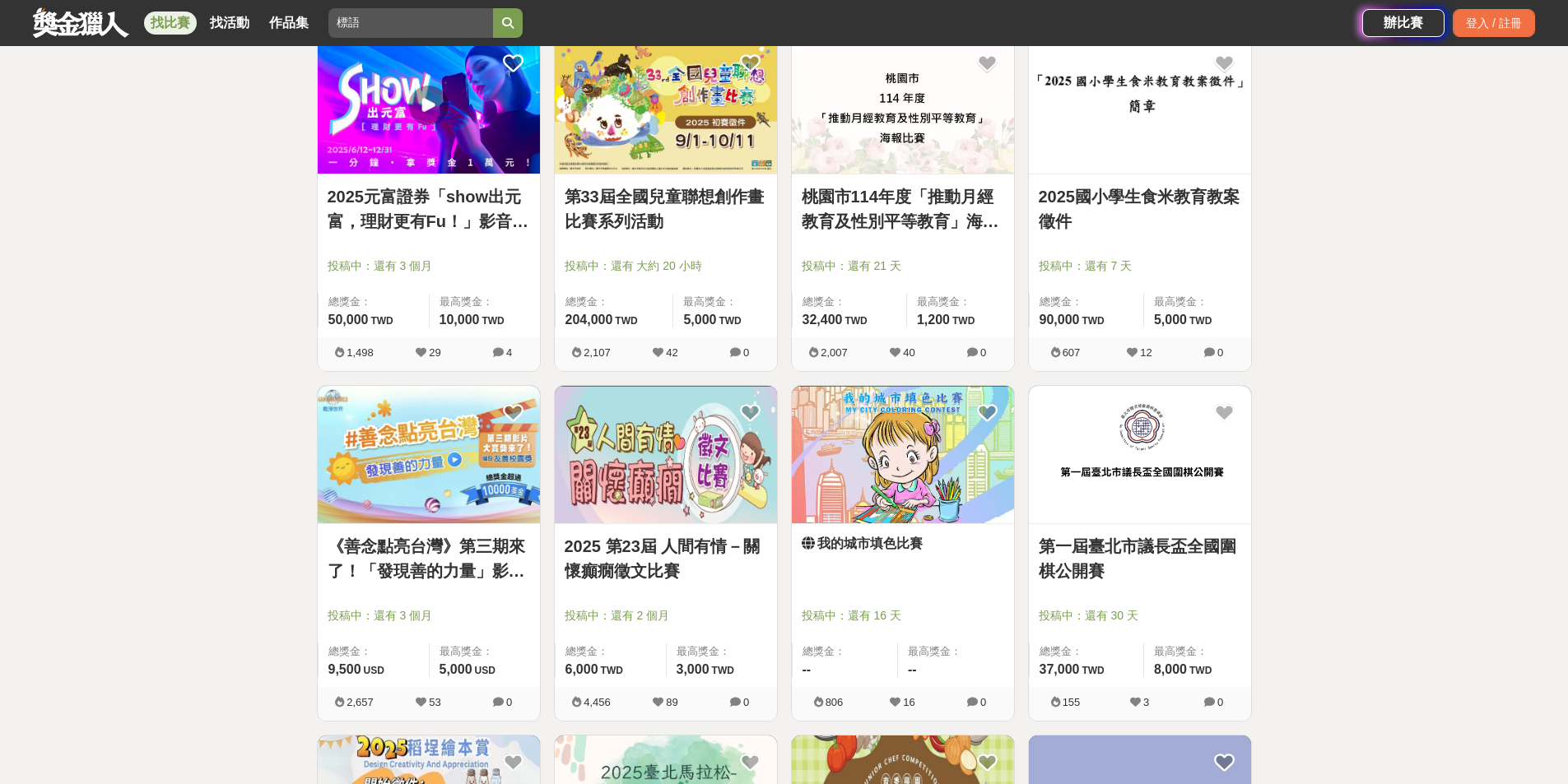
scroll to position [7485, 0]
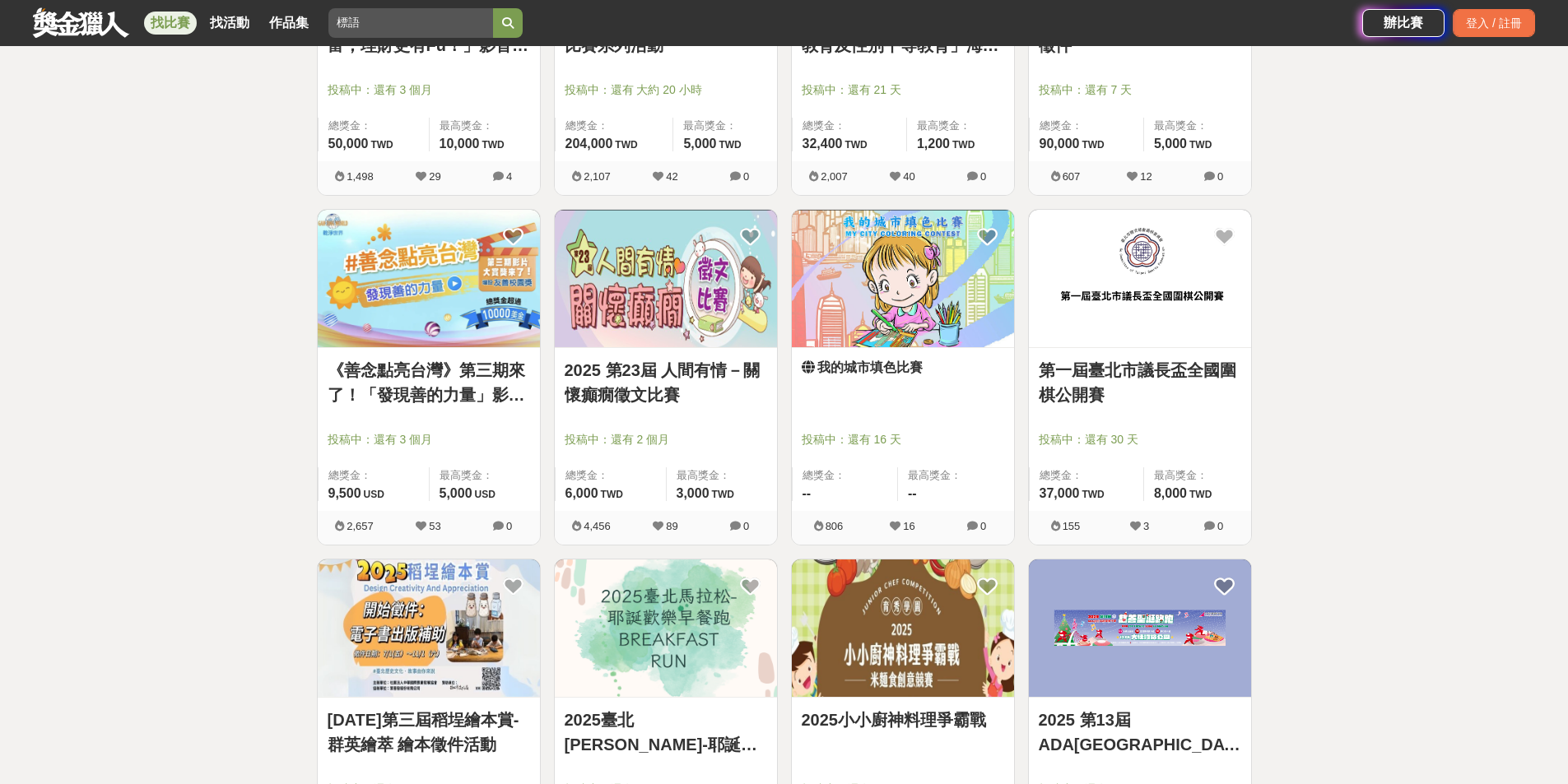
click at [907, 371] on link "我的城市填色比賽" at bounding box center [903, 367] width 203 height 20
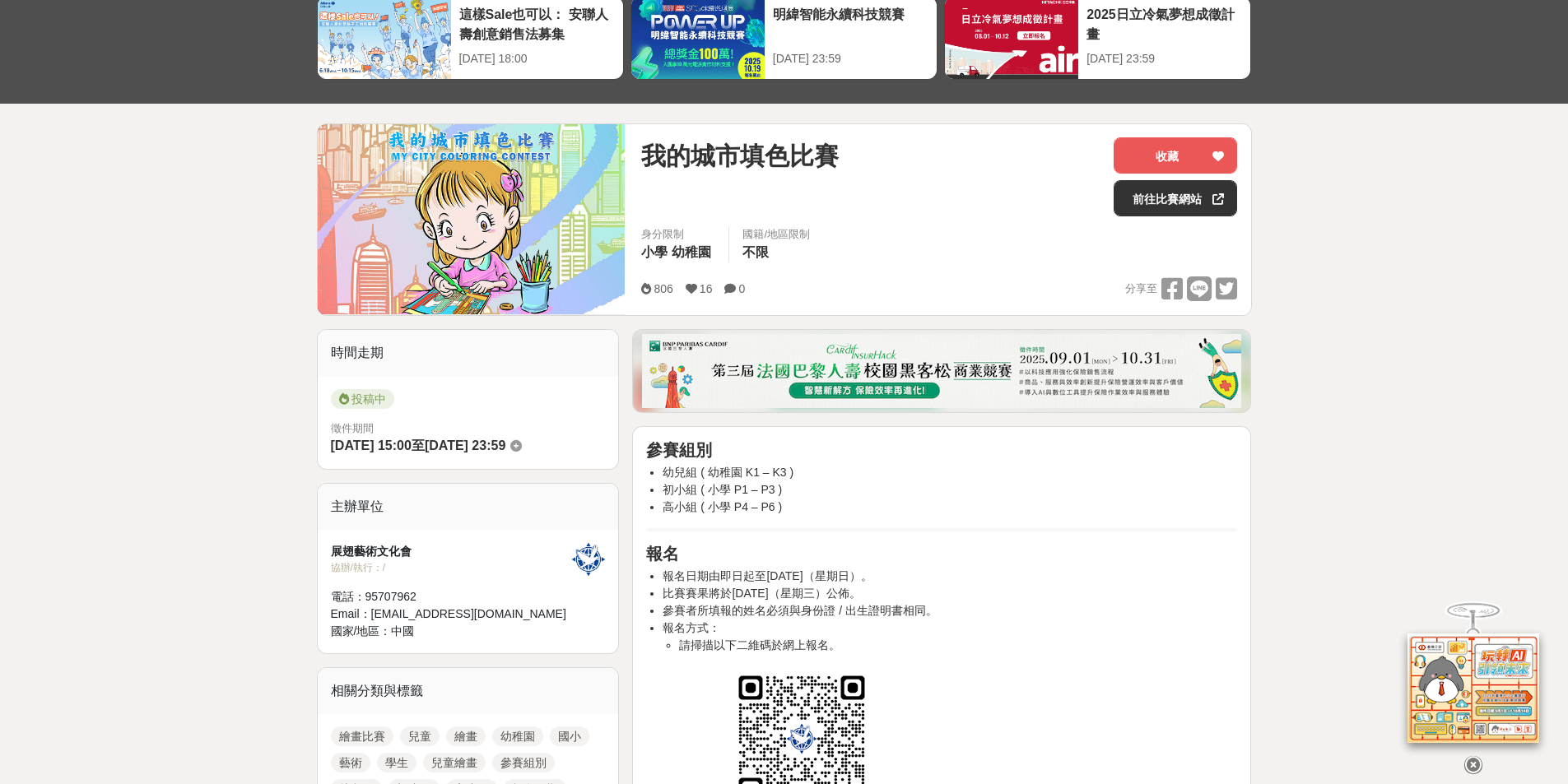
scroll to position [412, 0]
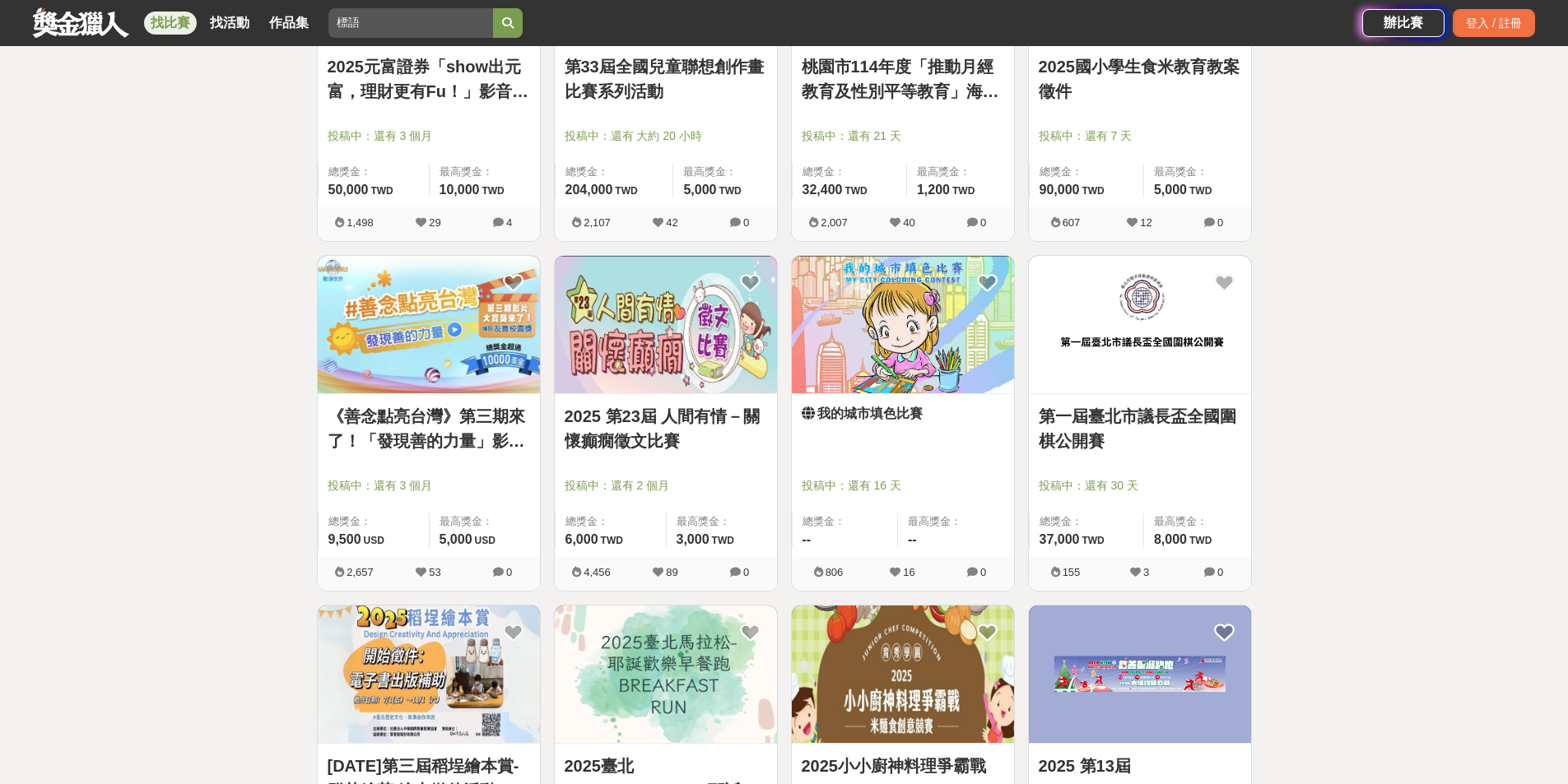
scroll to position [7485, 0]
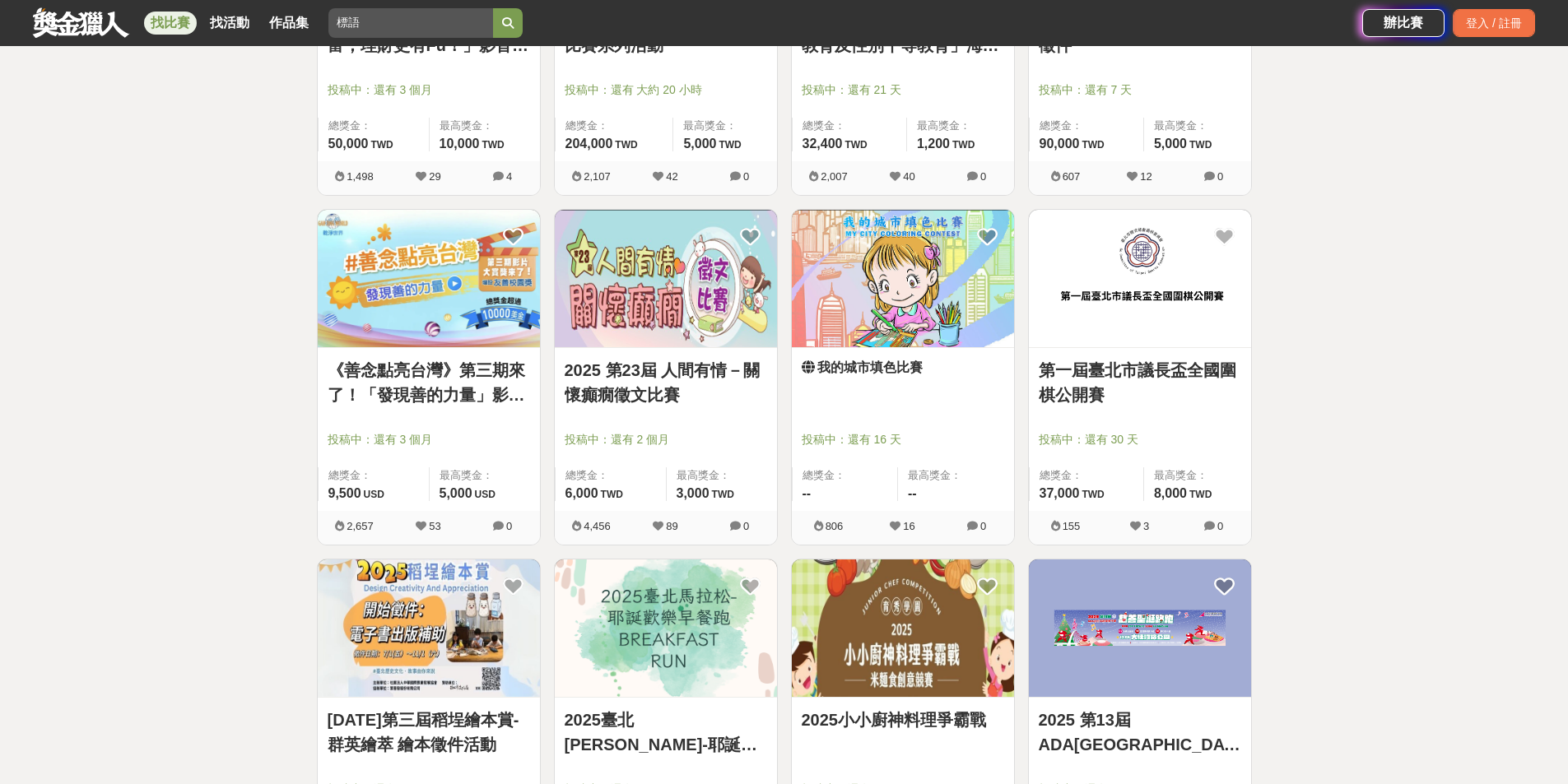
click at [663, 387] on link "2025 第23屆 人間有情－關懷癲癇徵文比賽" at bounding box center [665, 382] width 203 height 49
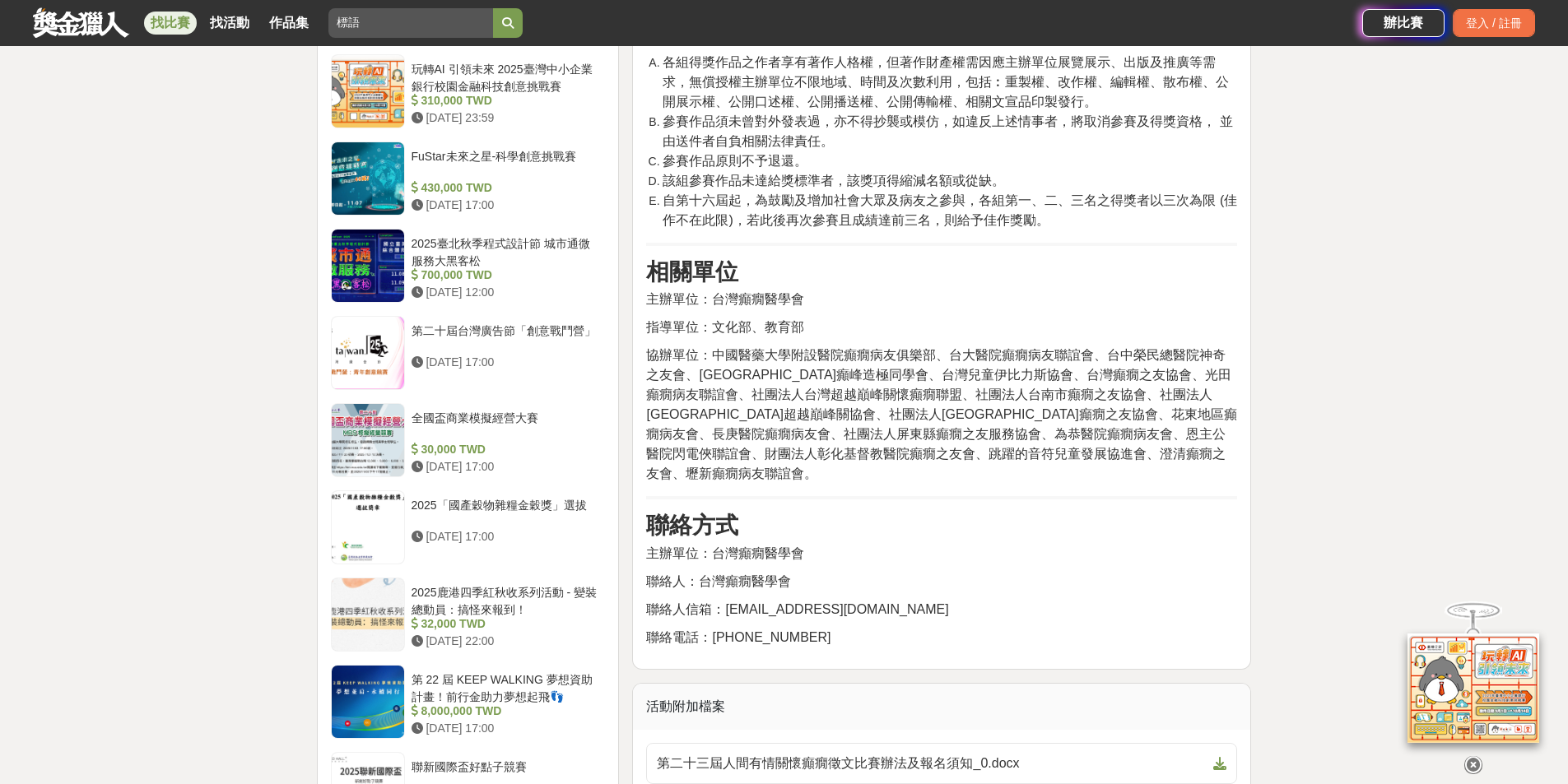
scroll to position [1645, 0]
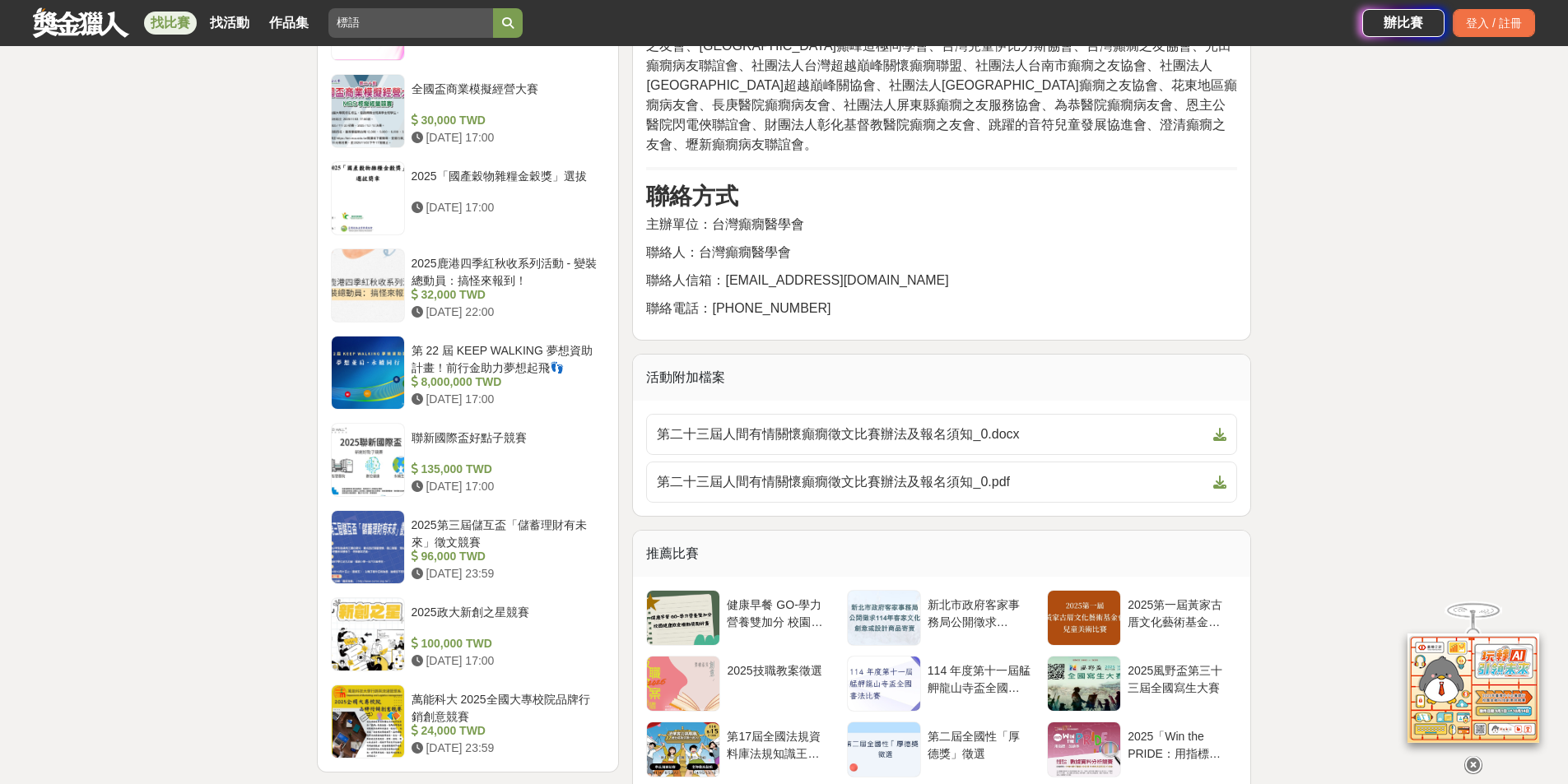
click at [1016, 401] on div "第二十三屆人間有情關懷癲癇徵文比賽辦法及報名須知_0.docx 第二十三屆人間有情關懷癲癇徵文比賽辦法及報名須知_0.pdf" at bounding box center [941, 458] width 624 height 115
click at [1000, 424] on span "第二十三屆人間有情關懷癲癇徵文比賽辦法及報名須知_0.docx" at bounding box center [931, 434] width 549 height 20
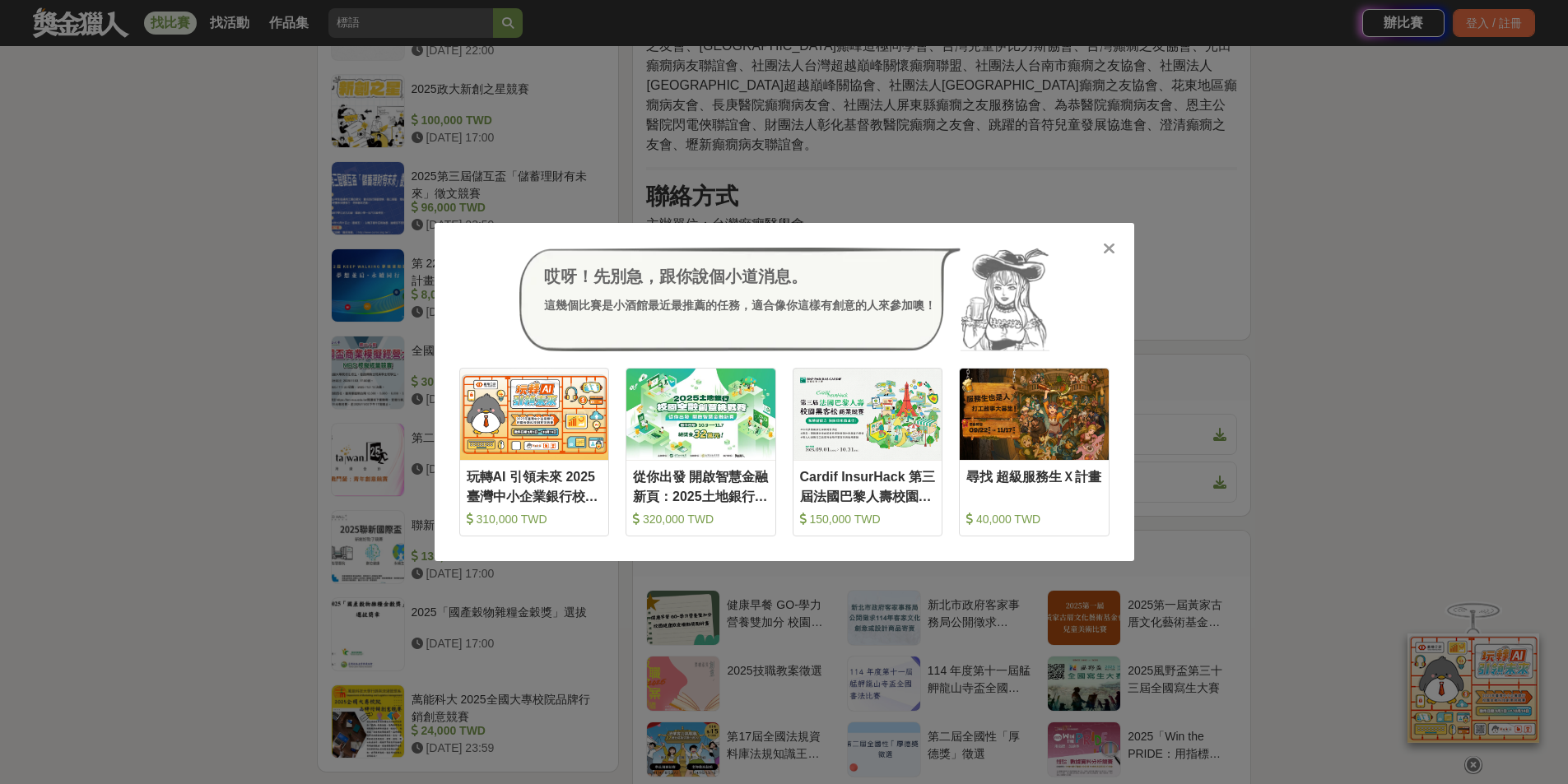
click at [1108, 242] on icon at bounding box center [1109, 248] width 13 height 17
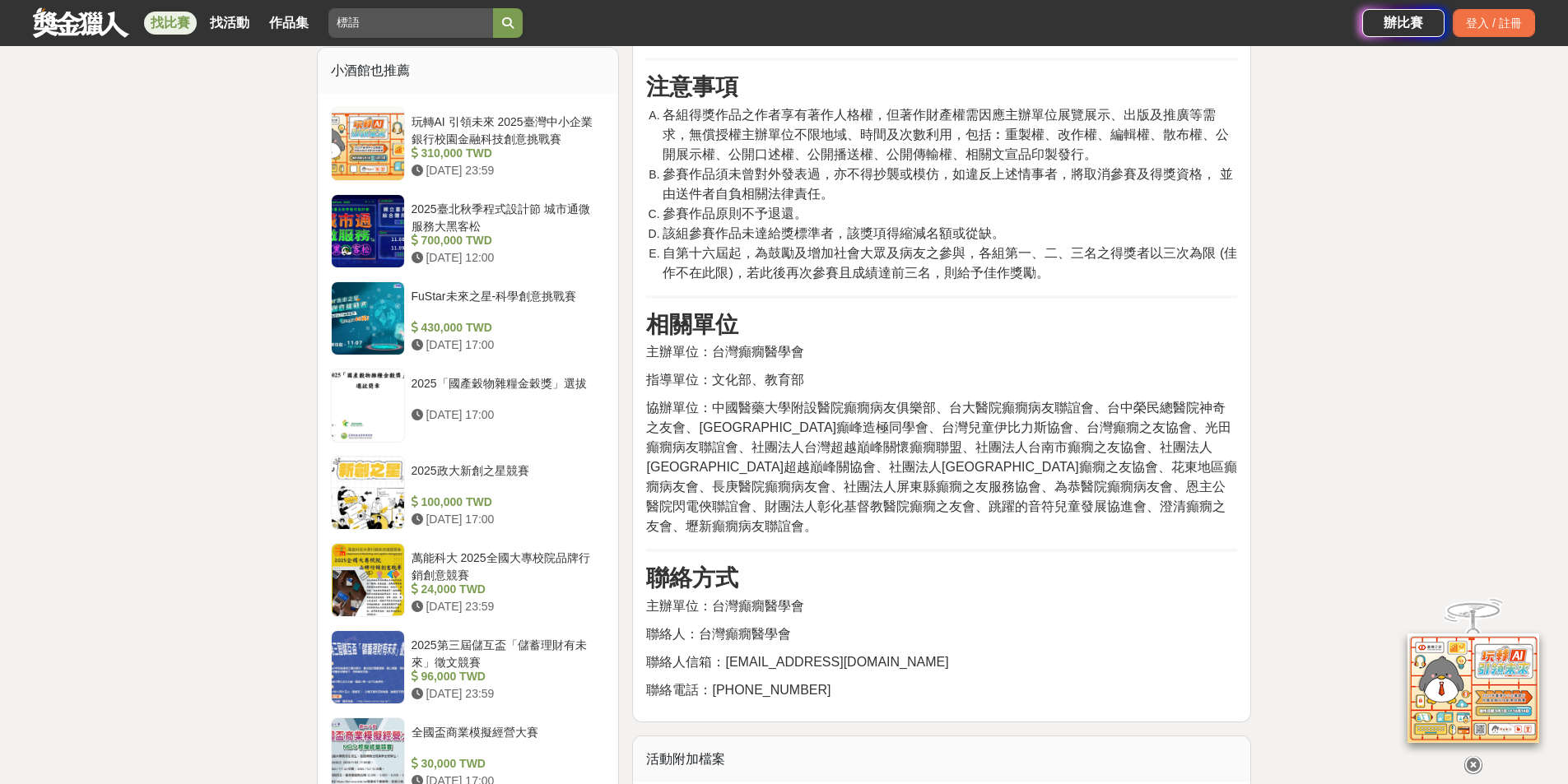
scroll to position [1727, 0]
